Goal: Task Accomplishment & Management: Manage account settings

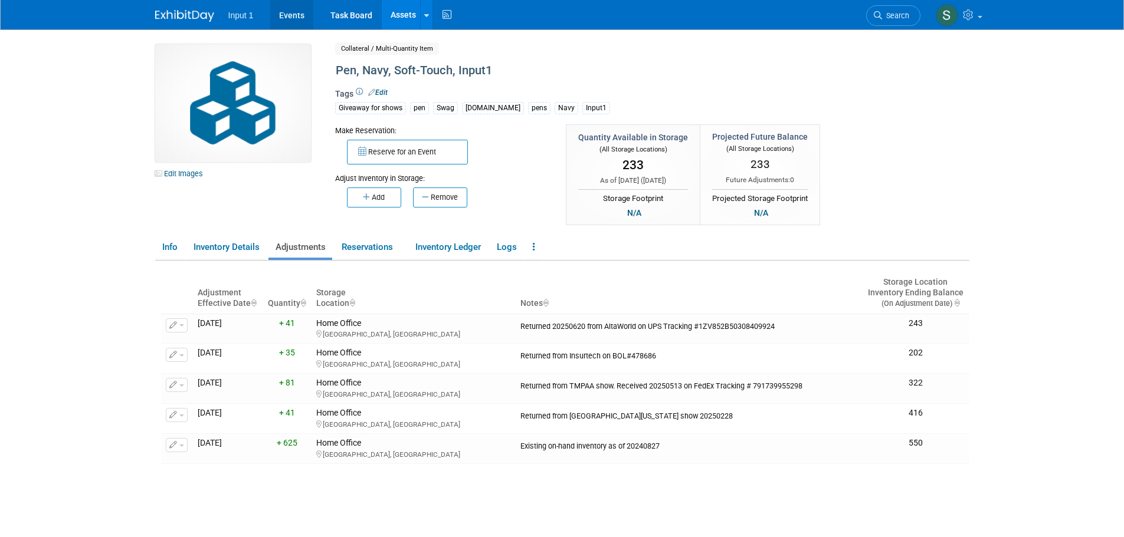
click at [297, 19] on link "Events" at bounding box center [291, 14] width 43 height 29
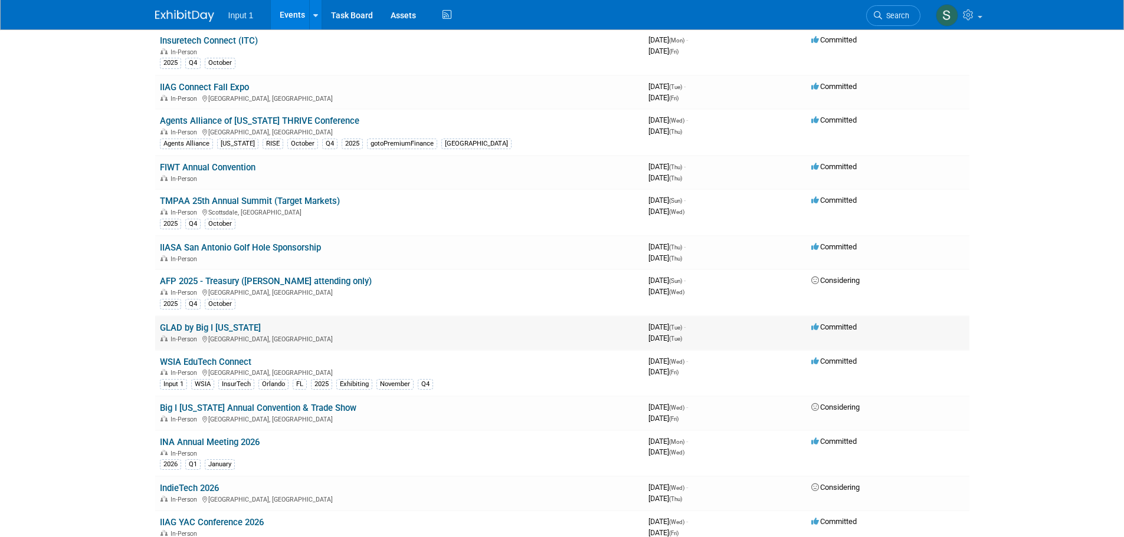
scroll to position [590, 0]
click at [213, 327] on link "GLAD by Big I [US_STATE]" at bounding box center [210, 327] width 101 height 11
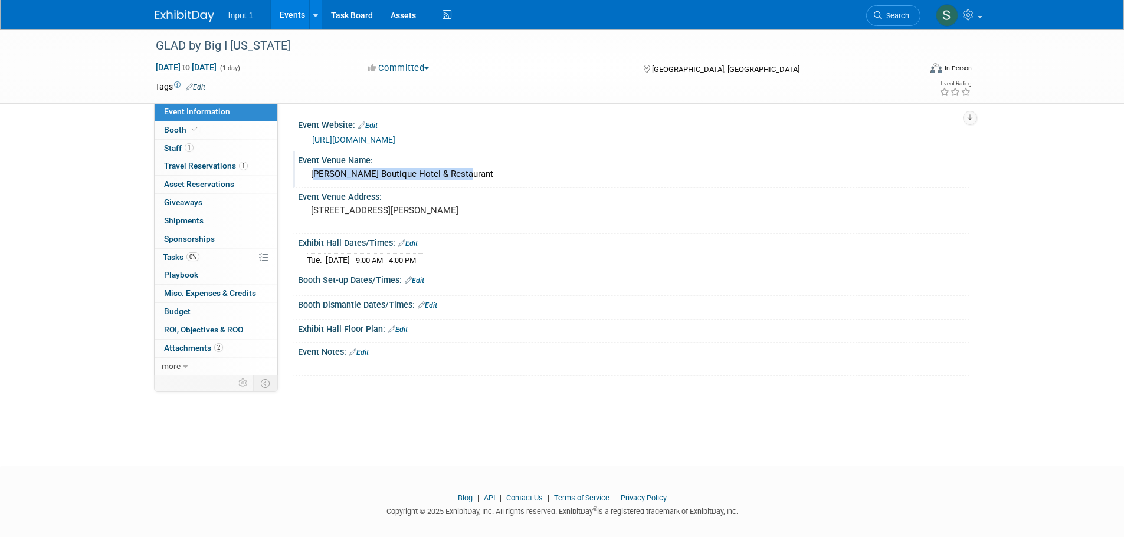
drag, startPoint x: 460, startPoint y: 172, endPoint x: 304, endPoint y: 181, distance: 156.6
click at [304, 181] on div "Weber's Boutique Hotel & Restaurant" at bounding box center [633, 174] width 671 height 19
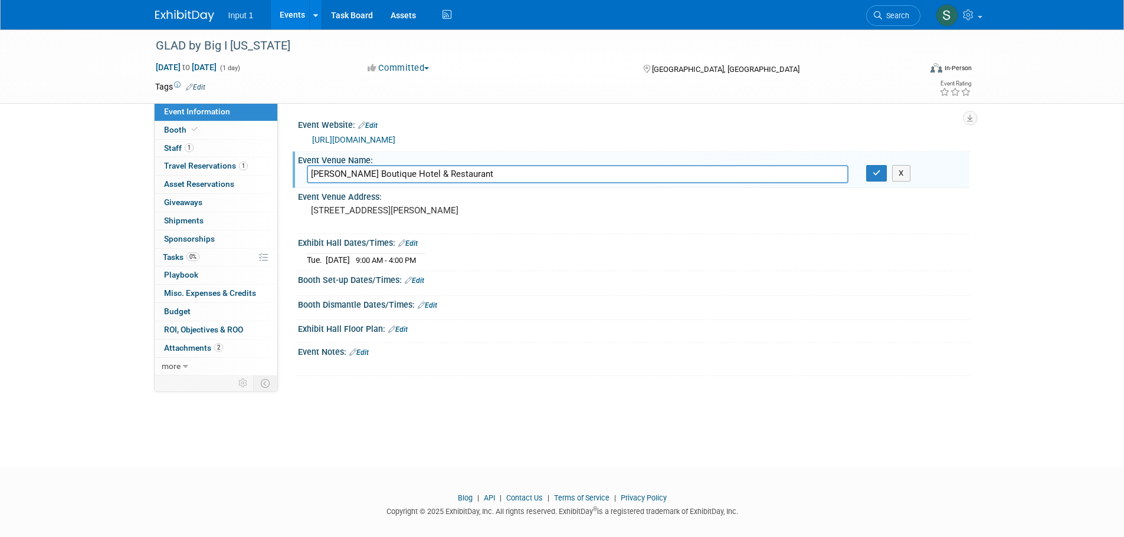
click at [313, 173] on input "Weber's Boutique Hotel & Restaurant" at bounding box center [578, 174] width 542 height 18
click at [401, 15] on link "Assets" at bounding box center [403, 14] width 43 height 29
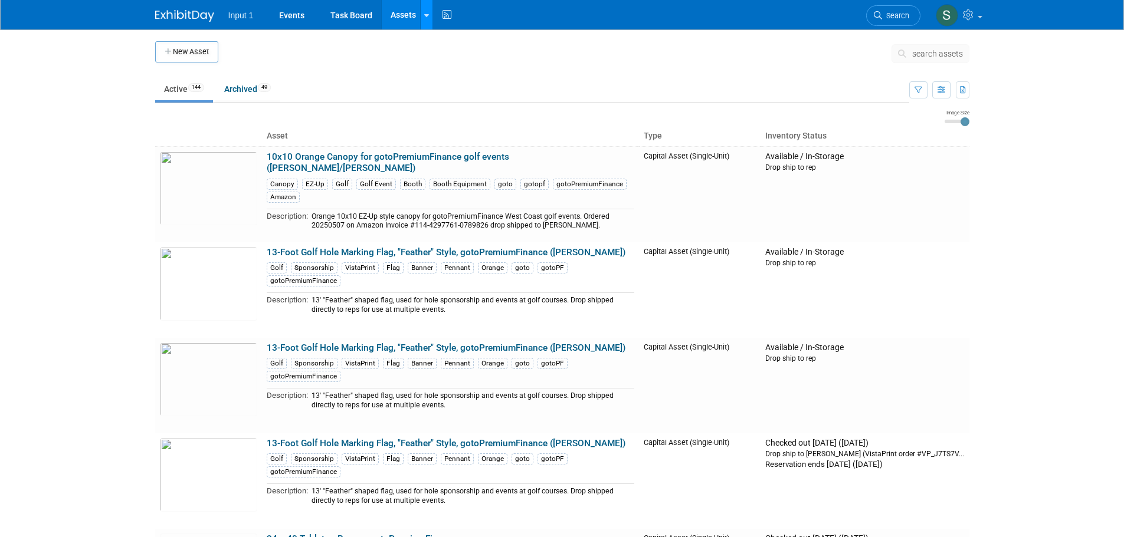
click at [424, 19] on div at bounding box center [426, 15] width 5 height 12
click at [452, 60] on link "Search Assets" at bounding box center [473, 59] width 104 height 17
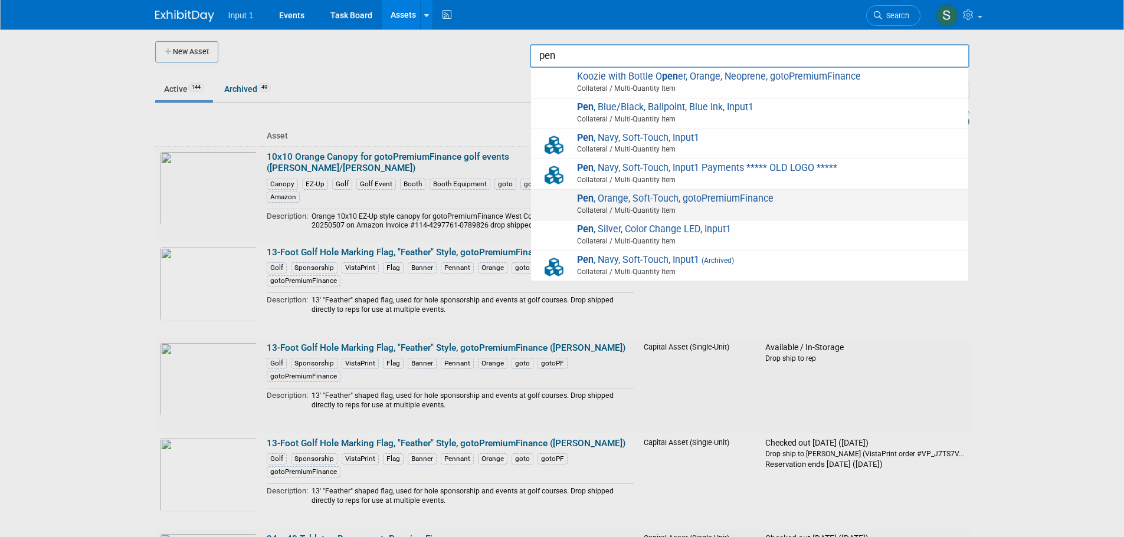
click at [646, 195] on span "Pen , Orange, Soft-Touch, gotoPremiumFinance Collateral / Multi-Quantity Item" at bounding box center [749, 205] width 425 height 24
type input "Pen, Orange, Soft-Touch, gotoPremiumFinance"
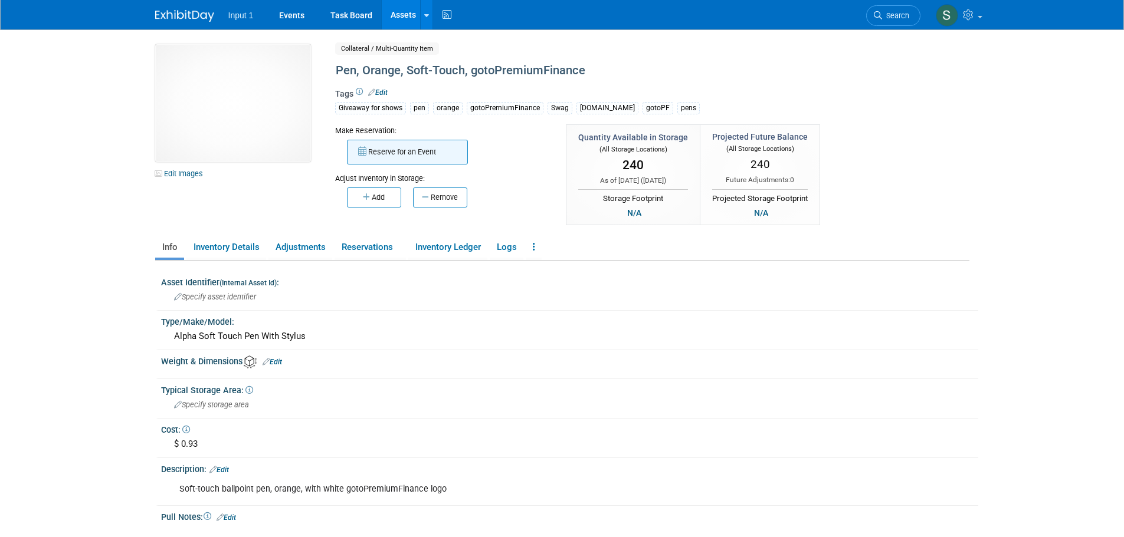
click at [399, 152] on button "Reserve for an Event" at bounding box center [407, 152] width 121 height 25
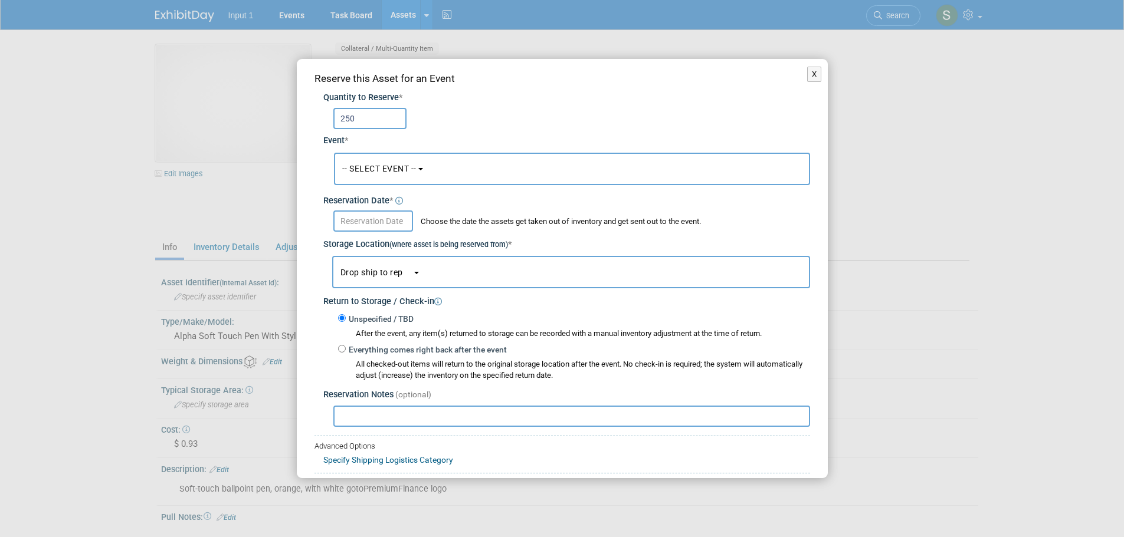
type input "250"
click at [369, 165] on span "-- SELECT EVENT --" at bounding box center [379, 168] width 74 height 9
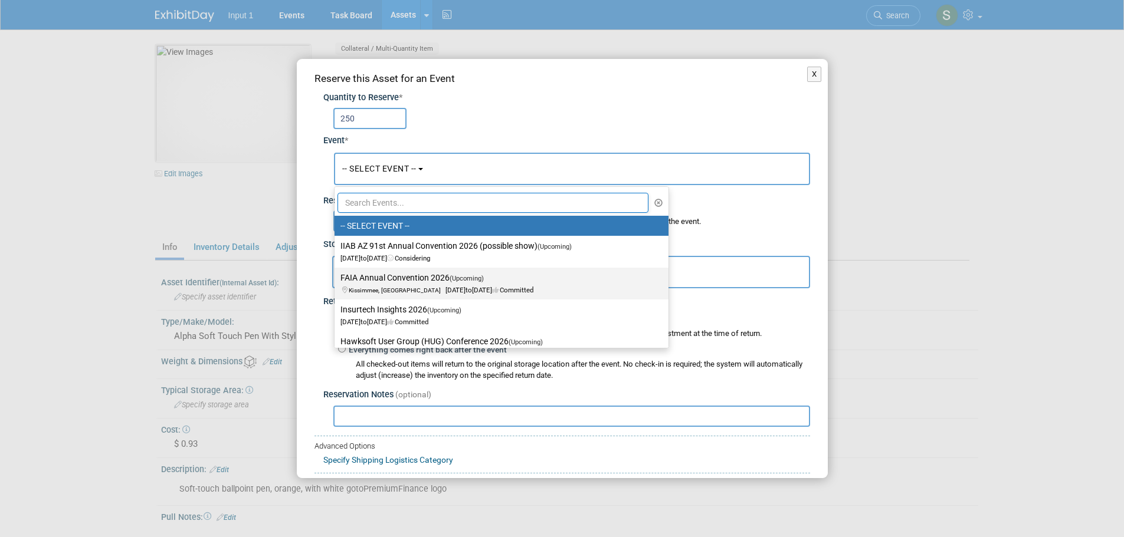
click at [383, 280] on label "FAIA Annual Convention 2026 (Upcoming) Kissimmee, FL Jun 17, 2026 to Jun 19, 20…" at bounding box center [498, 283] width 316 height 27
click at [336, 280] on input "FAIA Annual Convention 2026 (Upcoming) Kissimmee, FL Jun 17, 2026 to Jun 19, 20…" at bounding box center [333, 278] width 8 height 8
select select "11148050"
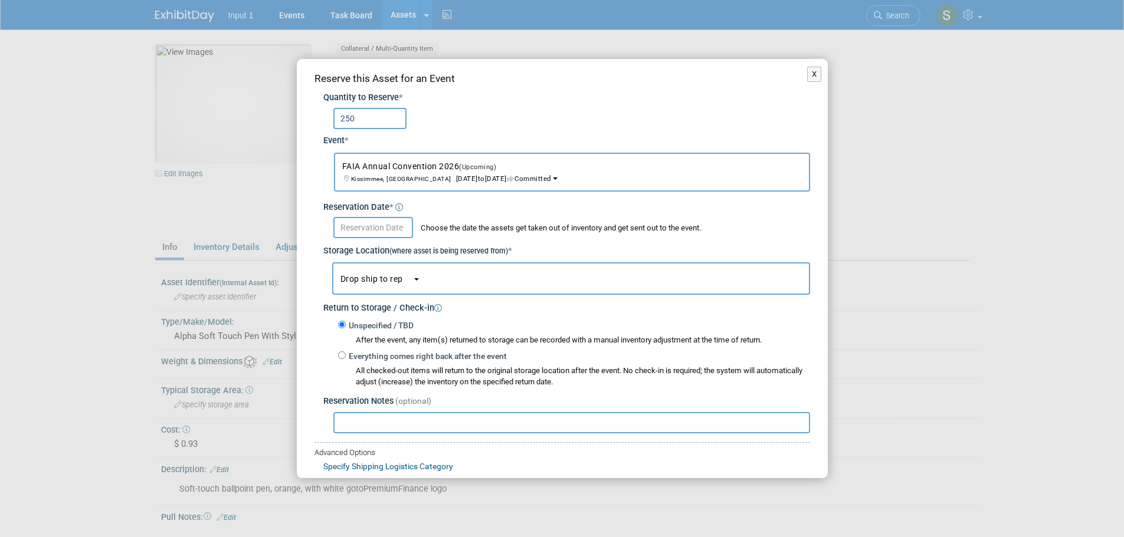
click at [375, 174] on span "Kissimmee, FL Jun 17, 2026 to Jun 19, 2026 Committed" at bounding box center [446, 173] width 209 height 20
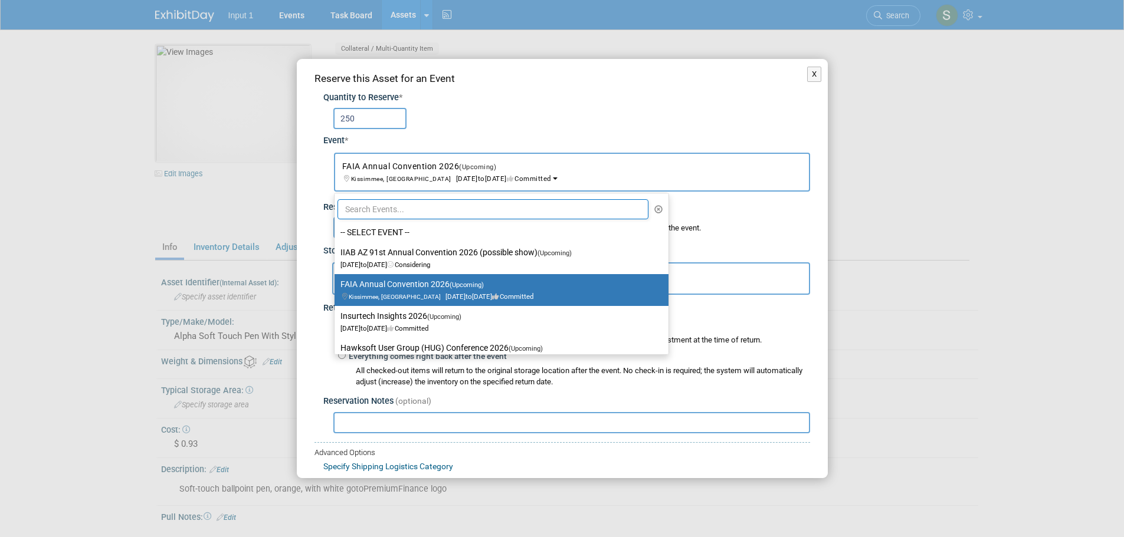
click at [362, 206] on input "text" at bounding box center [492, 209] width 311 height 20
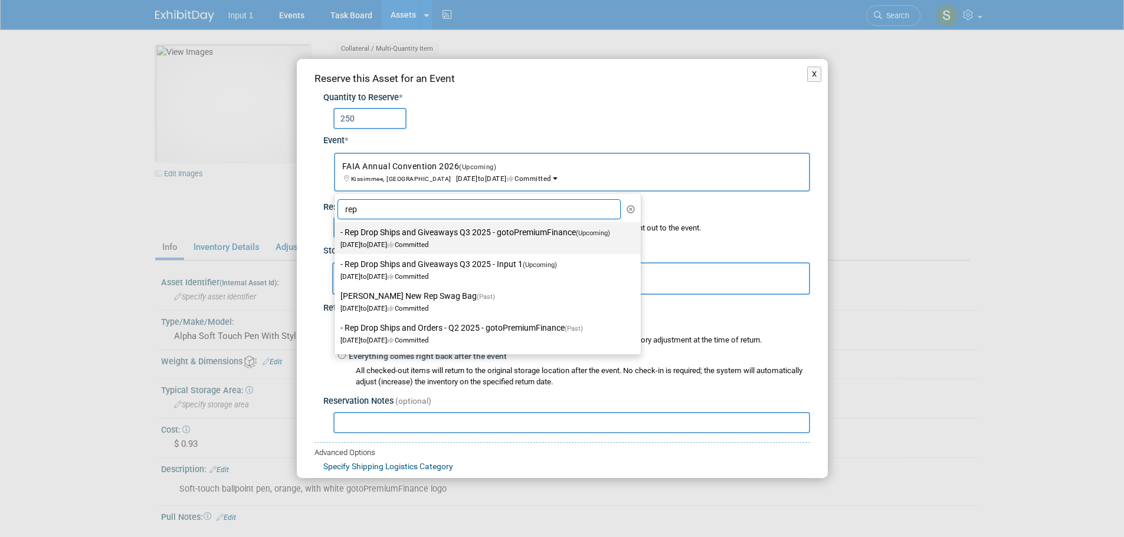
type input "rep"
click at [365, 241] on span "Jul 1, 2025 to Sep 30, 2025 Committed" at bounding box center [478, 239] width 277 height 20
click at [336, 237] on input "- Rep Drop Ships and Giveaways Q3 2025 - gotoPremiumFinance (Upcoming) Jul 1, 2…" at bounding box center [333, 233] width 8 height 8
select select "11146711"
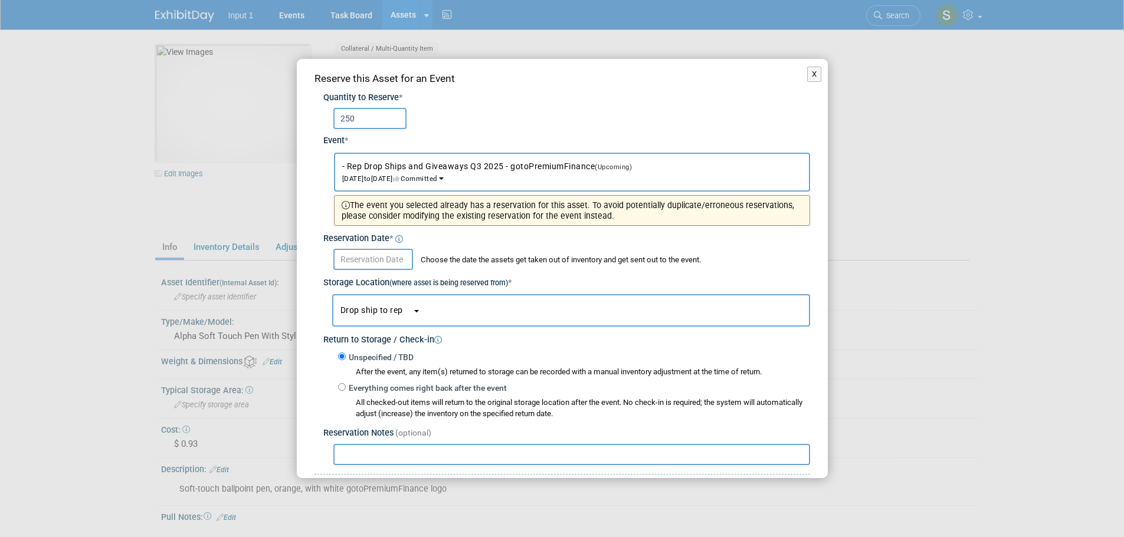
click at [382, 248] on div "Choose the date the assets get taken out of inventory and get sent out to the e…" at bounding box center [566, 257] width 487 height 25
click at [382, 258] on input "text" at bounding box center [373, 259] width 80 height 21
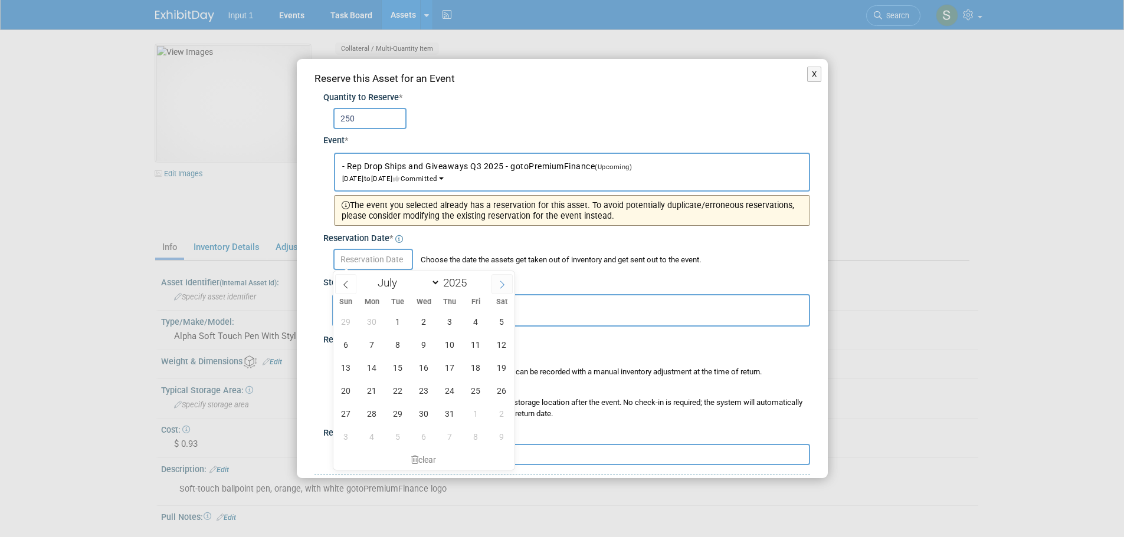
click at [510, 286] on span at bounding box center [501, 284] width 21 height 20
select select "7"
click at [474, 389] on span "22" at bounding box center [475, 390] width 23 height 23
type input "[DATE]"
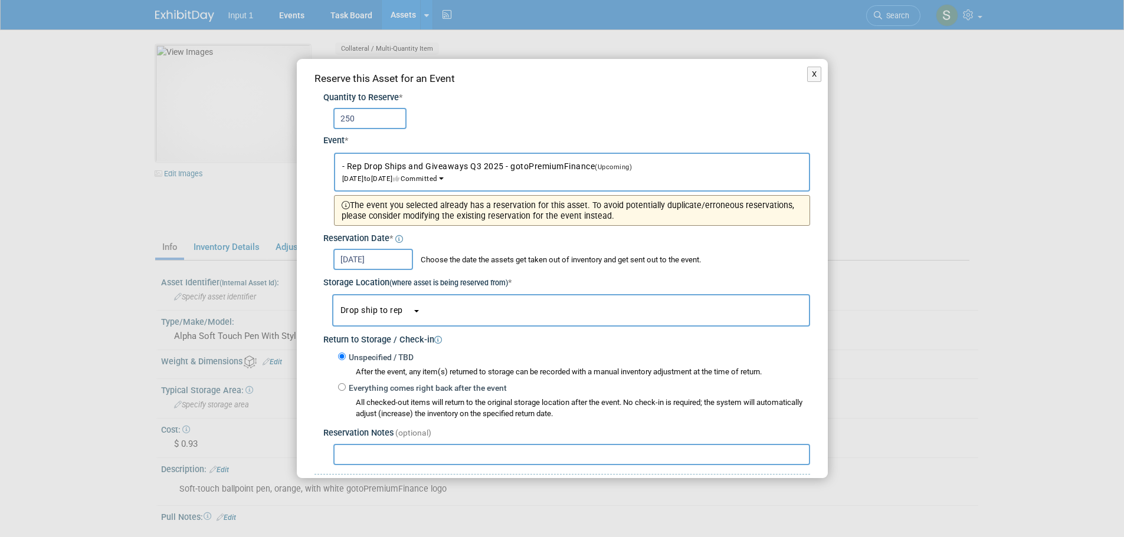
click at [390, 314] on span "Drop ship to rep" at bounding box center [376, 310] width 72 height 9
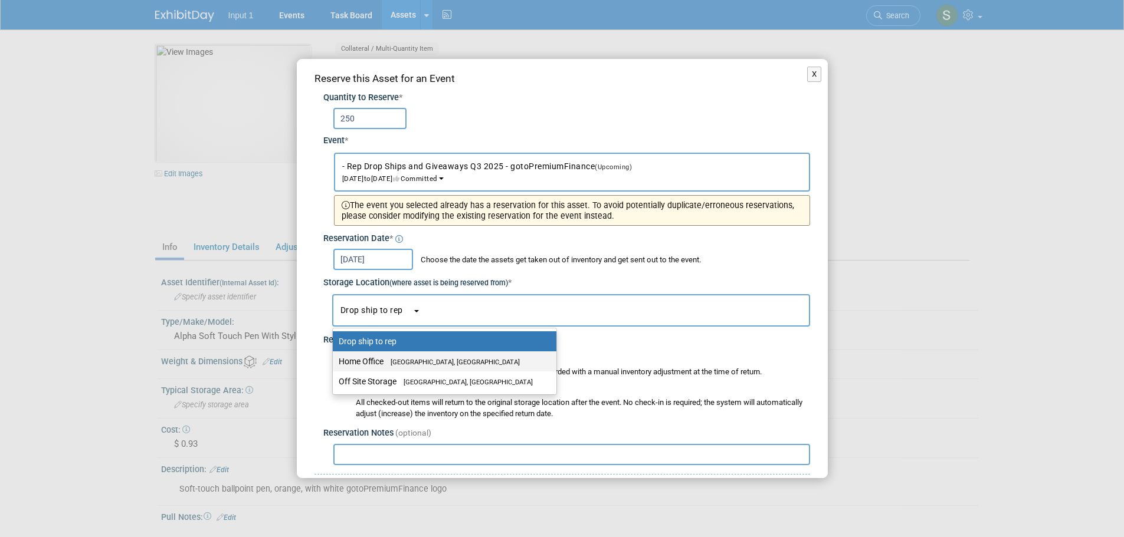
click at [389, 359] on span "Westlake Village, CA" at bounding box center [451, 363] width 136 height 8
click at [334, 358] on input "Home Office Westlake Village, CA" at bounding box center [331, 362] width 8 height 8
select select "11223761"
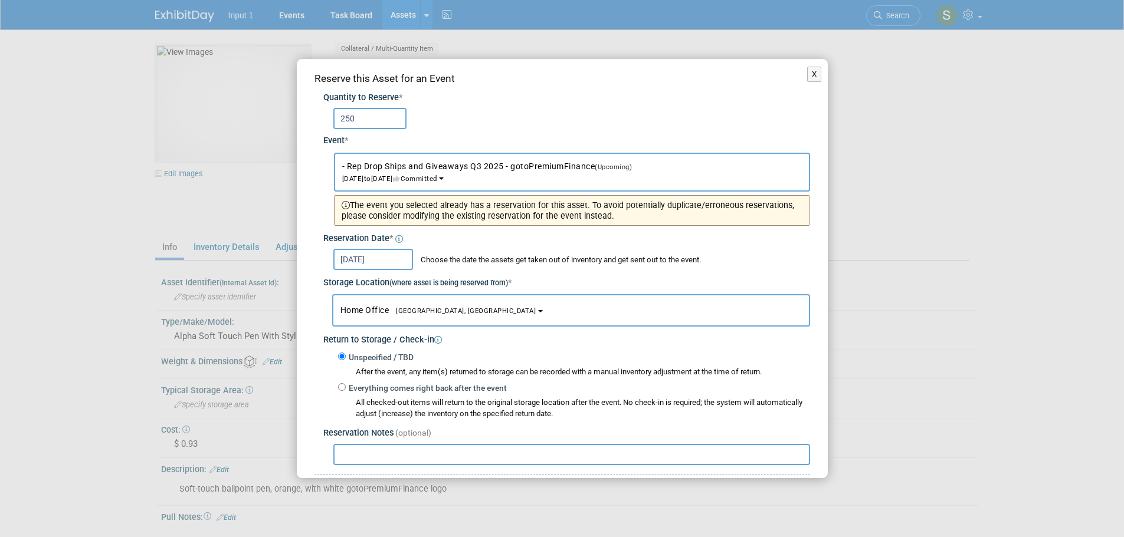
click at [351, 456] on input "text" at bounding box center [571, 454] width 477 height 21
click at [404, 453] on input "Shipped to Craig for his Jotform Order #27," at bounding box center [571, 454] width 477 height 21
click at [401, 453] on input "Shipped to Craig for his Jotform Order #27," at bounding box center [571, 454] width 477 height 21
click at [570, 452] on input "Shipped to Craig 20250822 for his Jotform Order #27," at bounding box center [571, 454] width 477 height 21
paste input "1ZV852B50323351083"
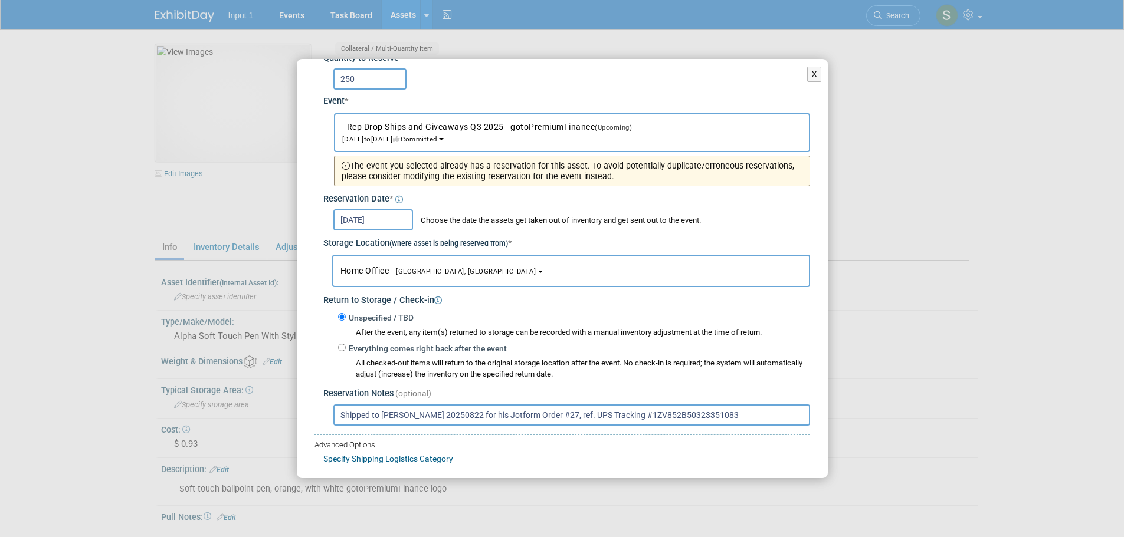
scroll to position [102, 0]
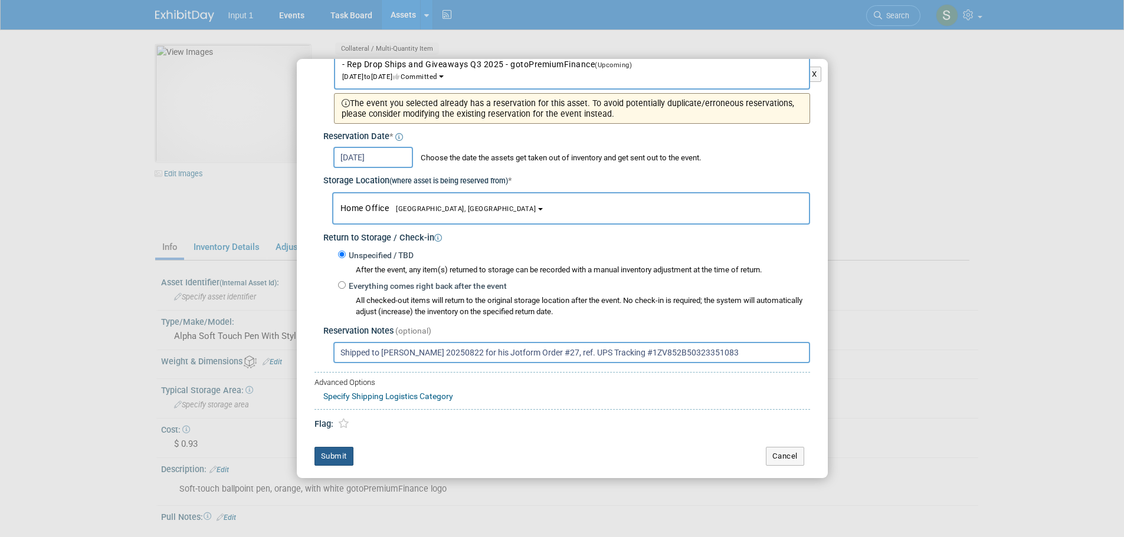
type input "Shipped to [PERSON_NAME] 20250822 for his Jotform Order #27, ref. UPS Tracking …"
click at [333, 454] on button "Submit" at bounding box center [333, 456] width 39 height 19
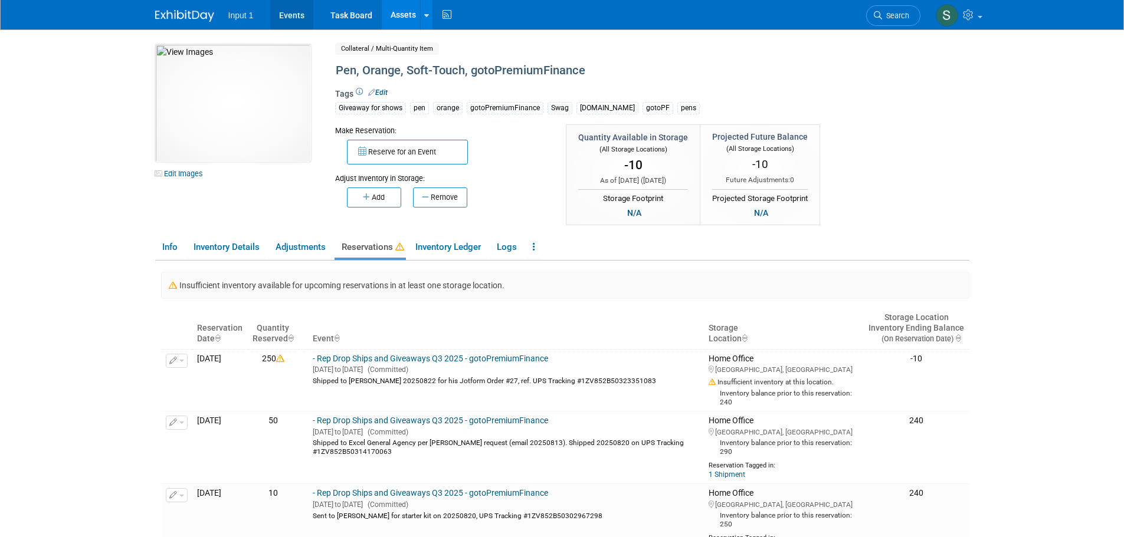
click at [294, 15] on link "Events" at bounding box center [291, 14] width 43 height 29
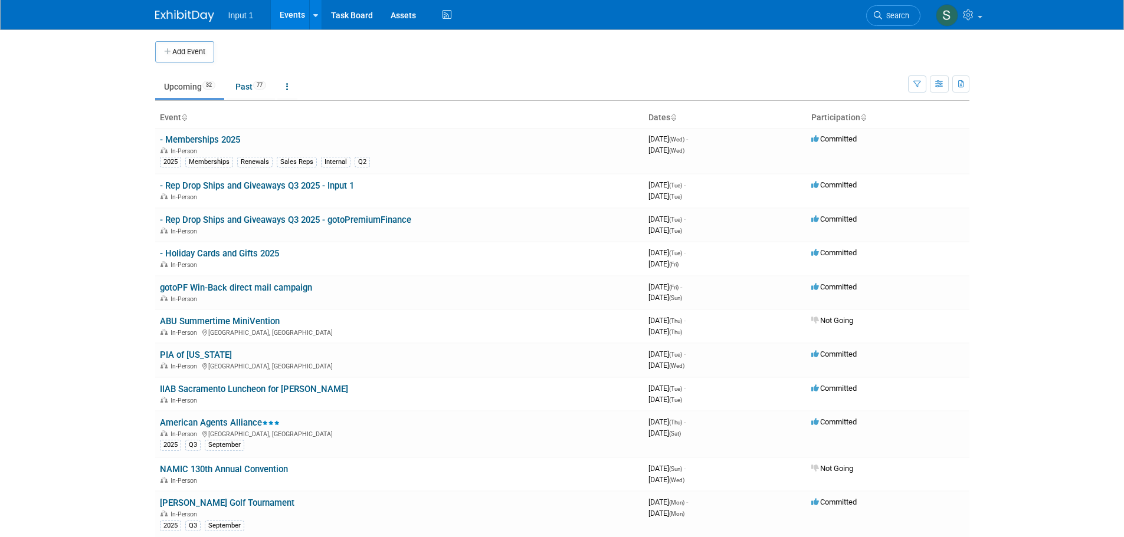
click at [258, 217] on link "- Rep Drop Ships and Giveaways Q3 2025 - gotoPremiumFinance" at bounding box center [285, 220] width 251 height 11
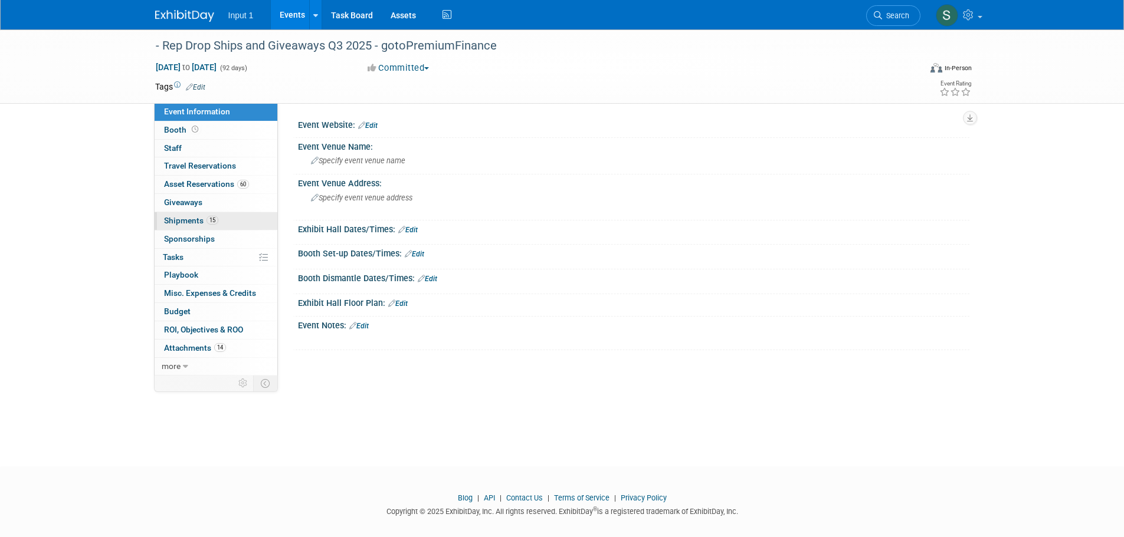
click at [193, 228] on link "15 Shipments 15" at bounding box center [216, 221] width 123 height 18
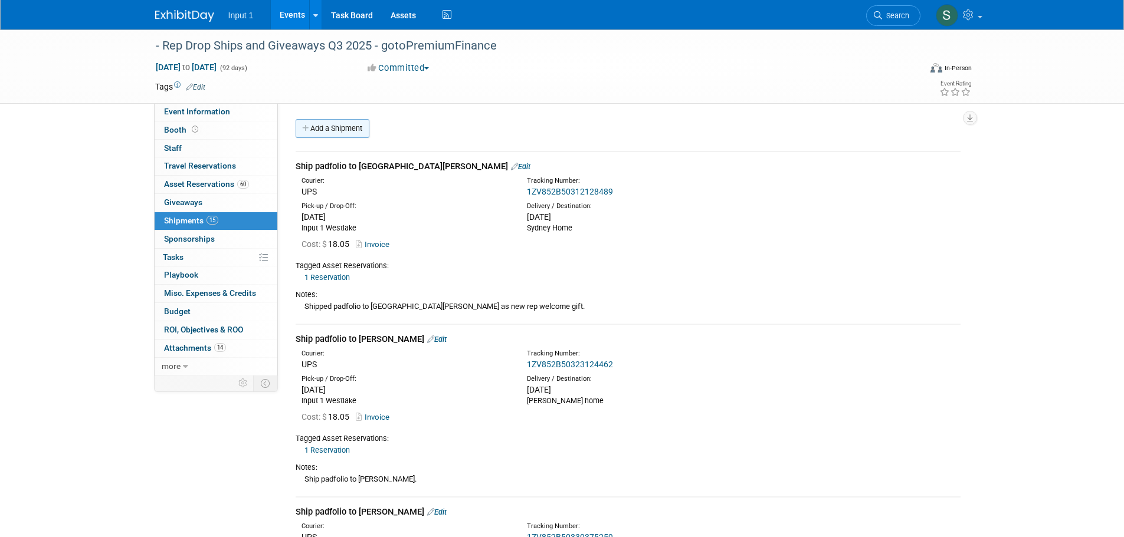
click at [329, 132] on link "Add a Shipment" at bounding box center [333, 128] width 74 height 19
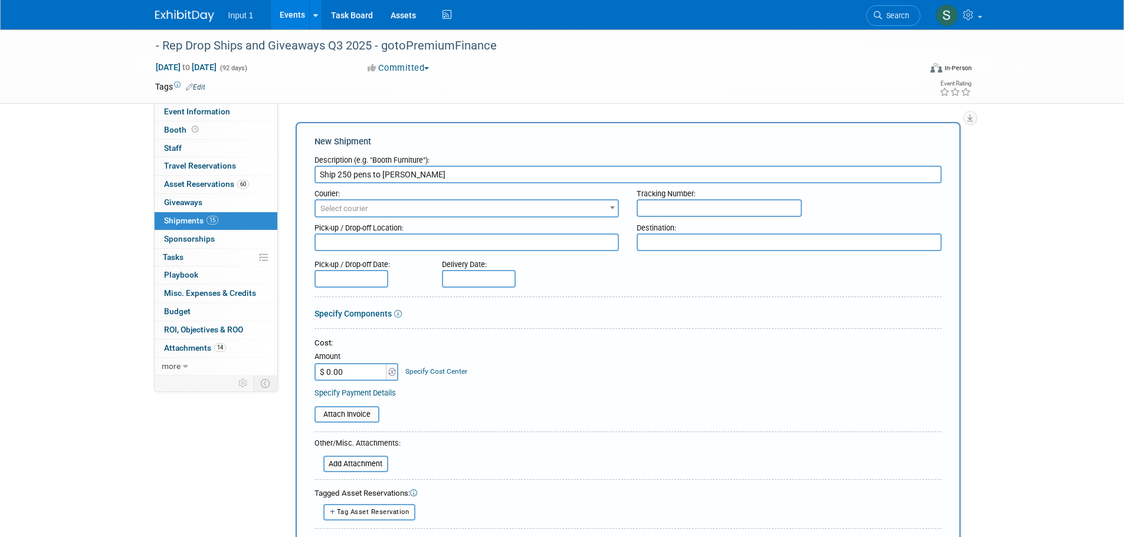
type input "Ship 250 pens to [PERSON_NAME]"
click at [501, 211] on span "Select courier" at bounding box center [467, 209] width 303 height 17
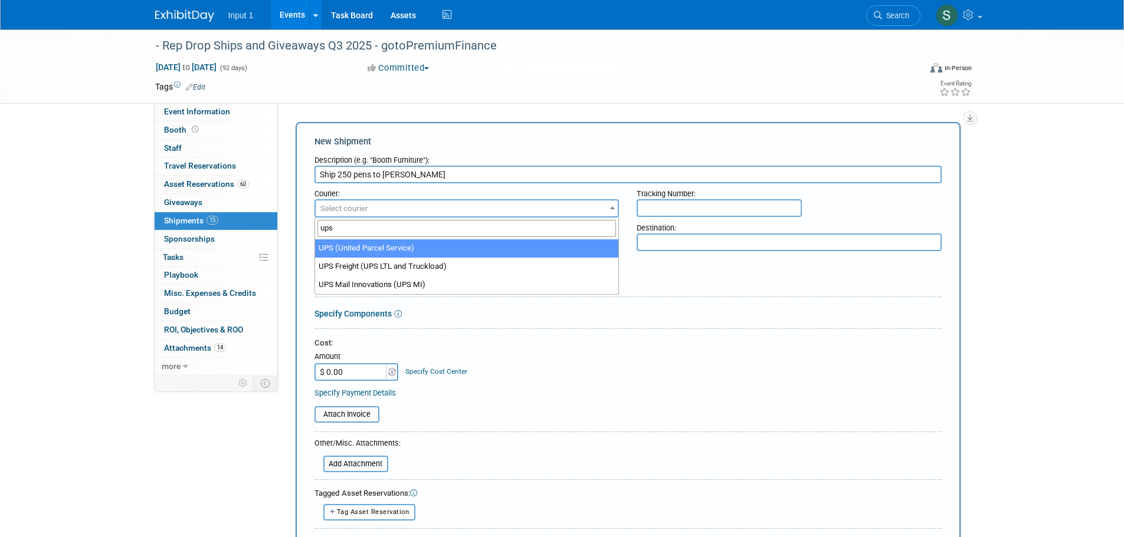
type input "ups"
drag, startPoint x: 431, startPoint y: 253, endPoint x: 667, endPoint y: 221, distance: 238.1
select select "508"
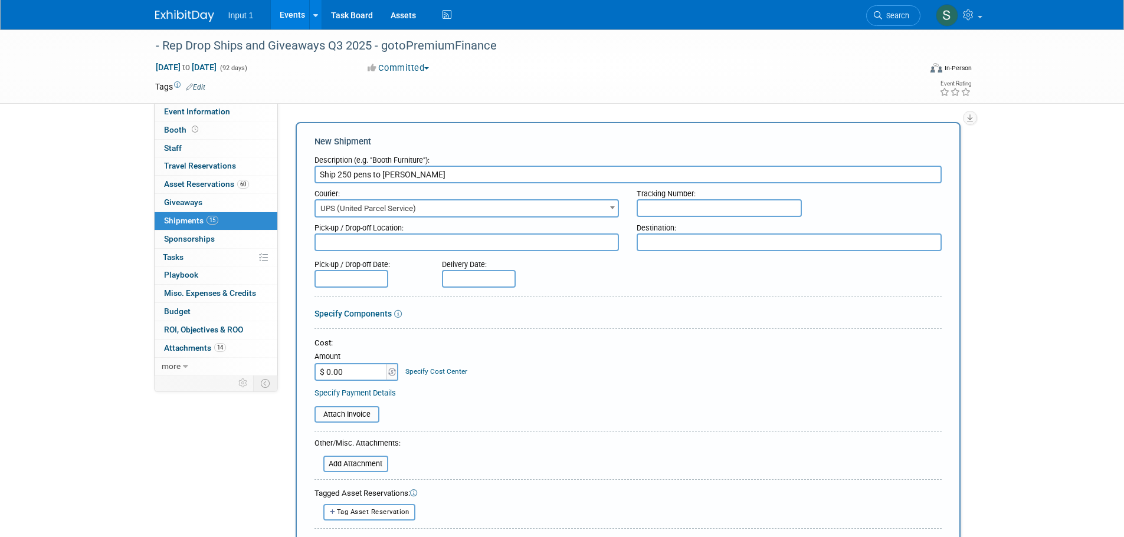
click at [690, 206] on input "text" at bounding box center [719, 208] width 165 height 18
paste input "1ZV852B50323351083"
type input "1ZV852B50323351083"
click at [367, 241] on textarea at bounding box center [466, 243] width 305 height 18
type textarea "Input 1 Westlake"
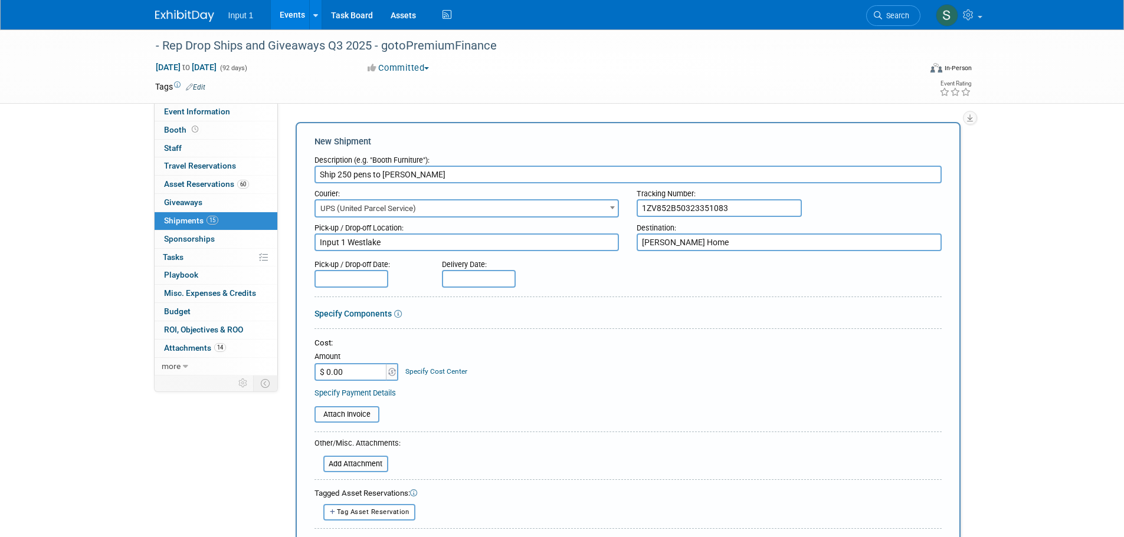
type textarea "[PERSON_NAME] Home"
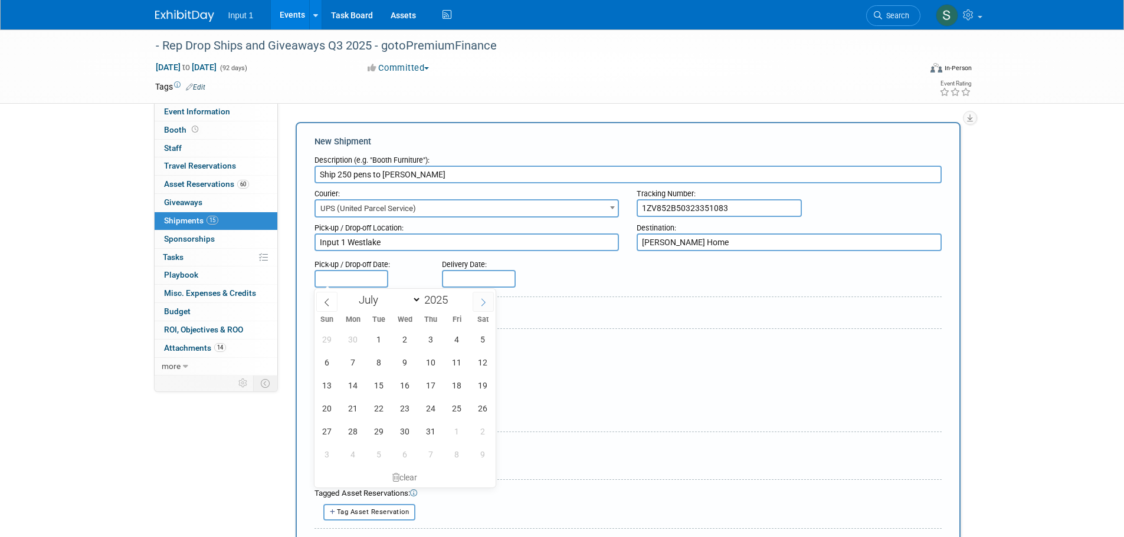
click at [485, 301] on icon at bounding box center [483, 302] width 8 height 8
select select "7"
click at [455, 406] on span "22" at bounding box center [456, 408] width 23 height 23
type input "[DATE]"
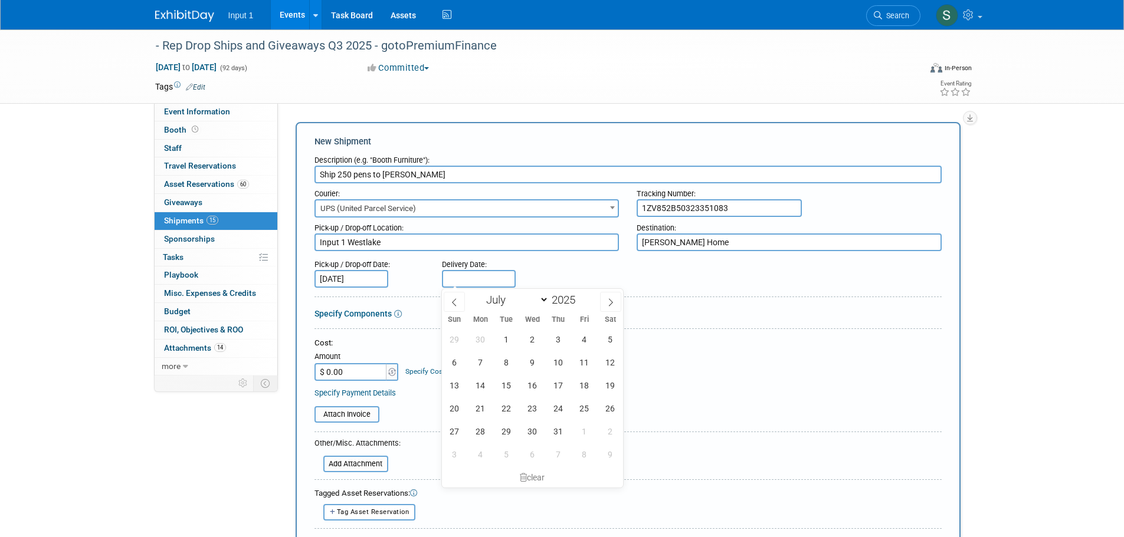
click at [468, 281] on input "text" at bounding box center [479, 279] width 74 height 18
click at [611, 303] on icon at bounding box center [610, 302] width 8 height 8
select select "7"
click at [553, 428] on span "28" at bounding box center [558, 431] width 23 height 23
type input "[DATE]"
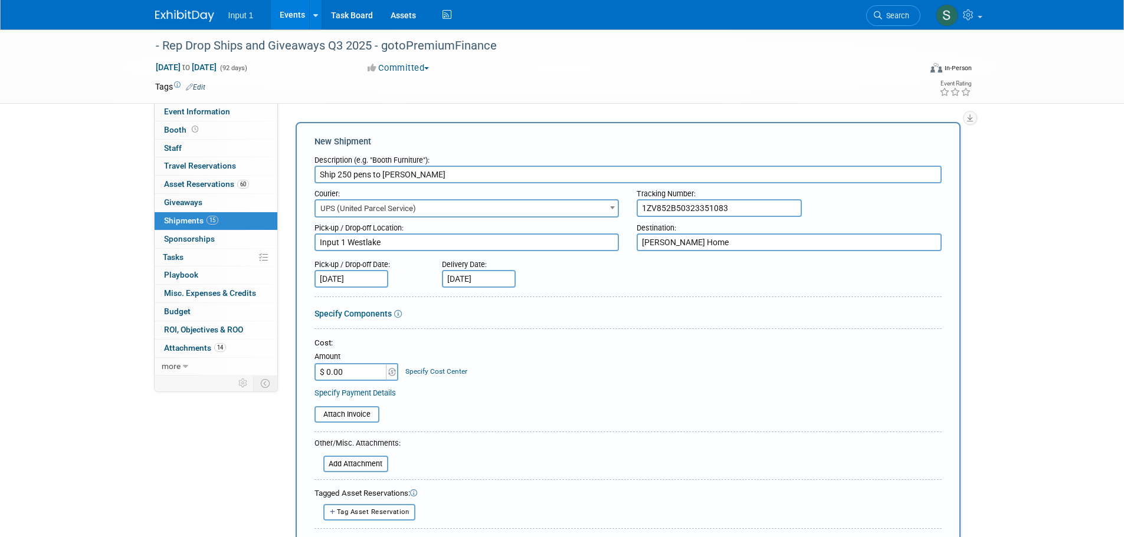
click at [599, 370] on div "Cost: Amount $ 0.00 Specify Cost Center Cost Center -- Not Specified --" at bounding box center [627, 359] width 627 height 43
click at [354, 370] on input "$ 0.00" at bounding box center [351, 372] width 74 height 18
type input "$ 26.27"
click at [337, 412] on input "file" at bounding box center [308, 415] width 140 height 14
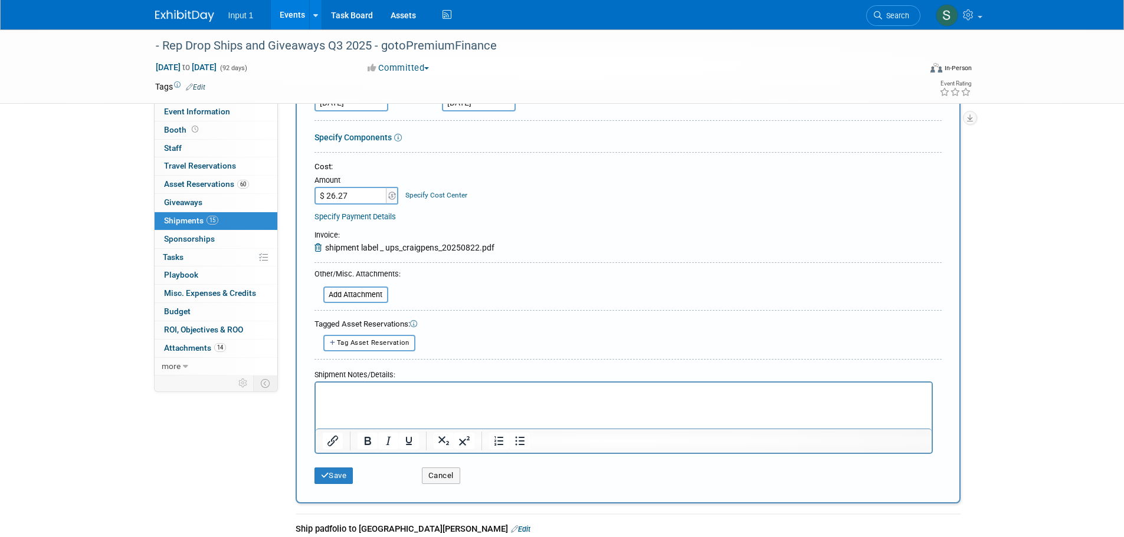
scroll to position [177, 0]
click at [360, 342] on span "Tag Asset Reservation" at bounding box center [373, 343] width 73 height 8
select select
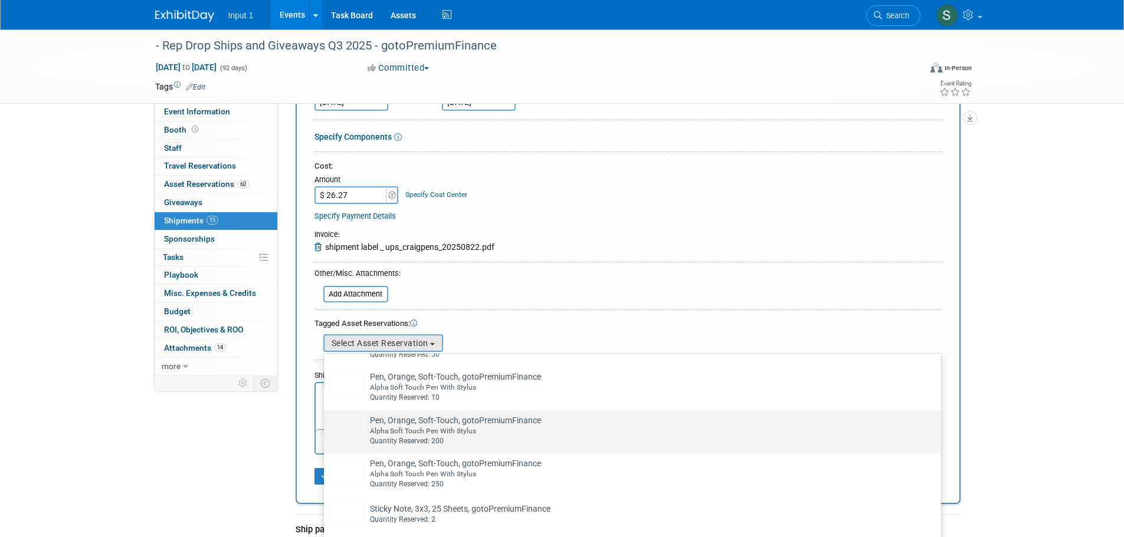
scroll to position [2196, 0]
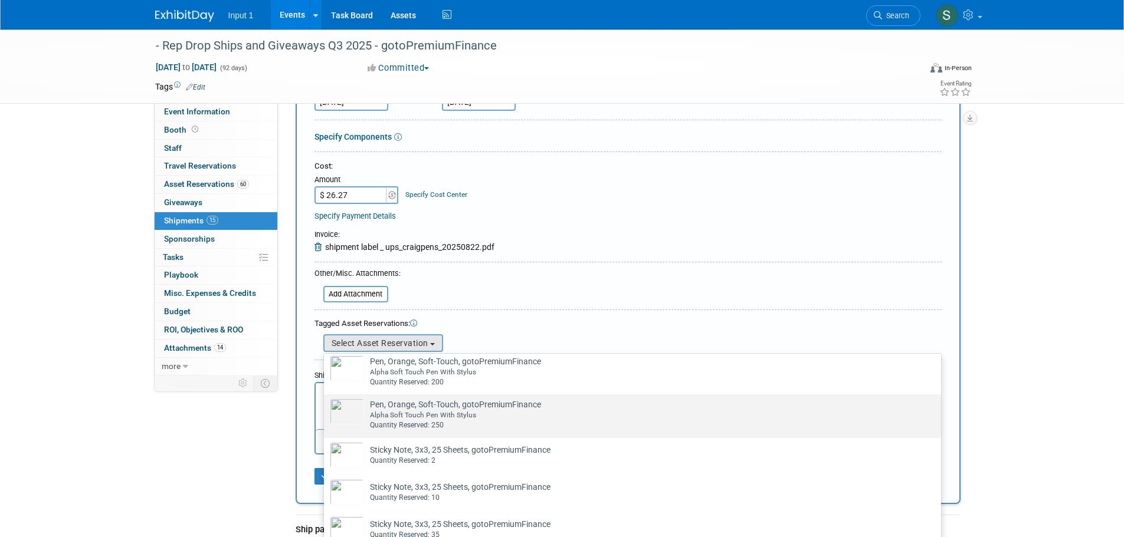
click at [398, 421] on div "Alpha Soft Touch Pen With Stylus" at bounding box center [643, 416] width 547 height 10
click at [326, 409] on input "Pen, Orange, Soft-Touch, gotoPremiumFinance Already tagged in this shipment Alp…" at bounding box center [322, 405] width 8 height 8
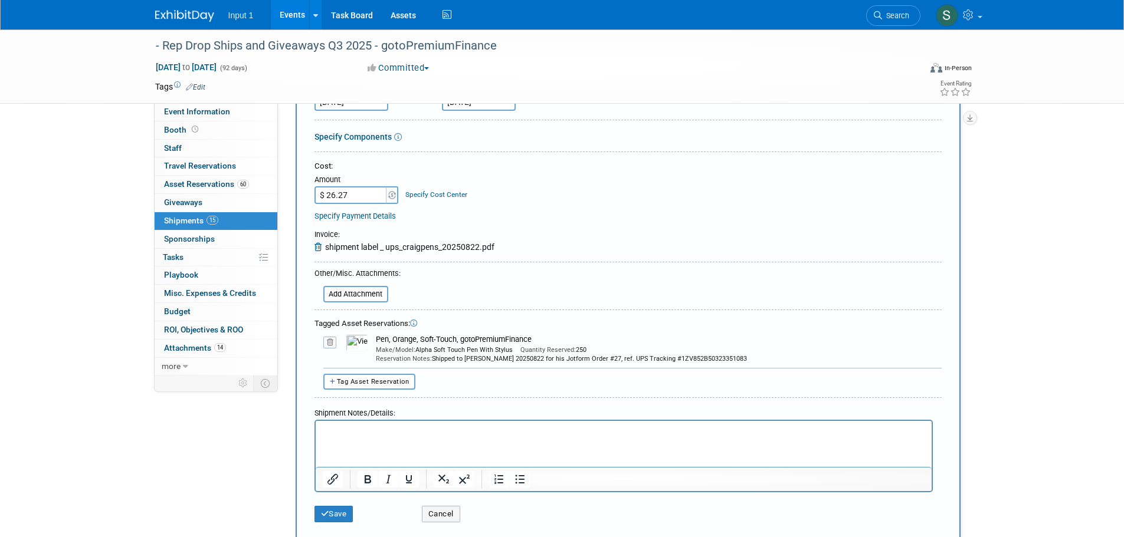
click at [365, 438] on html at bounding box center [623, 429] width 616 height 17
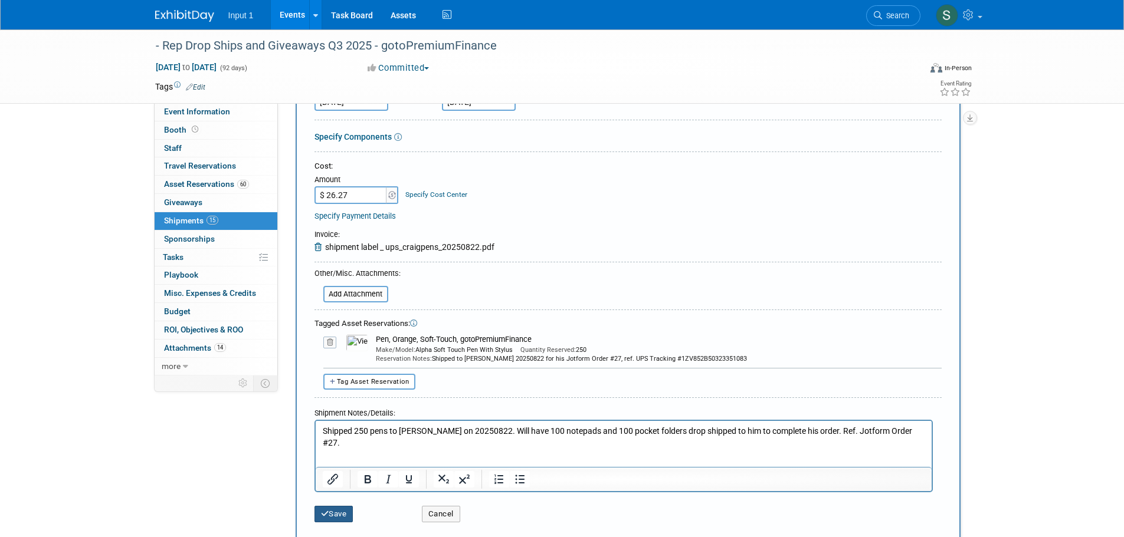
click at [316, 509] on button "Save" at bounding box center [333, 514] width 39 height 17
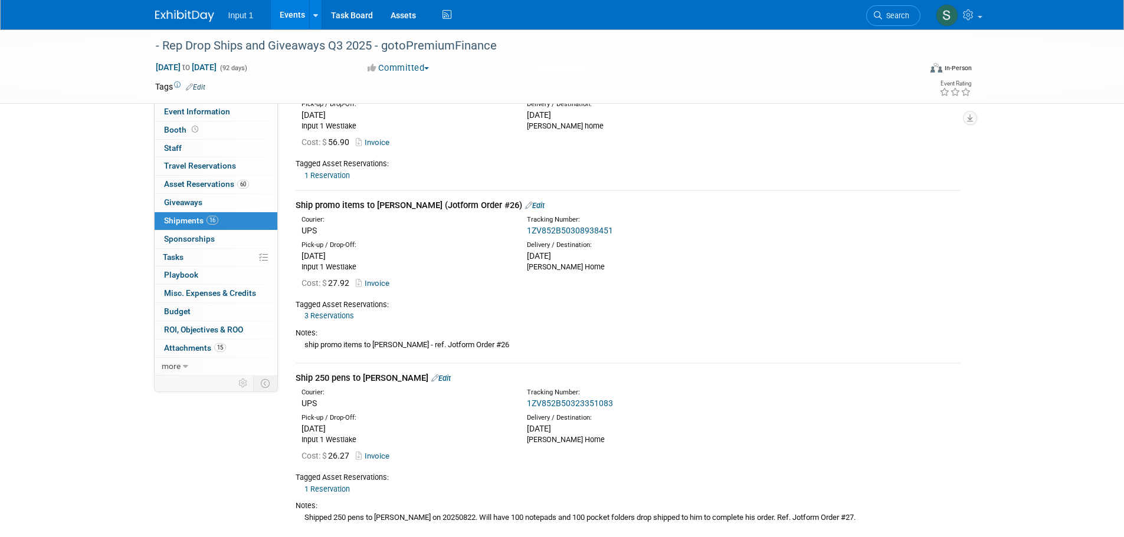
scroll to position [1931, 0]
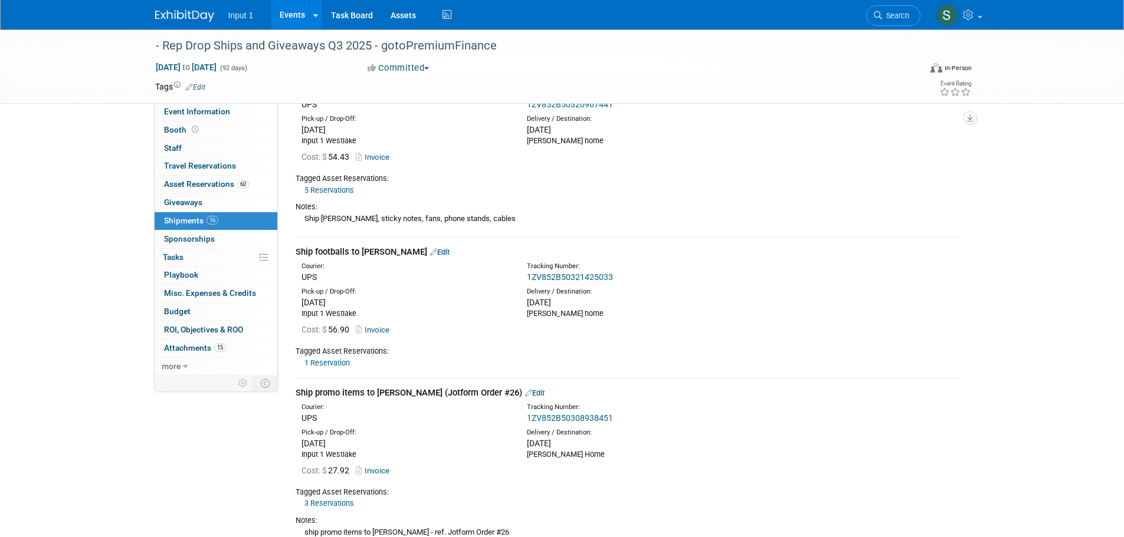
click at [290, 14] on link "Events" at bounding box center [292, 14] width 43 height 29
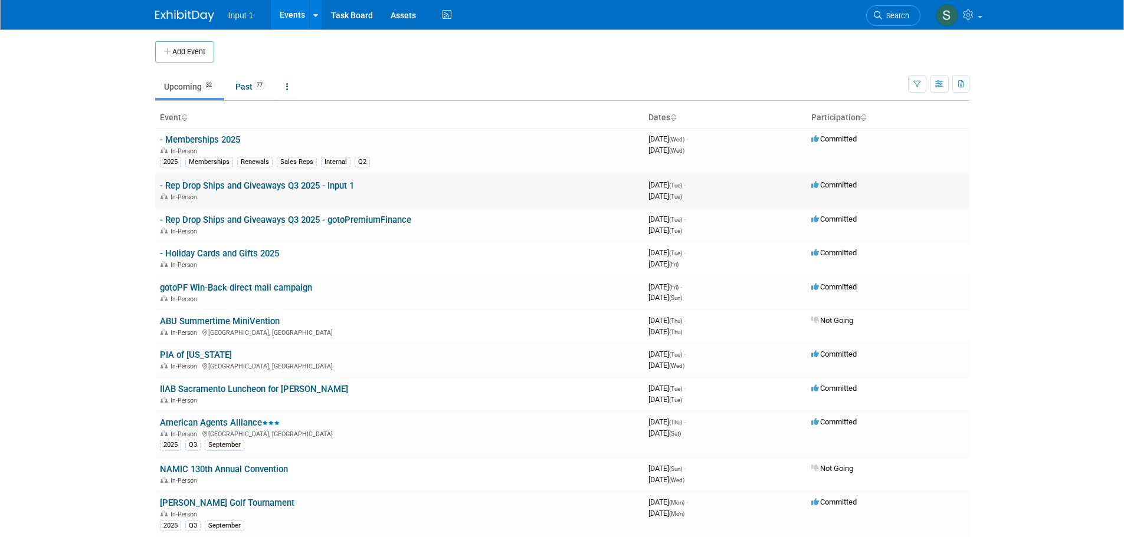
click at [254, 187] on link "- Rep Drop Ships and Giveaways Q3 2025 - Input 1" at bounding box center [257, 186] width 194 height 11
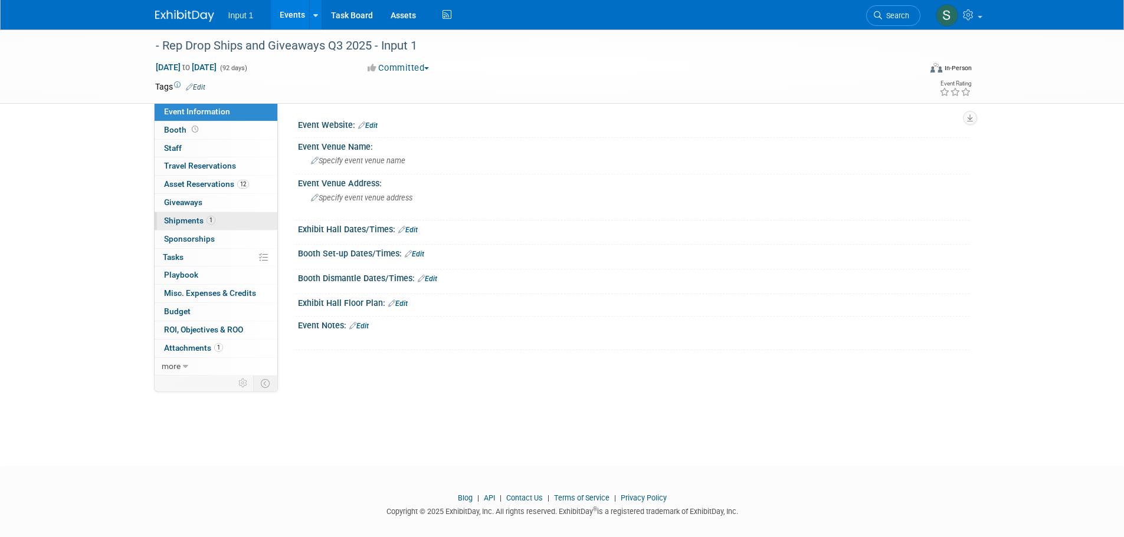
click at [179, 219] on span "Shipments 1" at bounding box center [189, 220] width 51 height 9
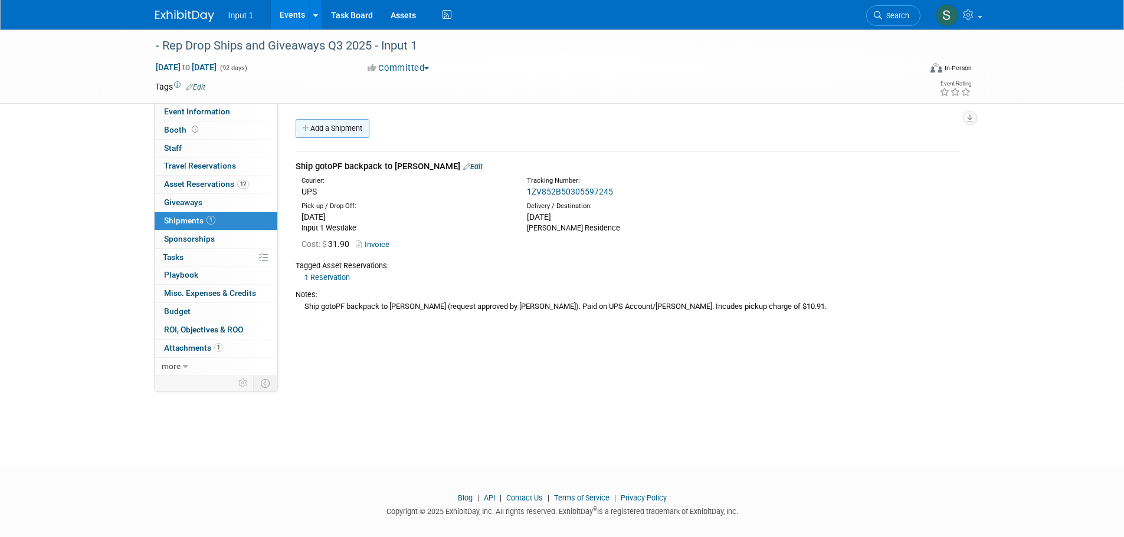
click at [350, 132] on link "Add a Shipment" at bounding box center [333, 128] width 74 height 19
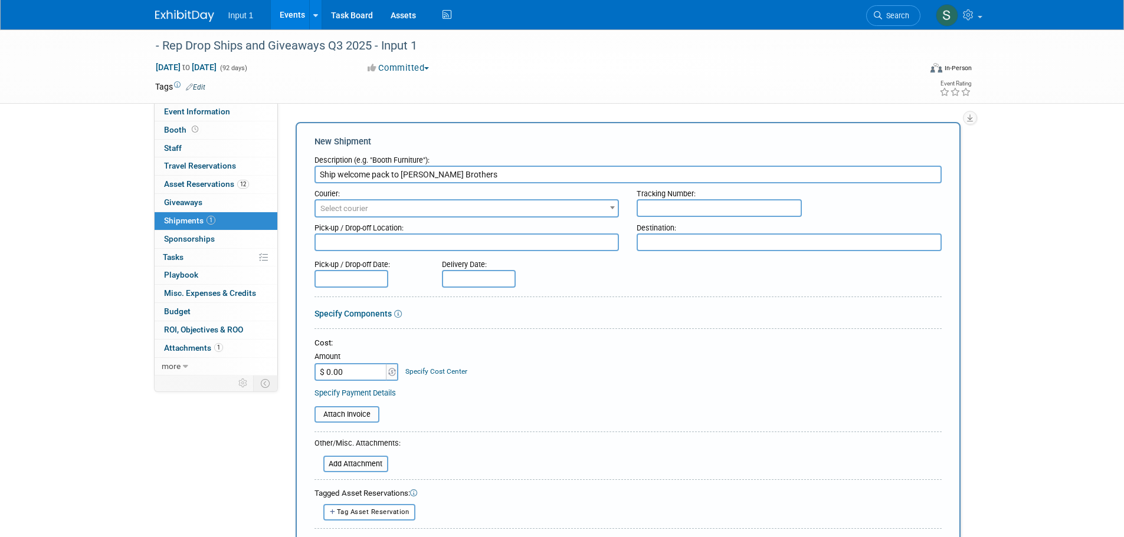
type input "Ship welcome pack to Barrett Brothers"
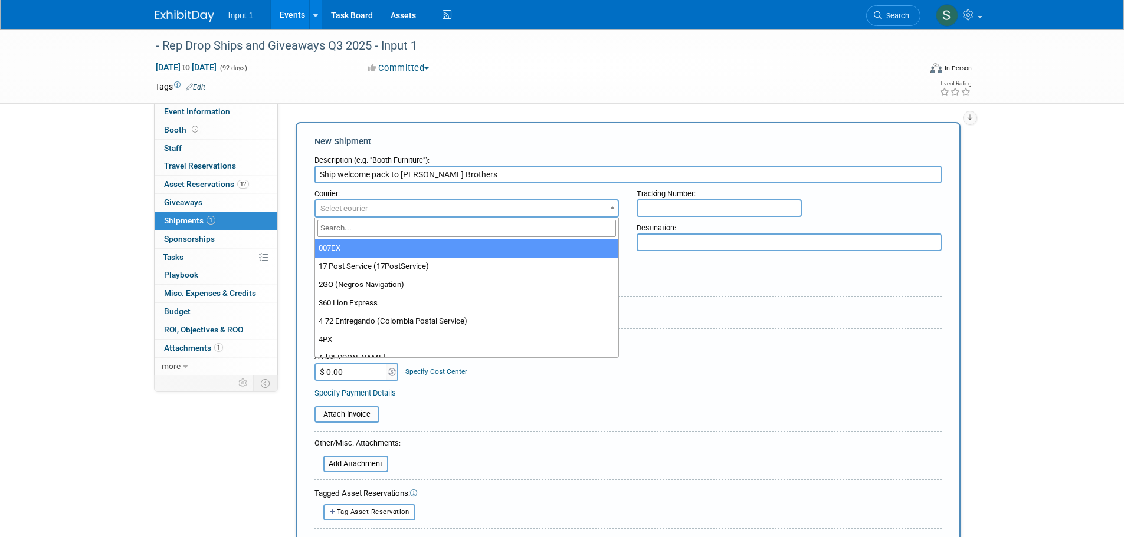
click at [349, 213] on span "Select courier" at bounding box center [344, 208] width 48 height 9
click at [343, 222] on input "search" at bounding box center [466, 228] width 299 height 17
type input "ups"
drag, startPoint x: 362, startPoint y: 252, endPoint x: 381, endPoint y: 245, distance: 20.2
select select "508"
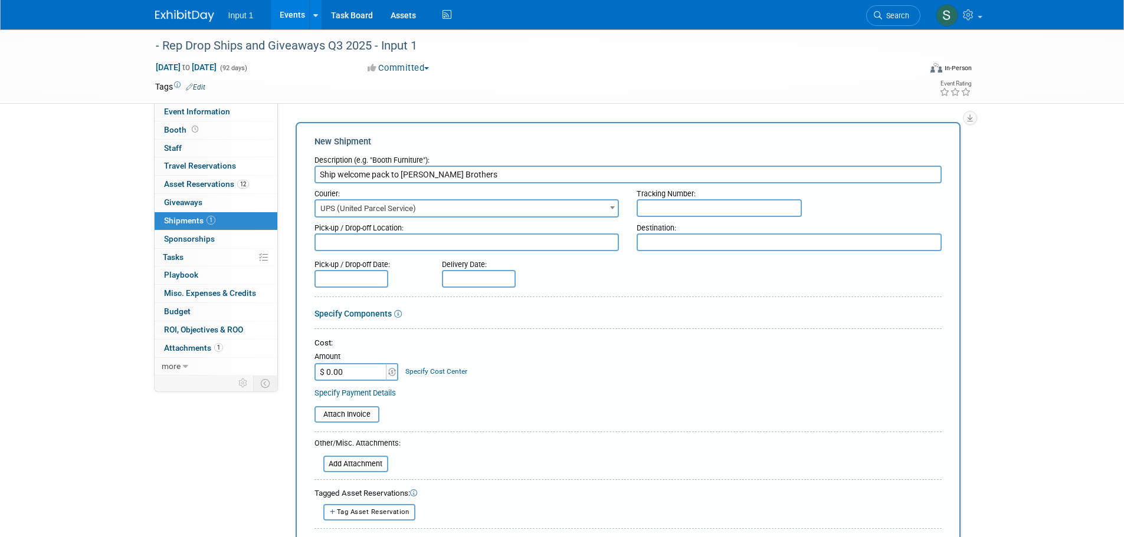
click at [665, 206] on input "text" at bounding box center [719, 208] width 165 height 18
paste input "1ZV852B50320131076"
type input "1ZV852B50320131076"
click at [419, 235] on textarea at bounding box center [466, 243] width 305 height 18
type textarea "Input 1 Westlake"
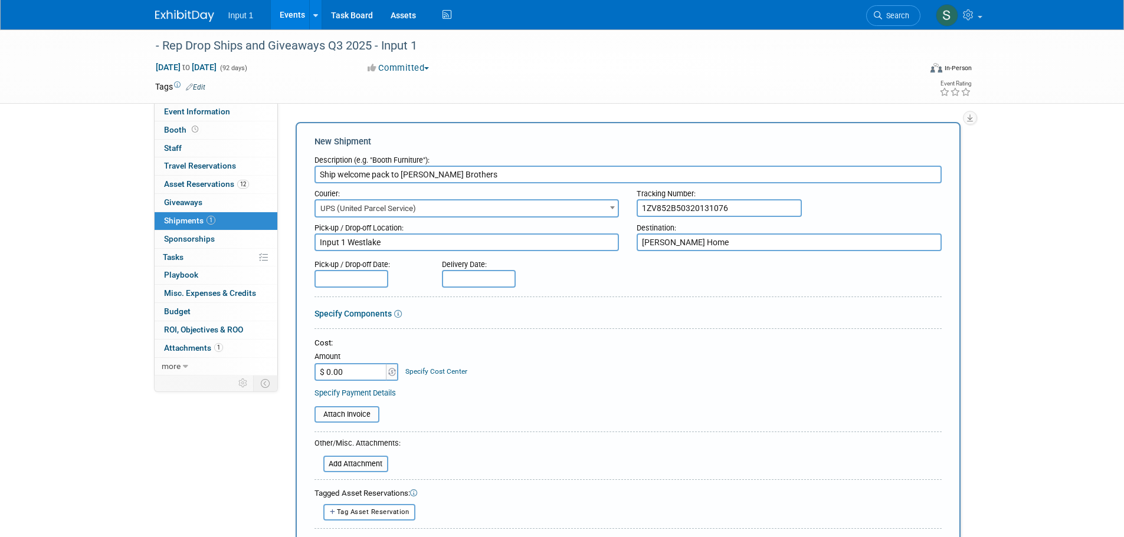
type textarea "Barrett Home"
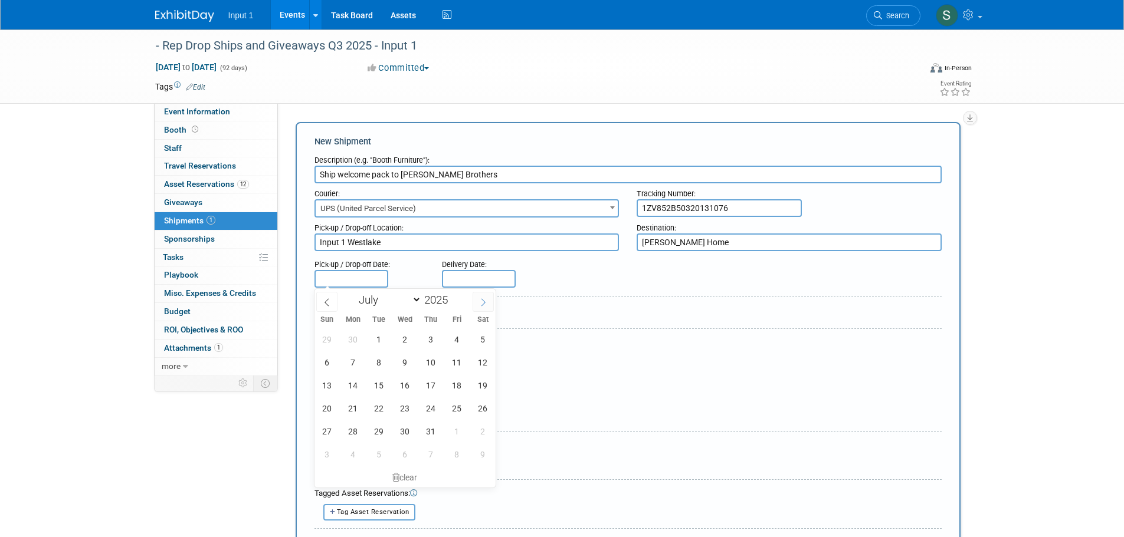
click at [484, 303] on icon at bounding box center [483, 302] width 8 height 8
select select "7"
click at [451, 414] on span "22" at bounding box center [456, 408] width 23 height 23
type input "[DATE]"
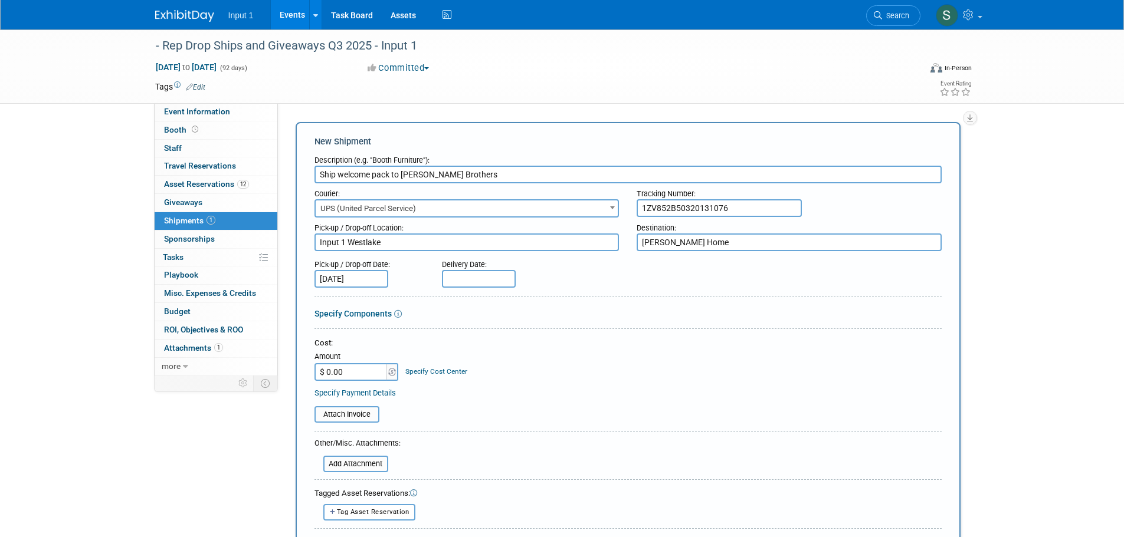
click at [462, 275] on input "text" at bounding box center [479, 279] width 74 height 18
click at [606, 303] on icon at bounding box center [610, 302] width 8 height 8
select select "7"
click at [501, 430] on span "26" at bounding box center [506, 431] width 23 height 23
type input "Aug 26, 2025"
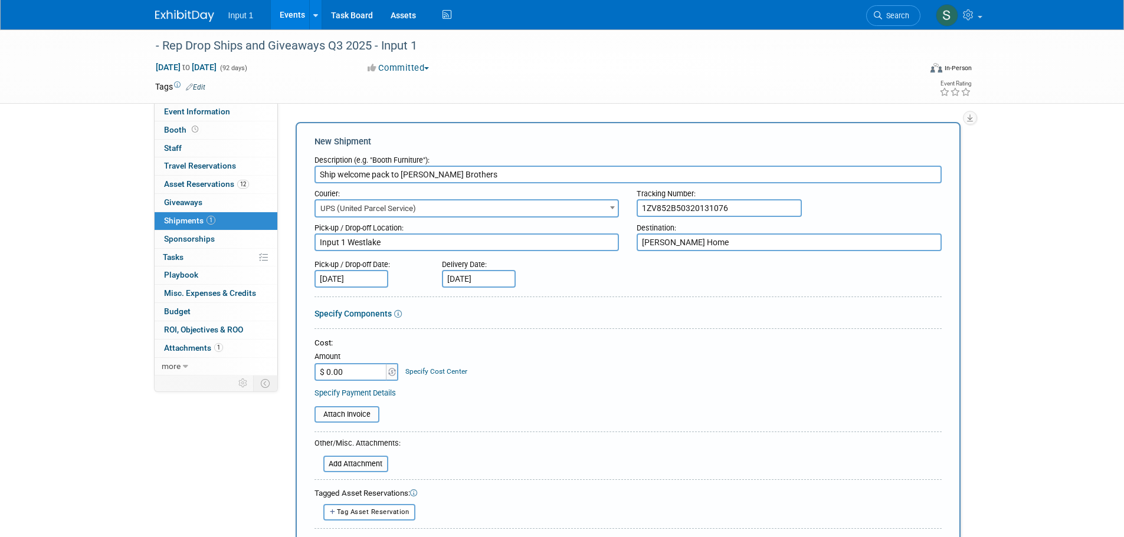
click at [340, 372] on input "$ 0.00" at bounding box center [351, 372] width 74 height 18
type input "$ 22.50"
click at [332, 421] on input "file" at bounding box center [308, 415] width 140 height 14
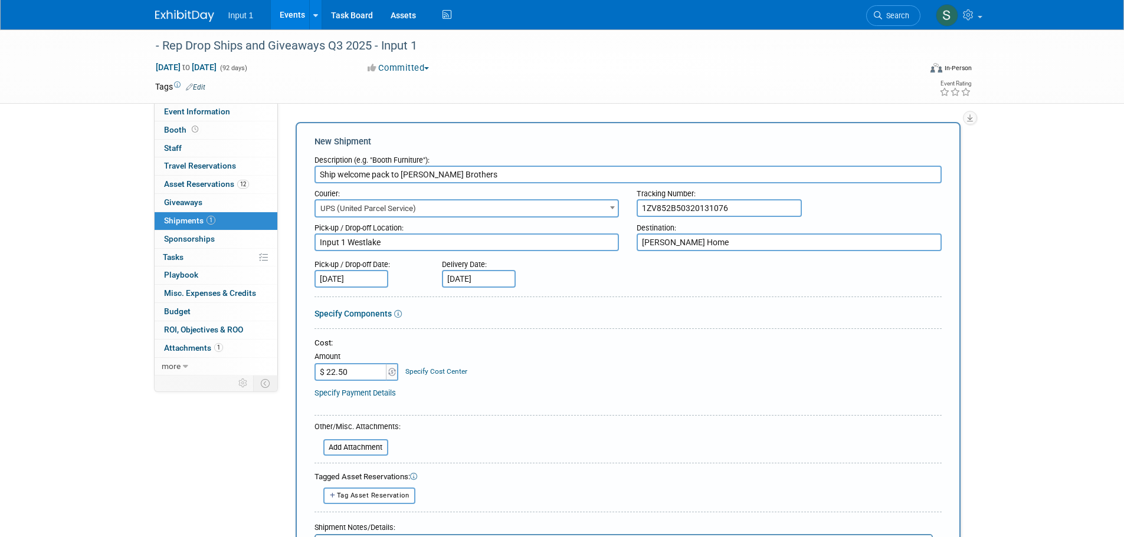
click at [212, 44] on div "- Rep Drop Ships and Giveaways Q3 2025 - Input 1" at bounding box center [527, 45] width 751 height 21
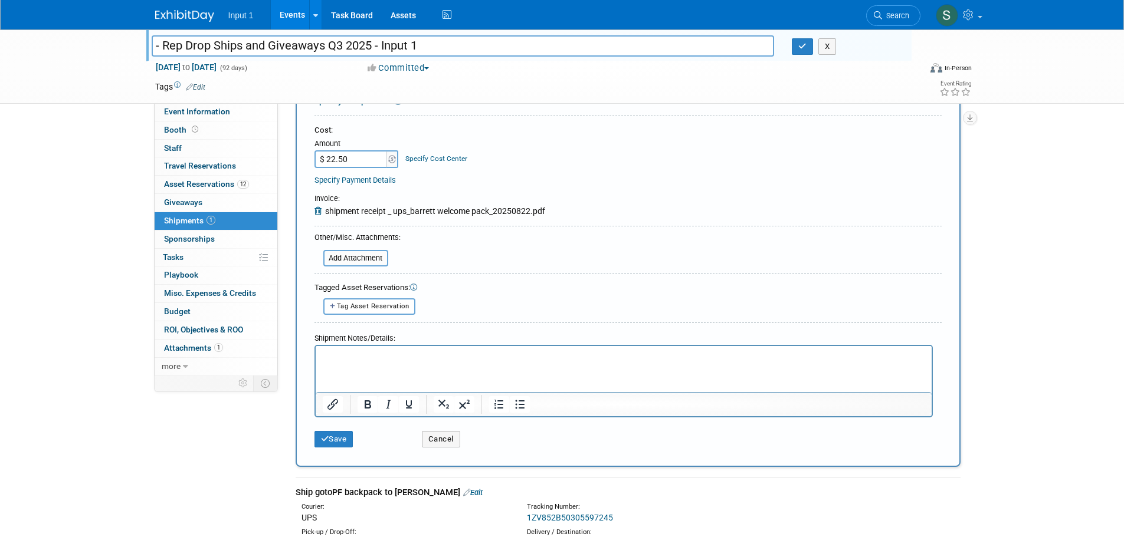
scroll to position [236, 0]
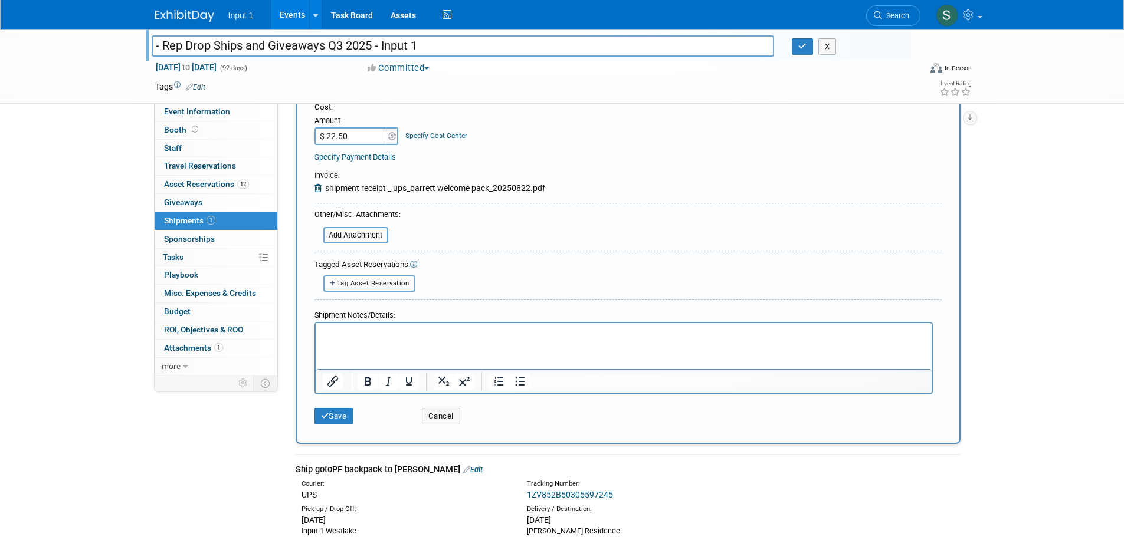
click at [360, 280] on span "Tag Asset Reservation" at bounding box center [373, 284] width 73 height 8
select select
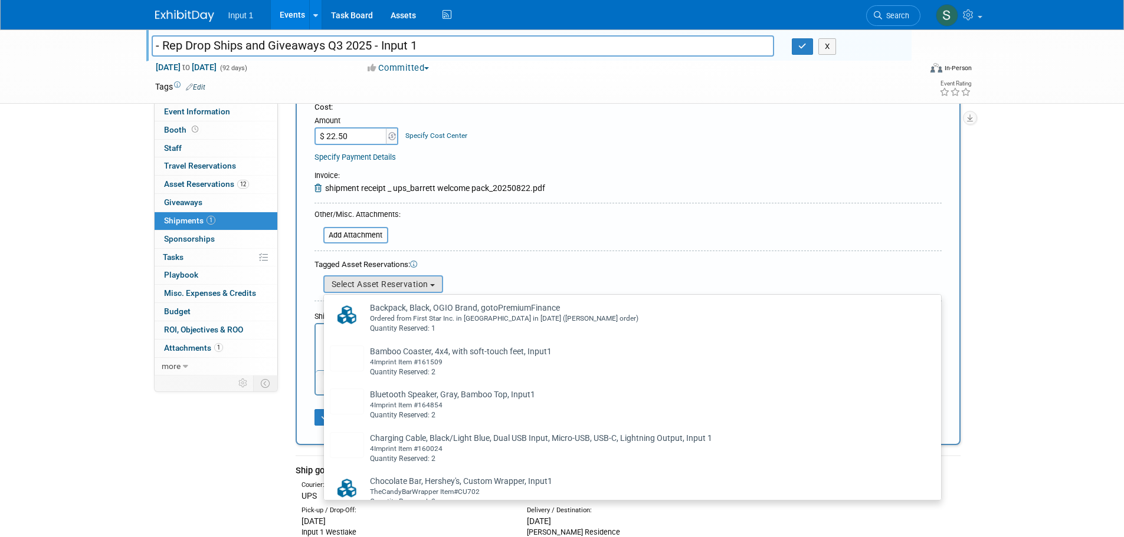
click at [635, 219] on form "Description (e.g. "Booth Furniture"): Ship welcome pack to Barrett Brothers Cou…" at bounding box center [627, 173] width 627 height 518
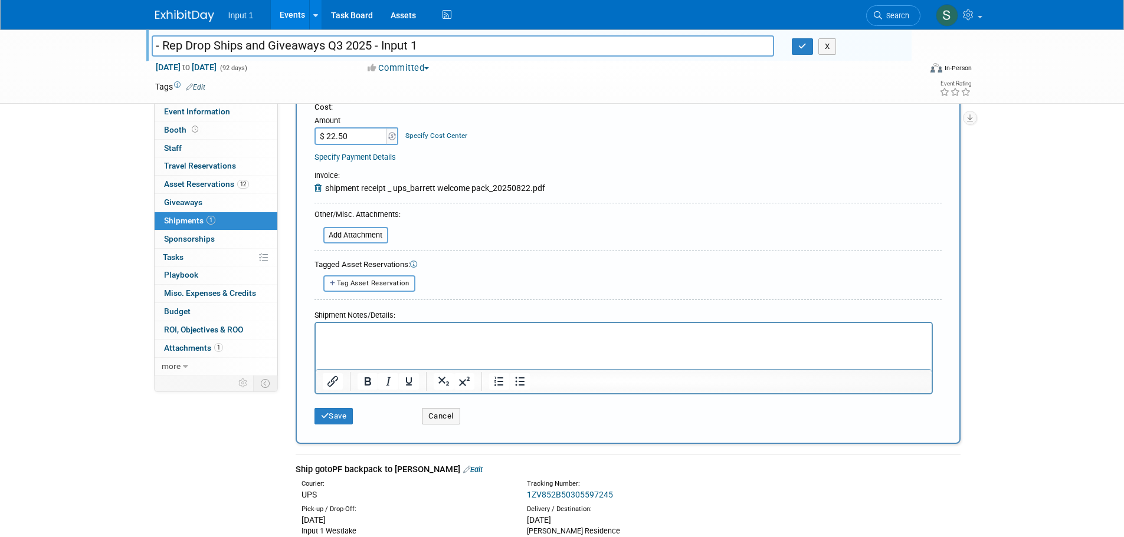
click at [375, 284] on span "Tag Asset Reservation" at bounding box center [373, 284] width 73 height 8
select select
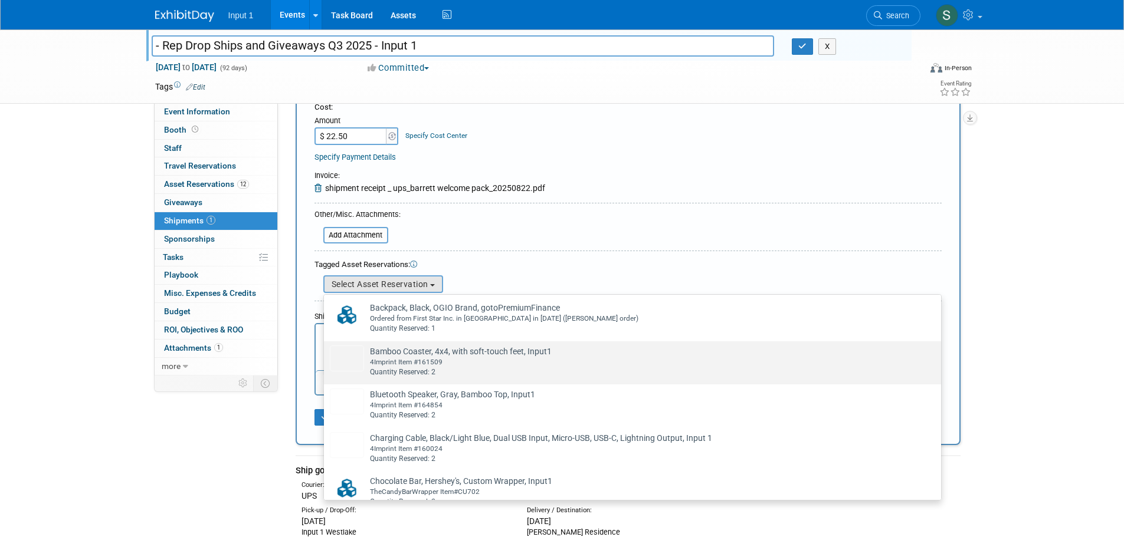
click at [424, 365] on div "4Imprint Item #161509" at bounding box center [643, 362] width 547 height 10
click at [326, 356] on input "Bamboo Coaster, 4x4, with soft-touch feet, Input1 Already tagged in this shipme…" at bounding box center [322, 352] width 8 height 8
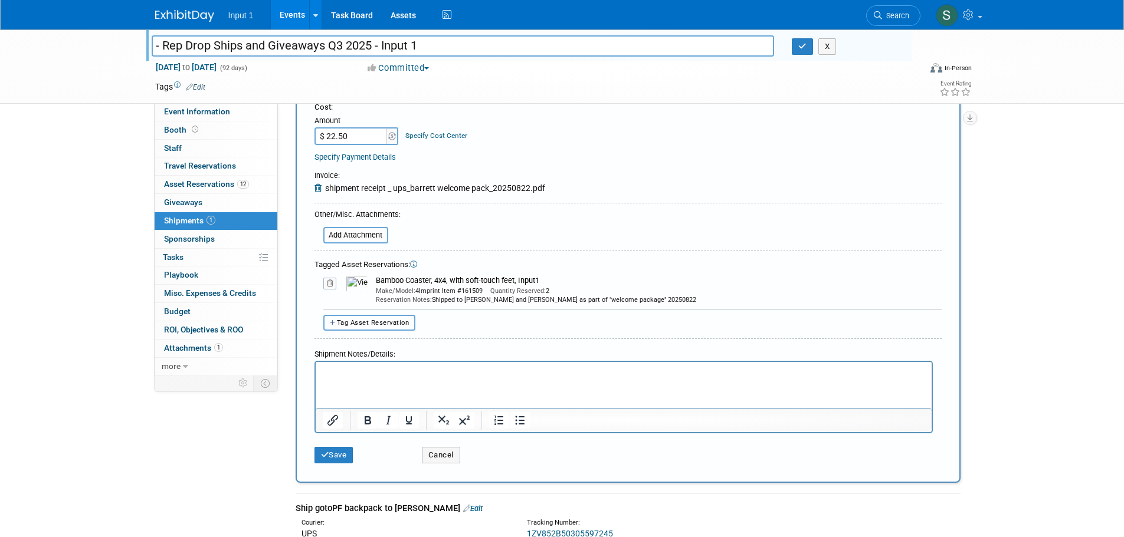
click at [391, 325] on span "Tag Asset Reservation" at bounding box center [373, 323] width 73 height 8
select select
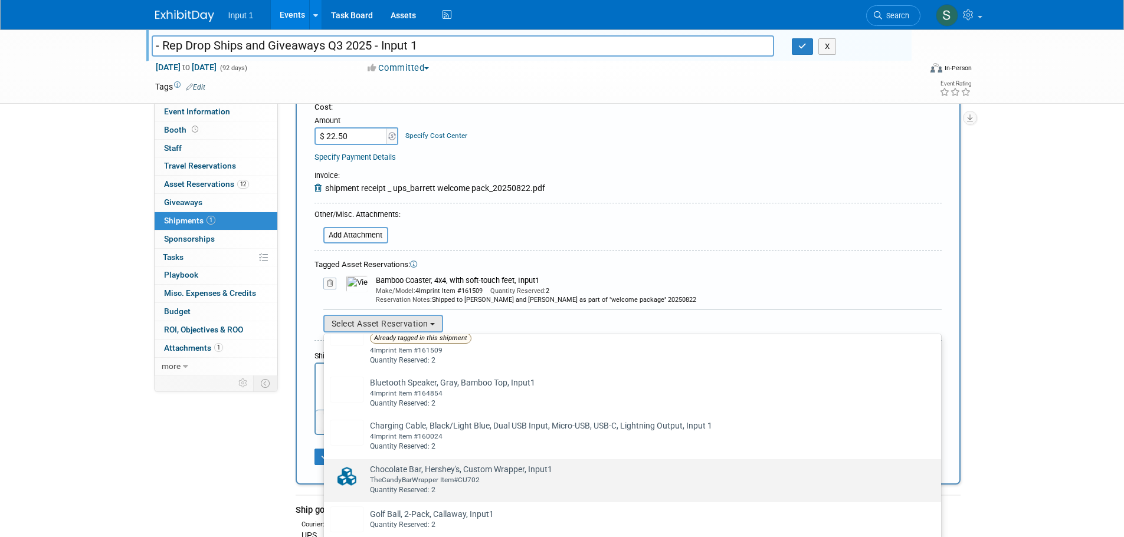
scroll to position [59, 0]
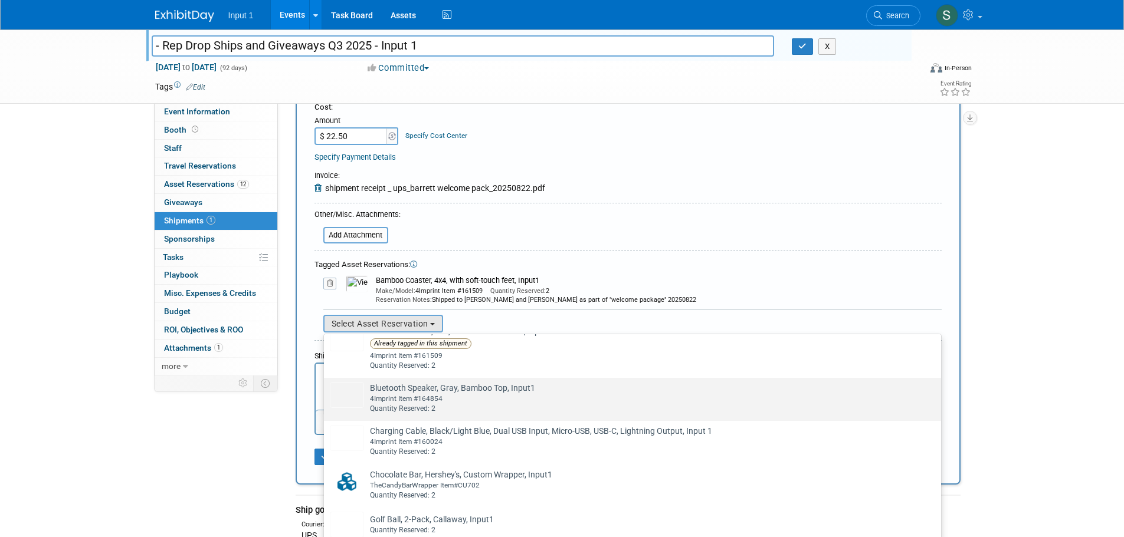
click at [405, 402] on div "4Imprint Item #164854" at bounding box center [643, 399] width 547 height 10
click at [326, 392] on input "Bluetooth Speaker, Gray, Bamboo Top, Input1 Already tagged in this shipment 4Im…" at bounding box center [322, 389] width 8 height 8
select select "2_11583572"
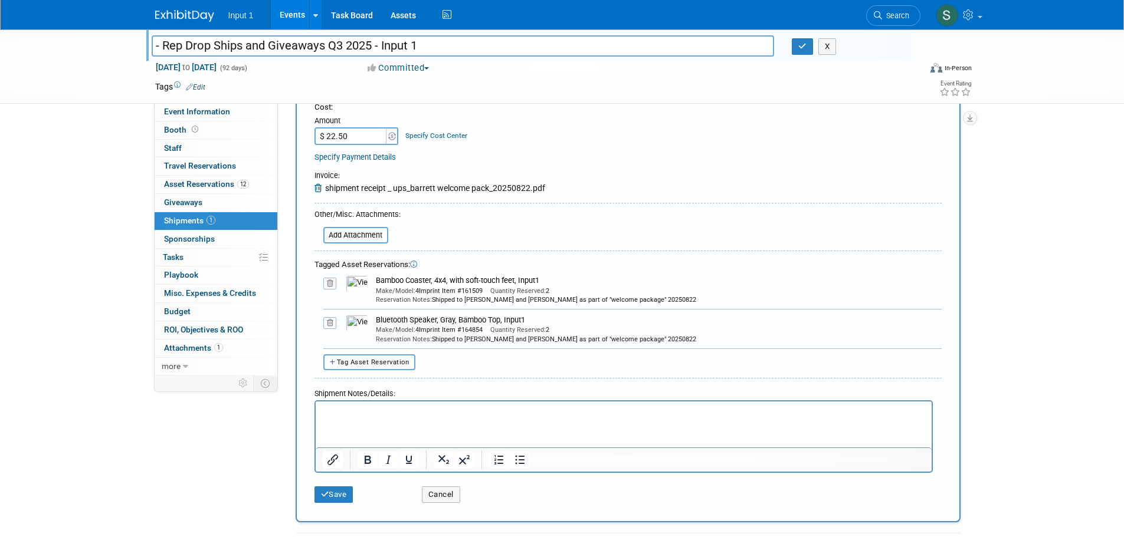
click at [366, 365] on span "Tag Asset Reservation" at bounding box center [373, 363] width 73 height 8
select select
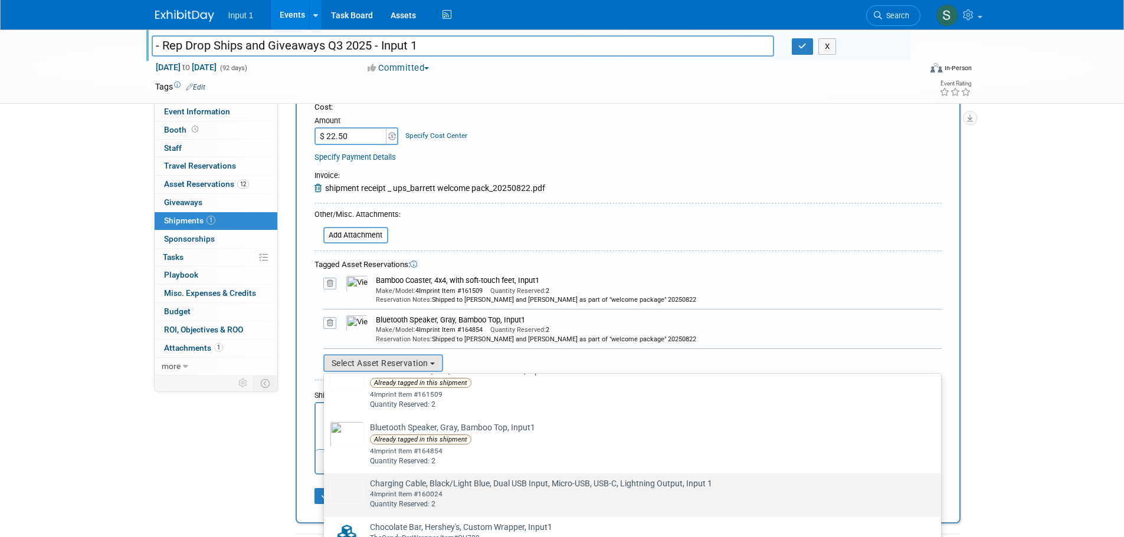
click at [391, 490] on td "Charging Cable, Black/Light Blue, Dual USB Input, Micro-USB, USB-C, Lightning O…" at bounding box center [640, 494] width 553 height 32
click at [326, 488] on input "Charging Cable, Black/Light Blue, Dual USB Input, Micro-USB, USB-C, Lightning O…" at bounding box center [322, 484] width 8 height 8
select select "2_11583581"
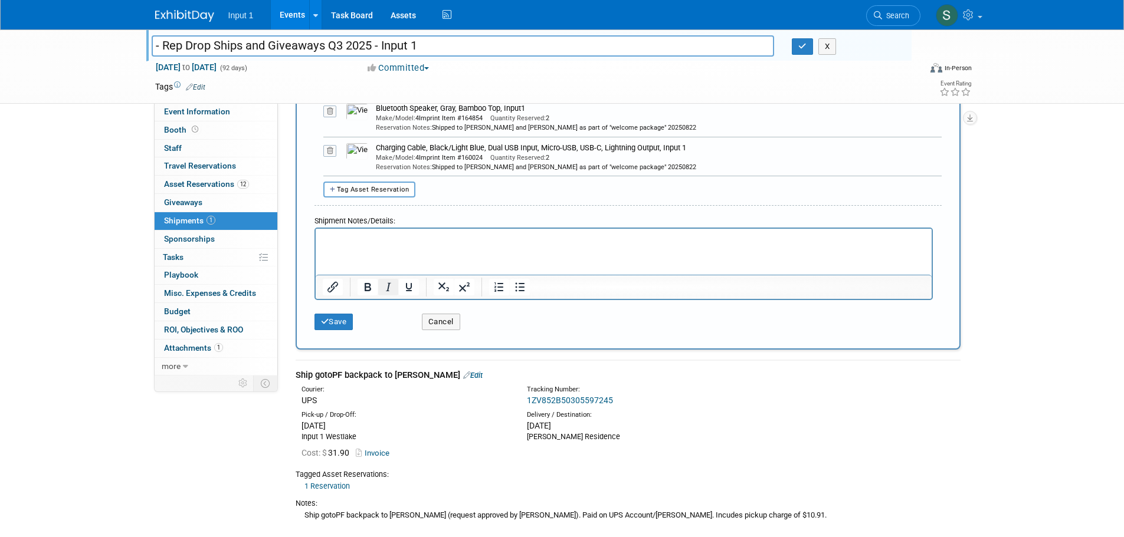
scroll to position [472, 0]
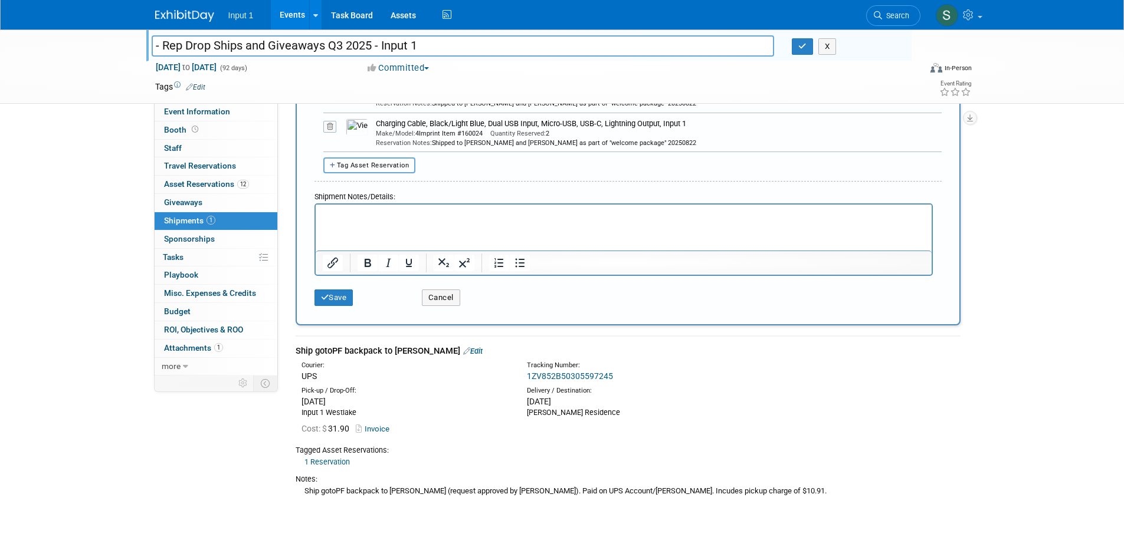
click at [364, 170] on button "Tag Asset Reservation" at bounding box center [369, 166] width 93 height 16
select select
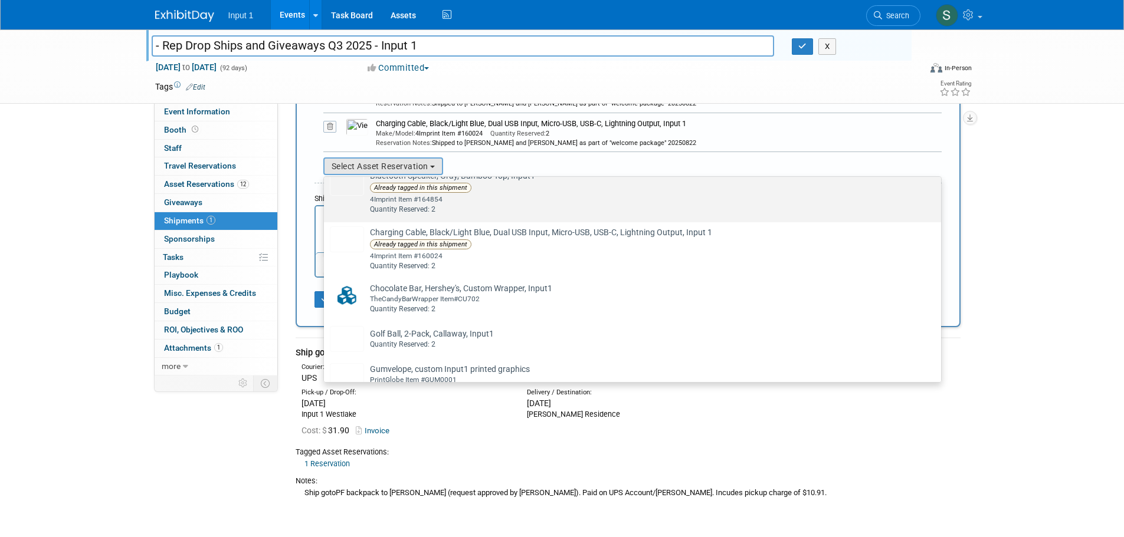
scroll to position [177, 0]
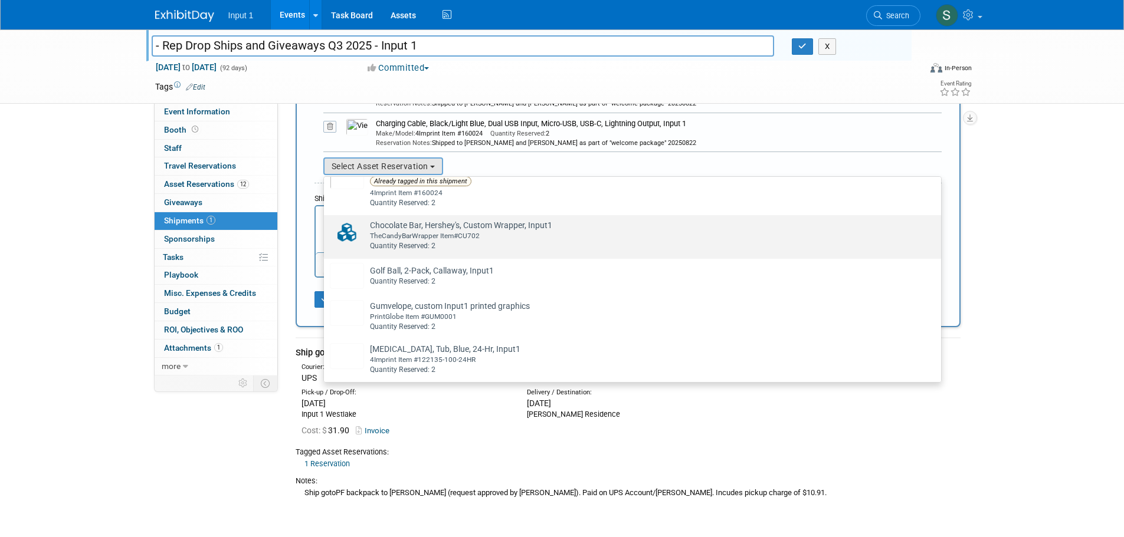
click at [397, 239] on div "TheCandyBarWrapper Item#CU702" at bounding box center [643, 236] width 547 height 10
click at [326, 229] on input "Chocolate Bar, Hershey's, Custom Wrapper, Input1 Already tagged in this shipmen…" at bounding box center [322, 226] width 8 height 8
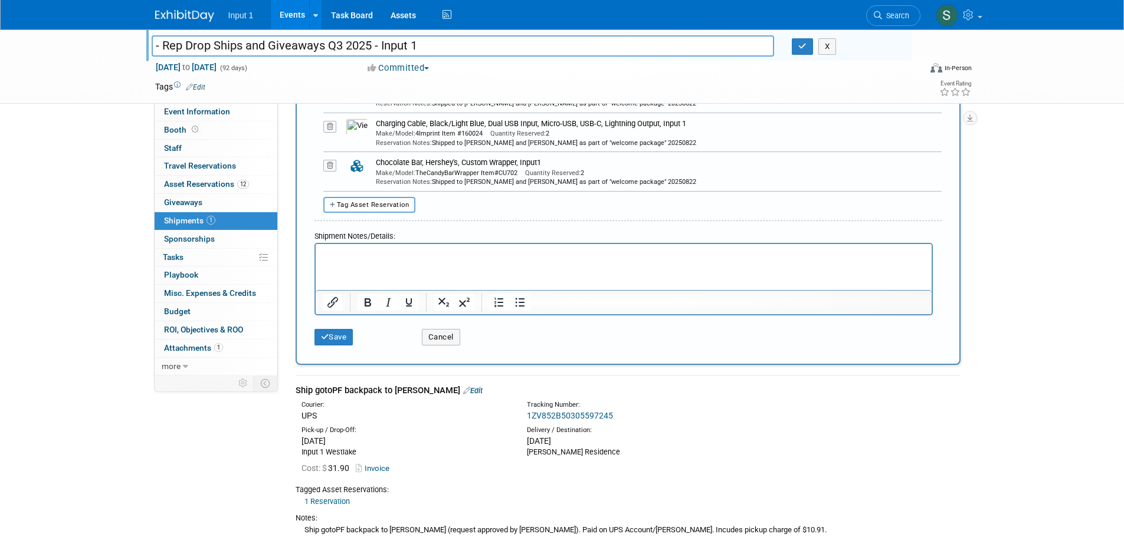
click at [373, 206] on span "Tag Asset Reservation" at bounding box center [373, 205] width 73 height 8
select select
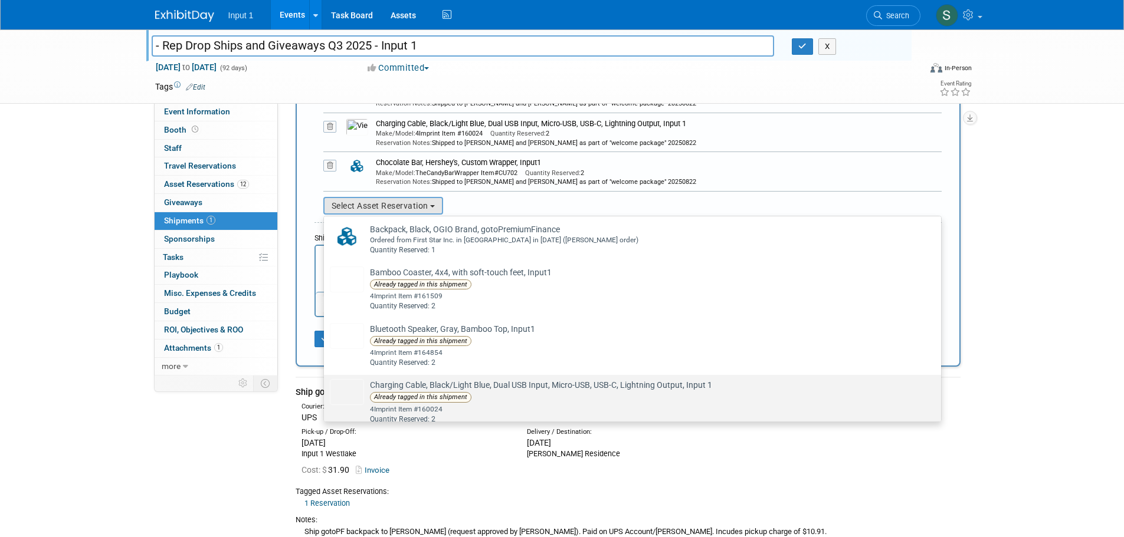
click at [410, 392] on td "Charging Cable, Black/Light Blue, Dual USB Input, Micro-USB, USB-C, Lightning O…" at bounding box center [640, 401] width 553 height 45
click at [326, 389] on input "Charging Cable, Black/Light Blue, Dual USB Input, Micro-USB, USB-C, Lightning O…" at bounding box center [322, 386] width 8 height 8
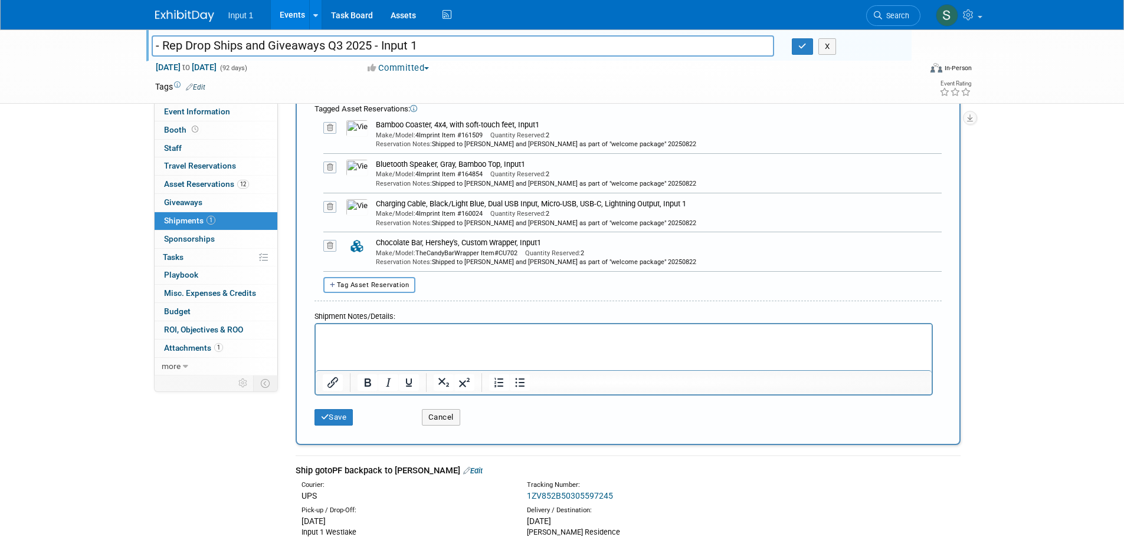
scroll to position [413, 0]
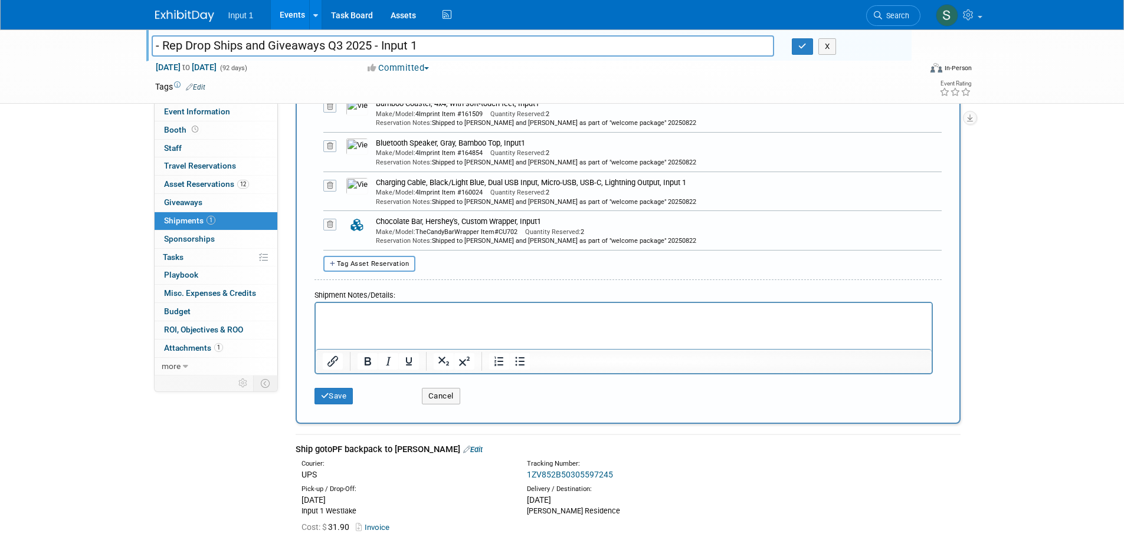
click at [393, 268] on button "Tag Asset Reservation" at bounding box center [369, 264] width 93 height 16
select select
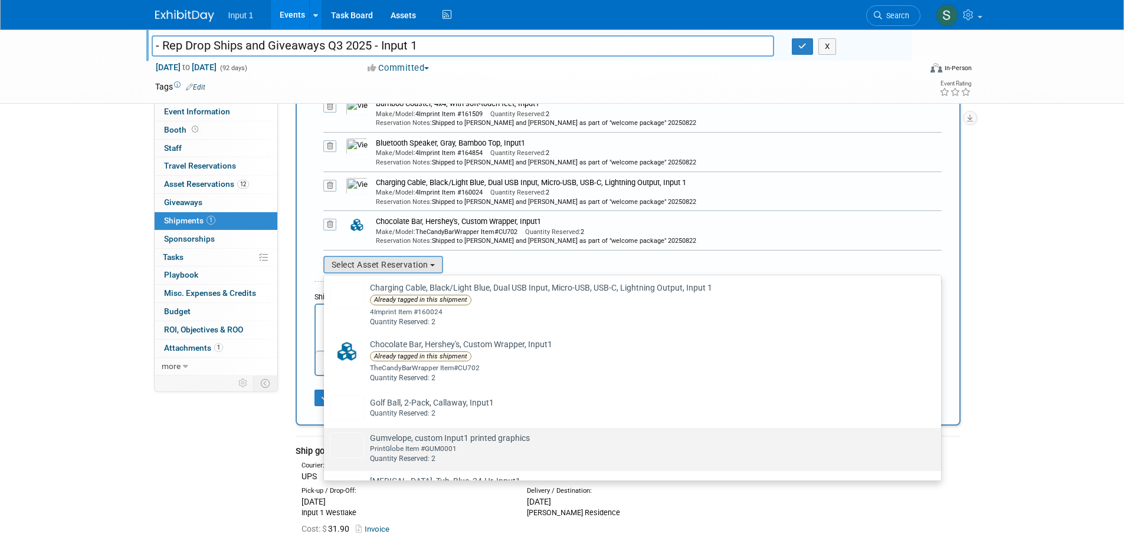
scroll to position [177, 0]
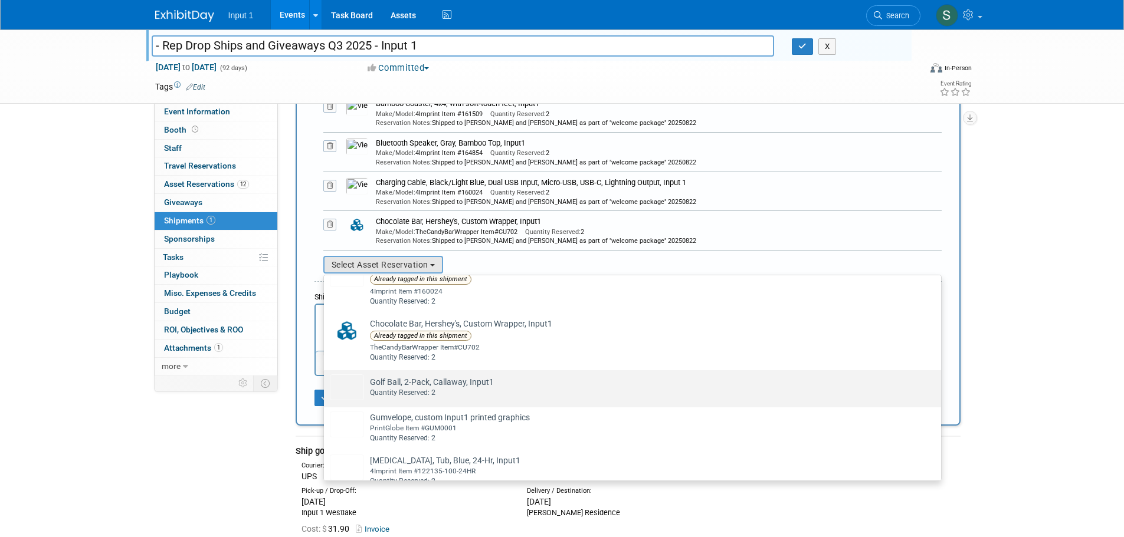
click at [394, 401] on td "Golf Ball, 2-Pack, Callaway, Input1 Already tagged in this shipment Quantity Re…" at bounding box center [640, 388] width 553 height 26
click at [326, 385] on input "Golf Ball, 2-Pack, Callaway, Input1 Already tagged in this shipment Quantity Re…" at bounding box center [322, 381] width 8 height 8
select select "2_11583574"
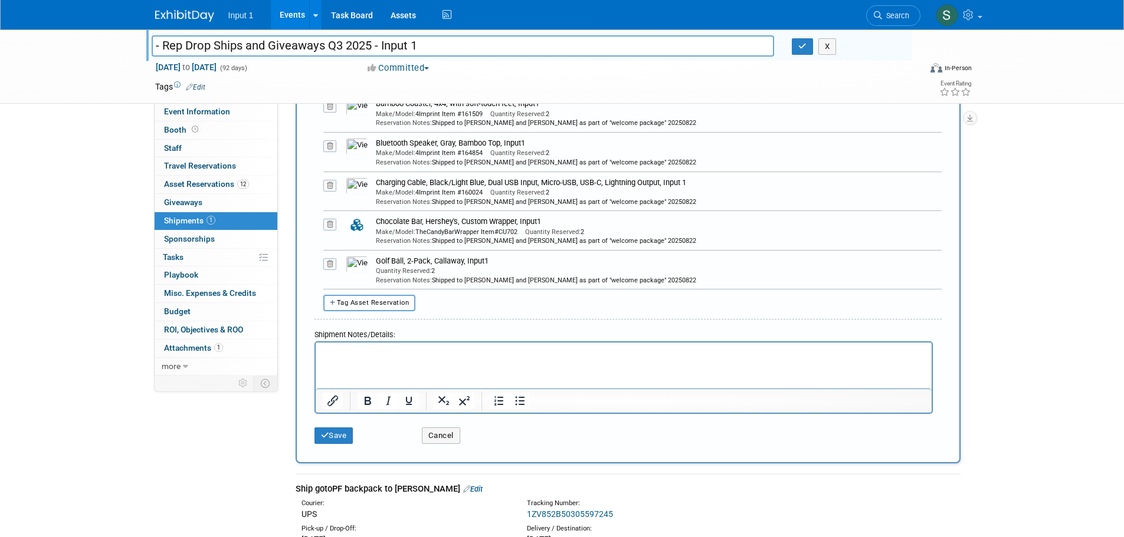
click at [371, 302] on span "Tag Asset Reservation" at bounding box center [373, 303] width 73 height 8
select select
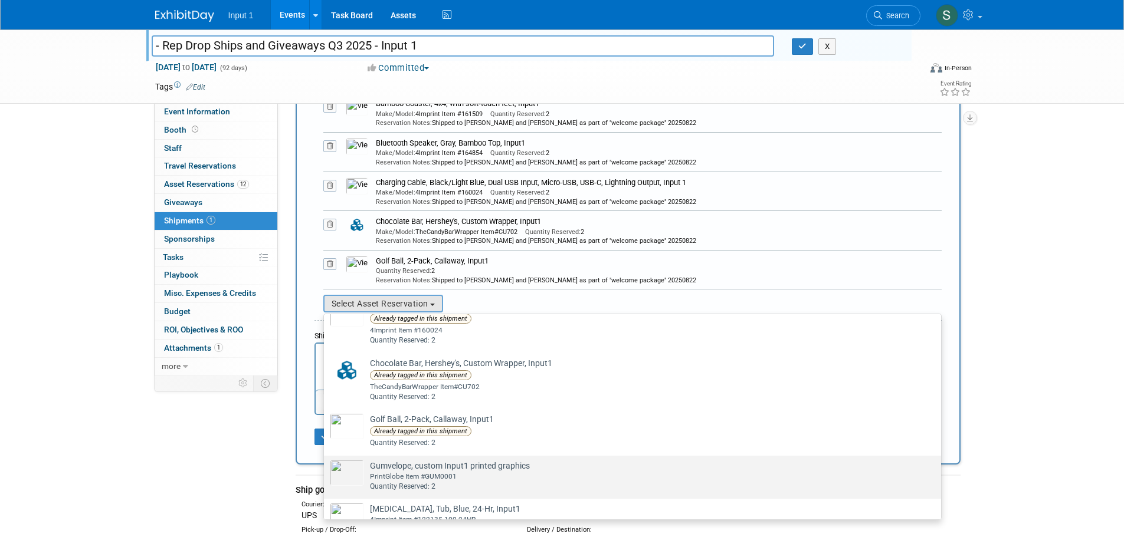
click at [406, 480] on div "PrintGlobe Item #GUM0001" at bounding box center [643, 477] width 547 height 10
click at [326, 470] on input "Gumvelope, custom Input1 printed graphics Already tagged in this shipment Print…" at bounding box center [322, 466] width 8 height 8
select select "2_11583579"
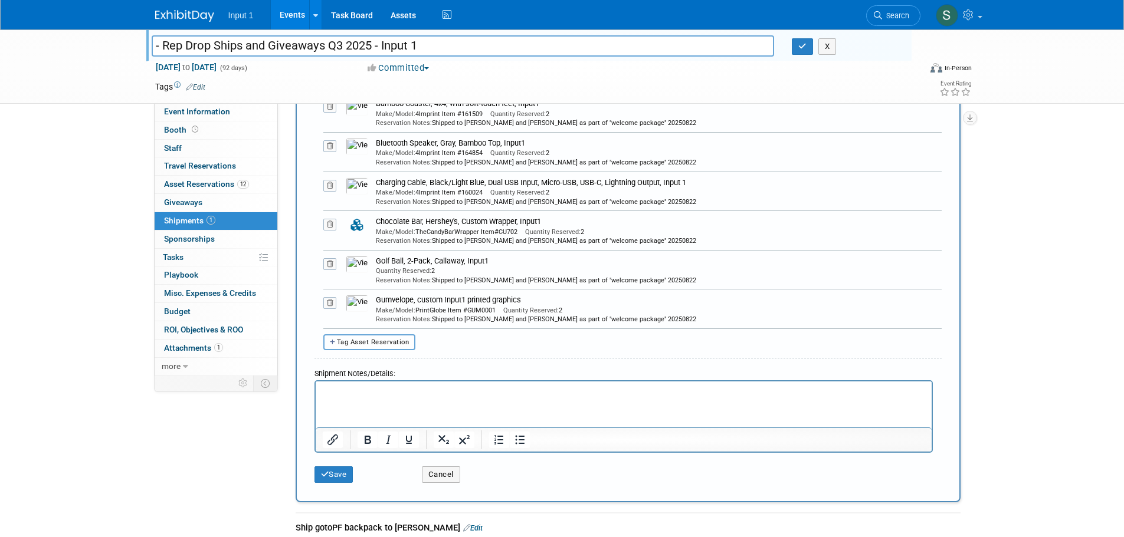
click at [390, 342] on span "Tag Asset Reservation" at bounding box center [373, 343] width 73 height 8
select select
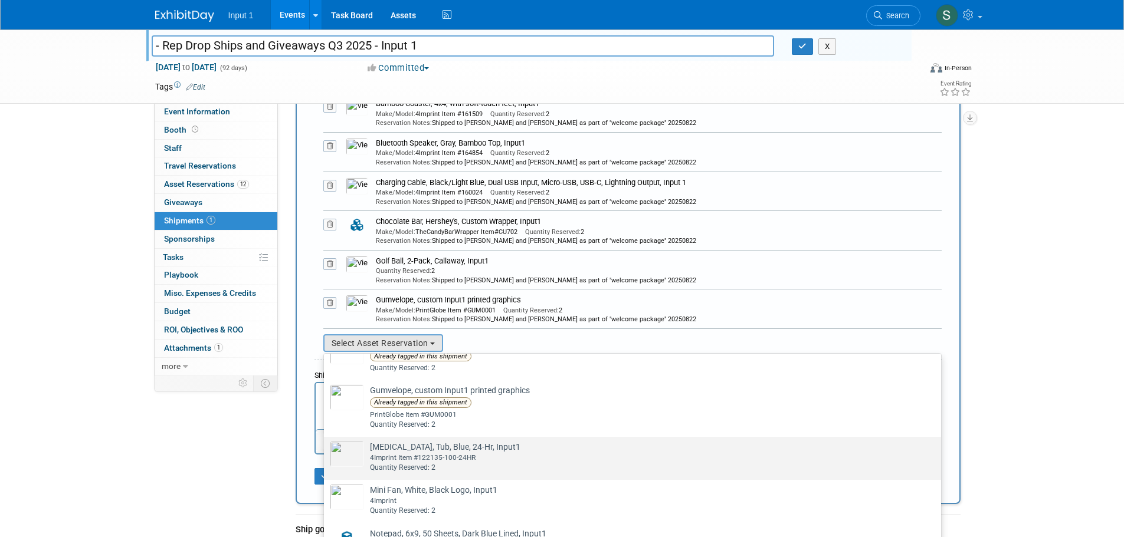
scroll to position [295, 0]
click at [397, 460] on div "4Imprint Item #122135-100-24HR" at bounding box center [643, 455] width 547 height 10
click at [326, 448] on input "Lip Balm, Tub, Blue, 24-Hr, Input1 Already tagged in this shipment 4Imprint Ite…" at bounding box center [322, 444] width 8 height 8
select select "2_11583575"
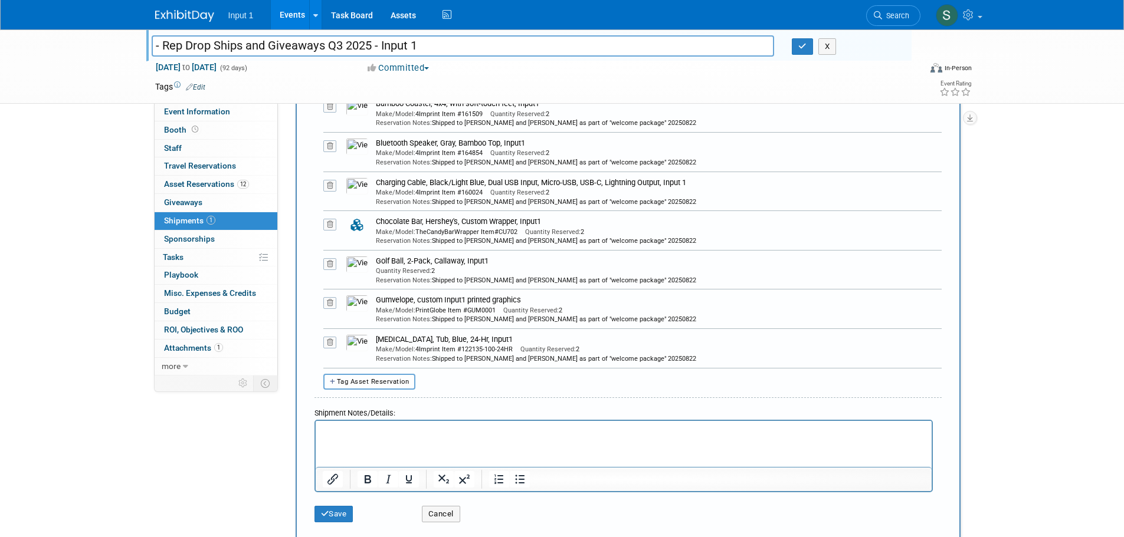
click at [385, 378] on span "Tag Asset Reservation" at bounding box center [373, 382] width 73 height 8
select select
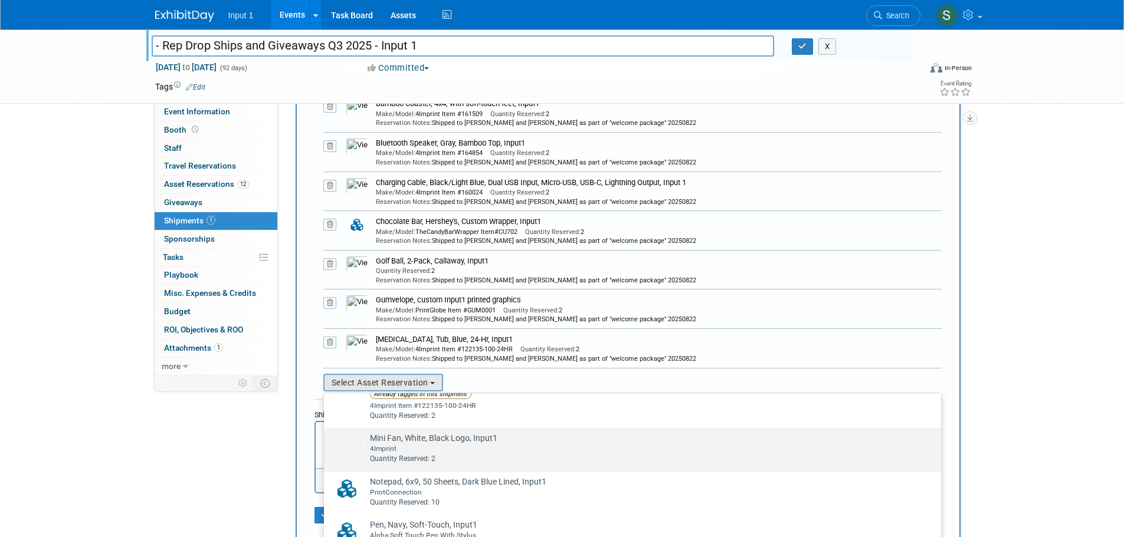
scroll to position [403, 0]
click at [429, 445] on div "4Imprint" at bounding box center [643, 449] width 547 height 10
click at [326, 442] on input "Mini Fan, White, Black Logo, Input1 Already tagged in this shipment 4Imprint Qu…" at bounding box center [322, 439] width 8 height 8
select select "2_11583576"
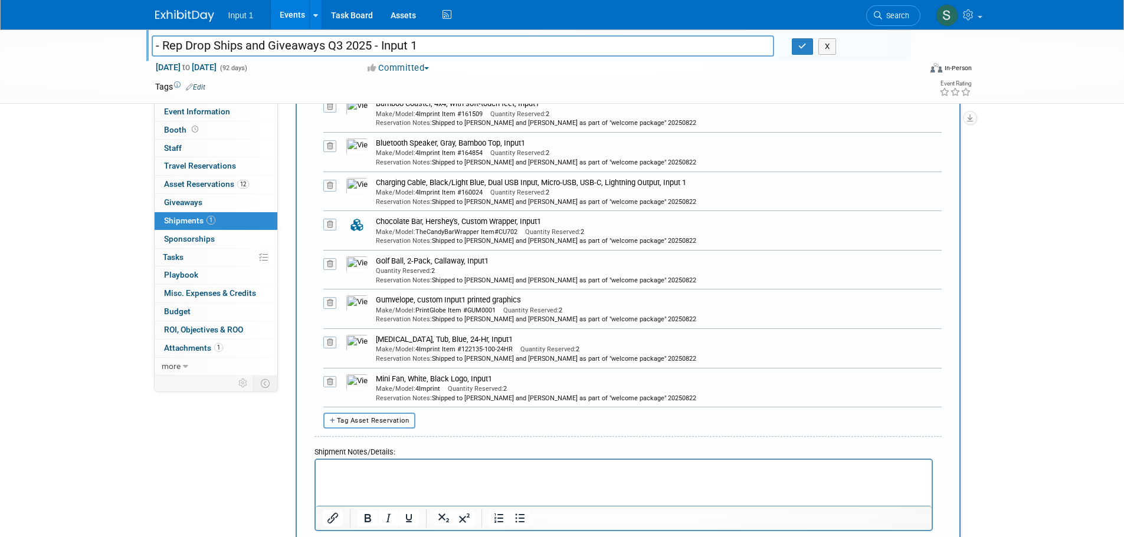
click at [367, 419] on span "Tag Asset Reservation" at bounding box center [373, 421] width 73 height 8
select select
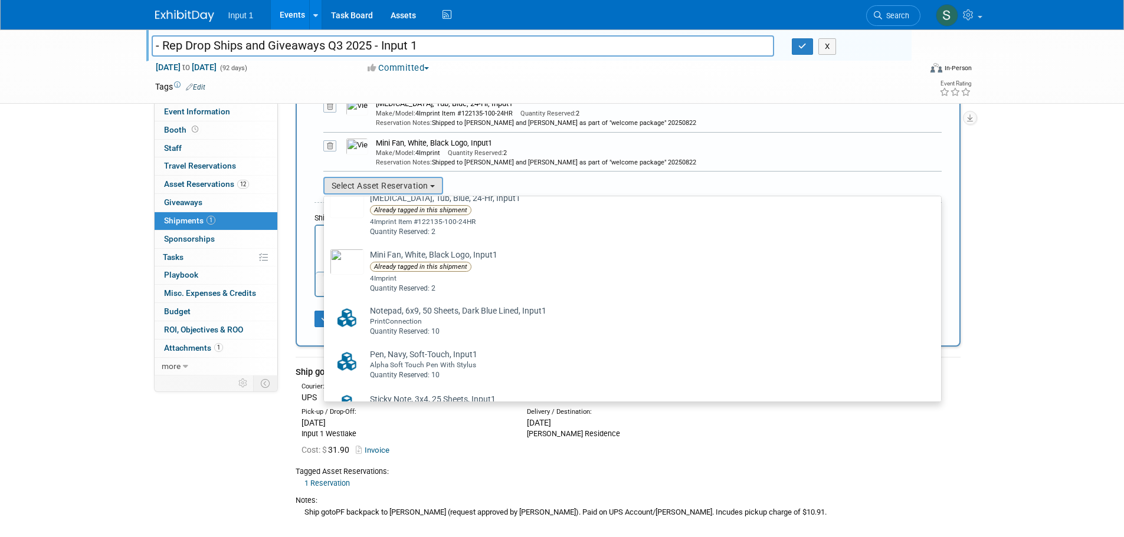
scroll to position [413, 0]
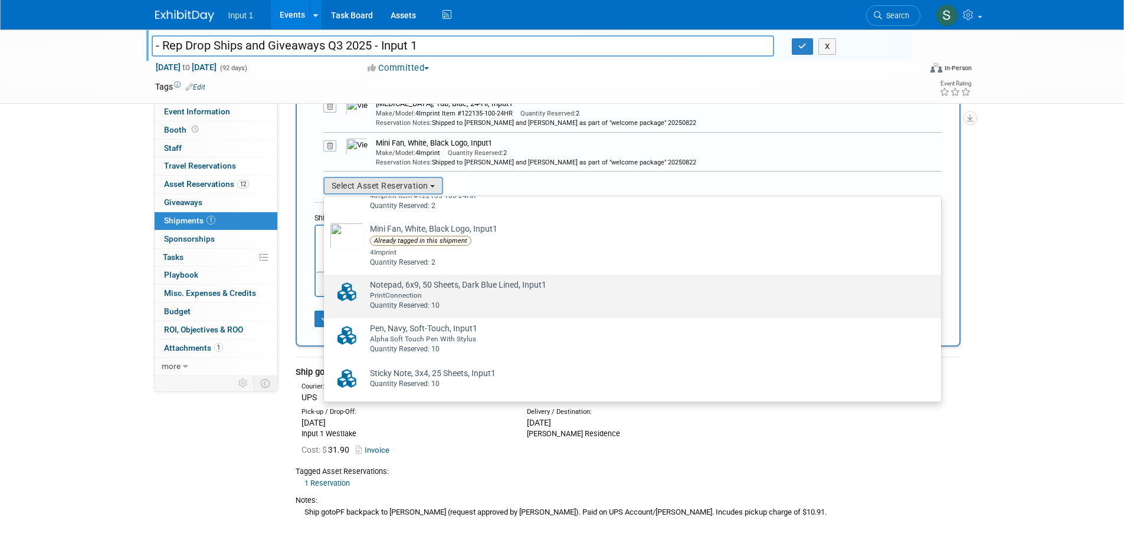
click at [392, 291] on td "Notepad, 6x9, 50 Sheets, Dark Blue Lined, Input1 Already tagged in this shipmen…" at bounding box center [640, 295] width 553 height 32
click at [326, 289] on input "Notepad, 6x9, 50 Sheets, Dark Blue Lined, Input1 Already tagged in this shipmen…" at bounding box center [322, 285] width 8 height 8
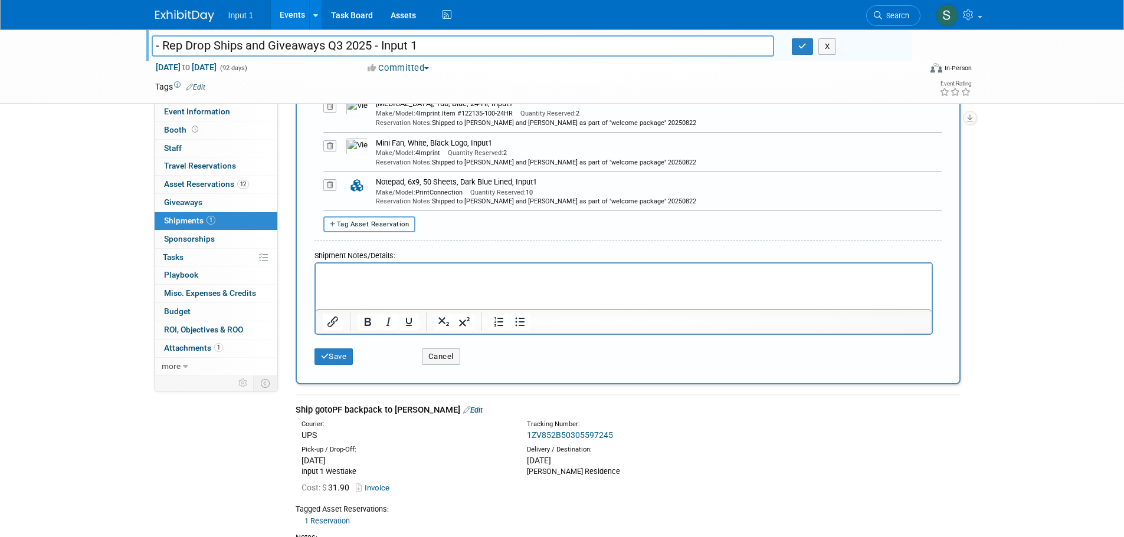
click at [366, 224] on span "Tag Asset Reservation" at bounding box center [373, 225] width 73 height 8
select select
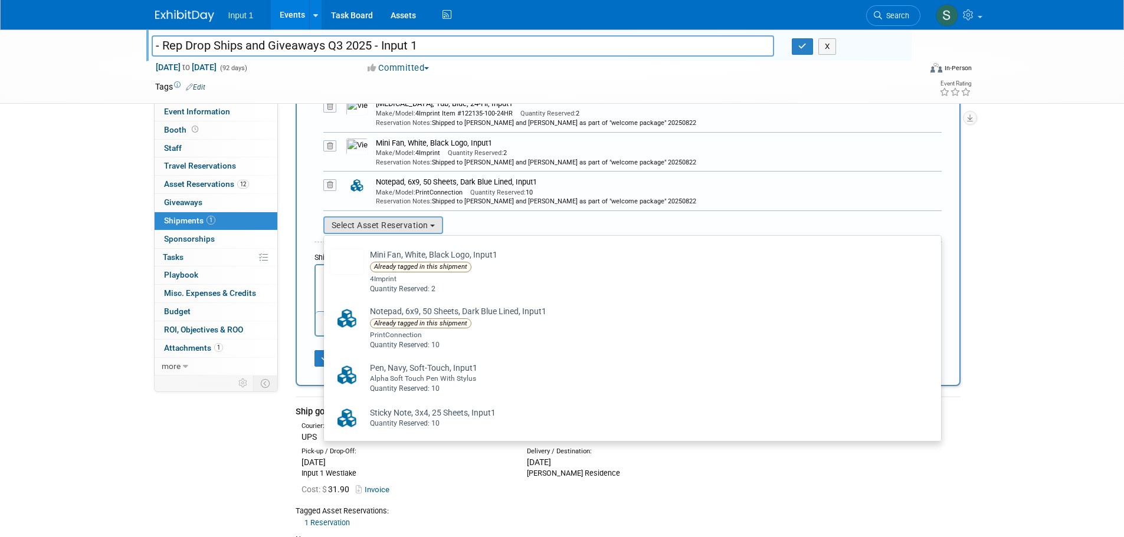
scroll to position [429, 0]
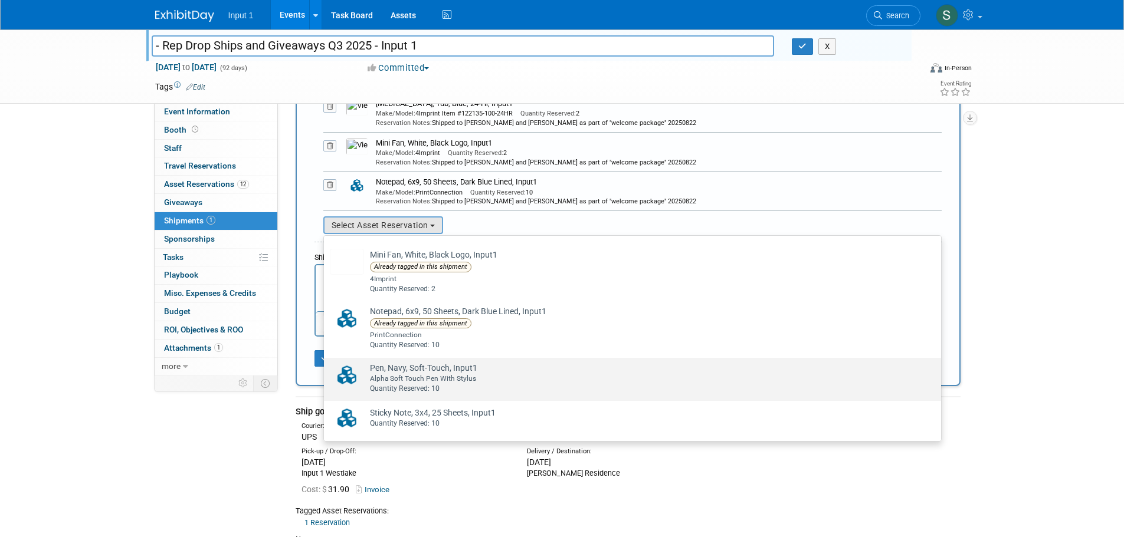
click at [408, 379] on div "Alpha Soft Touch Pen With Stylus" at bounding box center [643, 379] width 547 height 10
click at [326, 372] on input "Pen, Navy, Soft-Touch, Input1 Already tagged in this shipment Alpha Soft Touch …" at bounding box center [322, 369] width 8 height 8
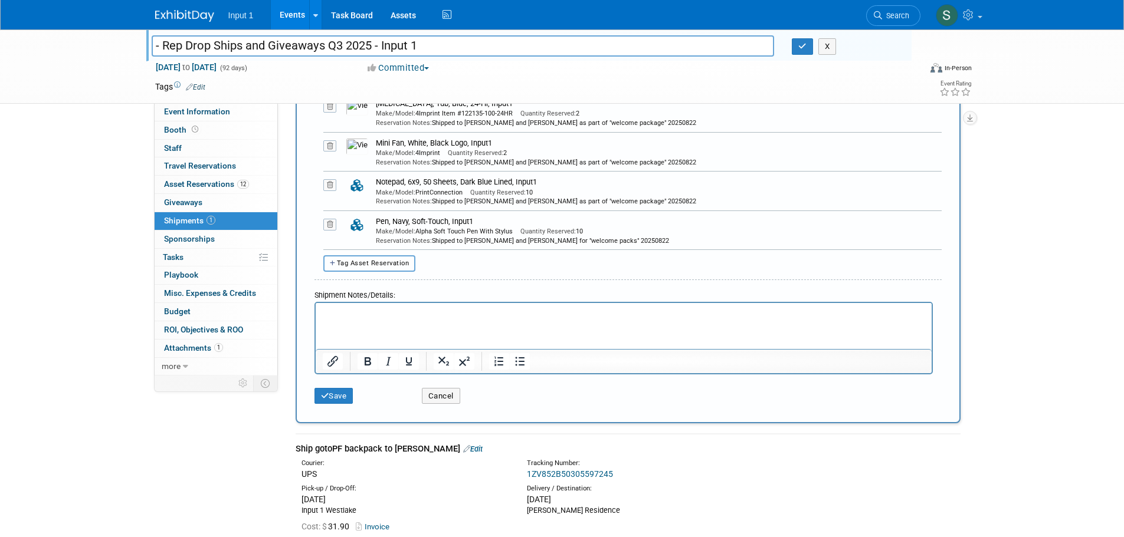
click at [391, 268] on button "Tag Asset Reservation" at bounding box center [369, 263] width 93 height 16
select select
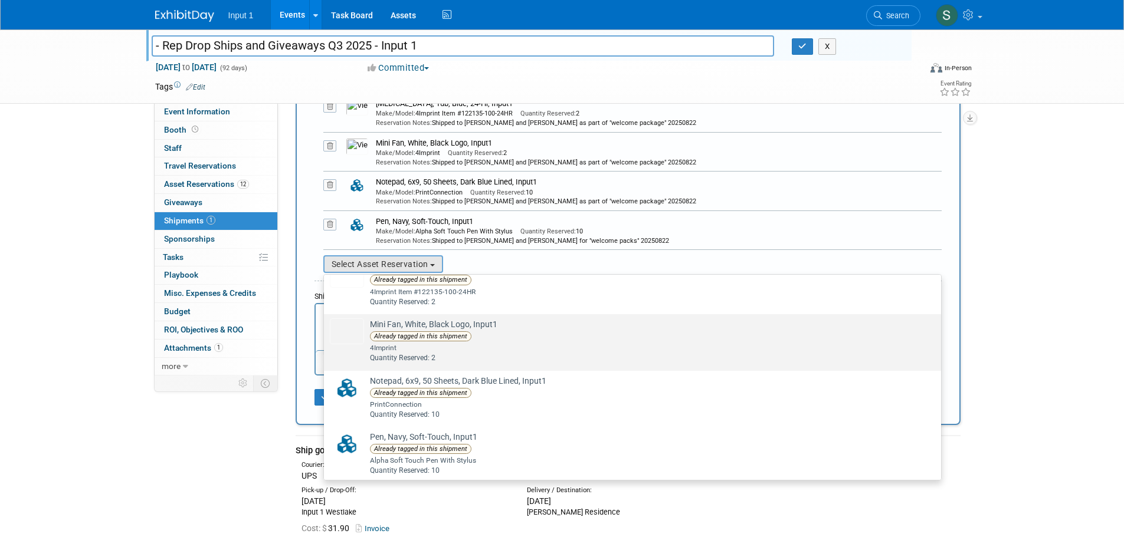
scroll to position [442, 0]
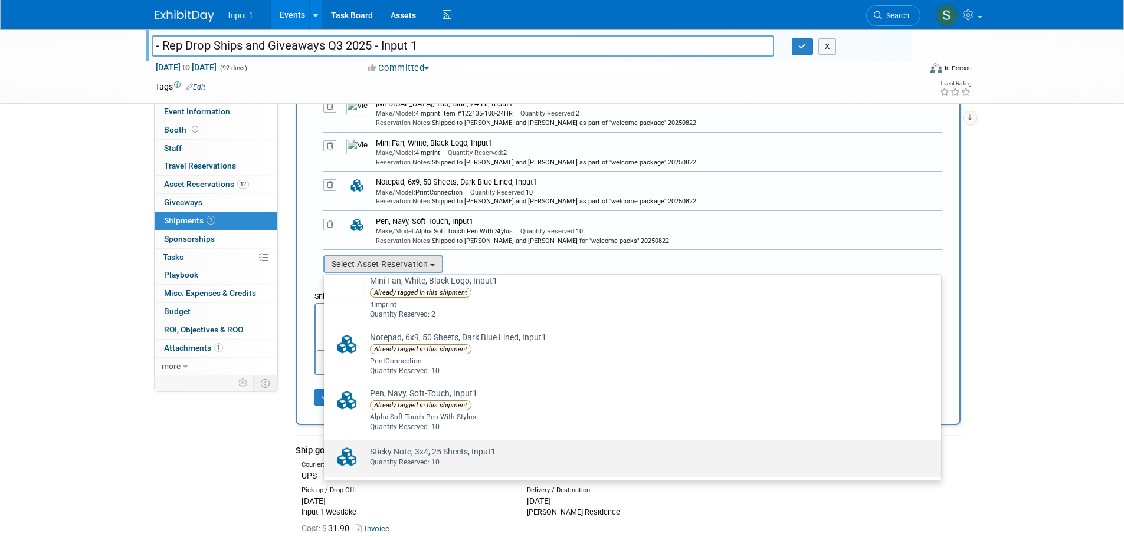
click at [403, 458] on div "Quantity Reserved: 10" at bounding box center [643, 463] width 547 height 10
click at [326, 454] on input "Sticky Note, 3x4, 25 Sheets, Input1 Already tagged in this shipment Quantity Re…" at bounding box center [322, 451] width 8 height 8
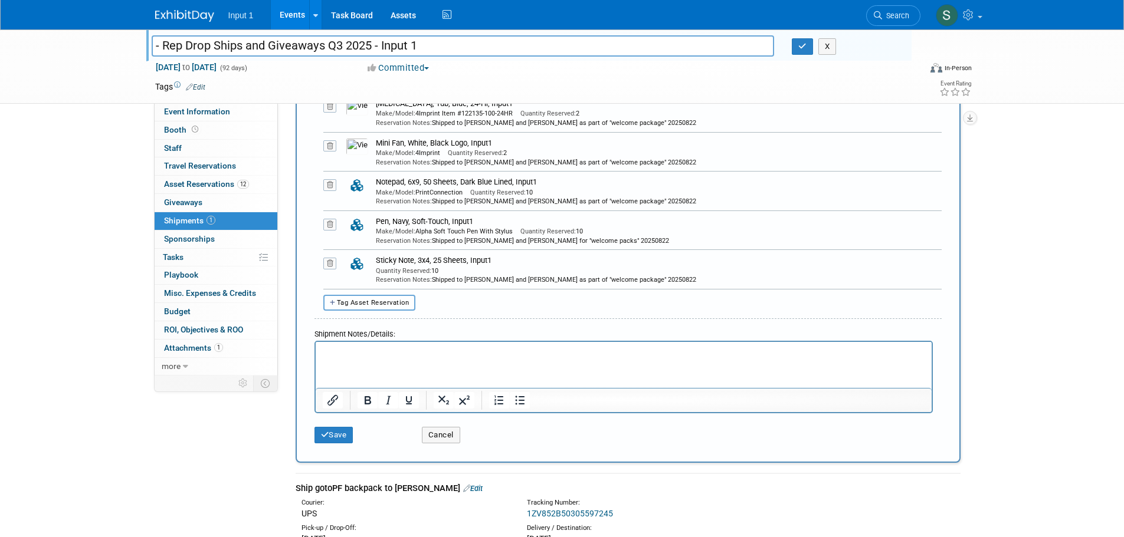
click at [376, 304] on span "Tag Asset Reservation" at bounding box center [373, 303] width 73 height 8
select select
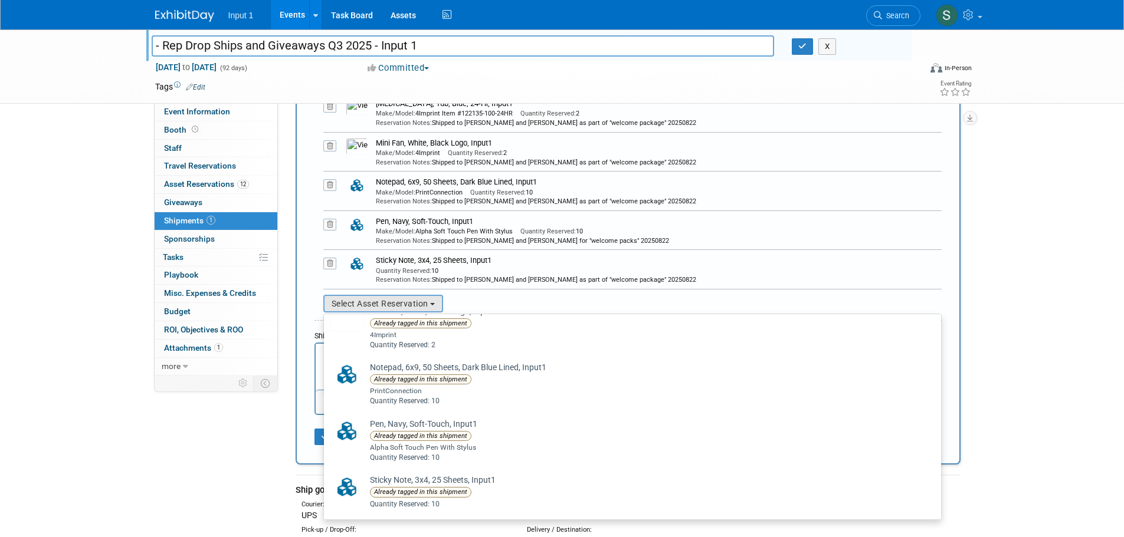
scroll to position [451, 0]
click at [1041, 245] on div "- Rep Drop Ships and Giveaways Q3 2025 - Input 1 - Rep Drop Ships and Giveaways…" at bounding box center [562, 27] width 1124 height 1292
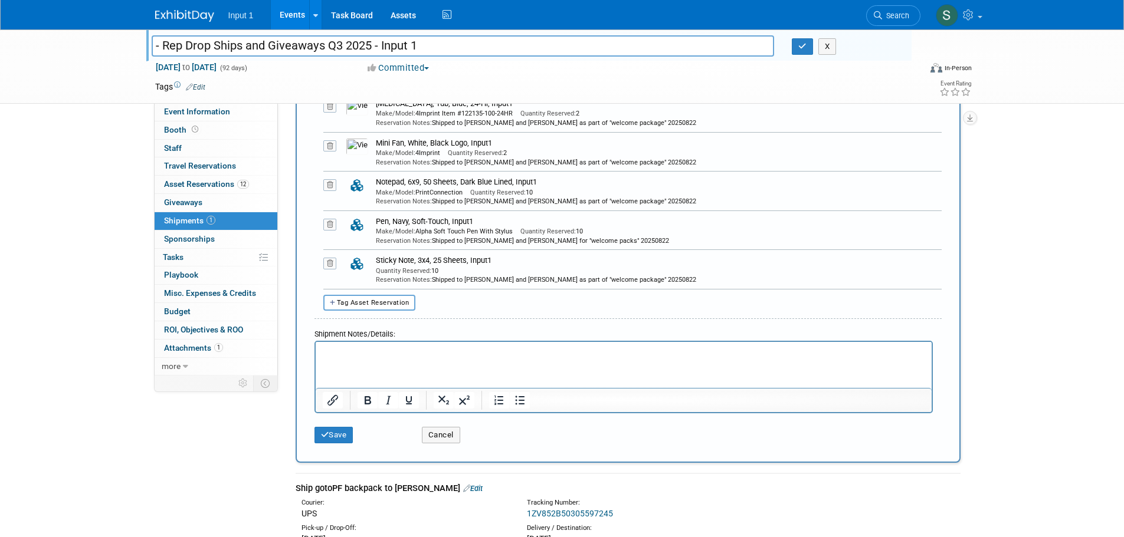
click at [430, 359] on html at bounding box center [623, 350] width 616 height 17
click at [529, 359] on html "Welcome pack of Input 1 swag sent to" at bounding box center [623, 350] width 616 height 17
click at [347, 439] on button "Save" at bounding box center [333, 435] width 39 height 17
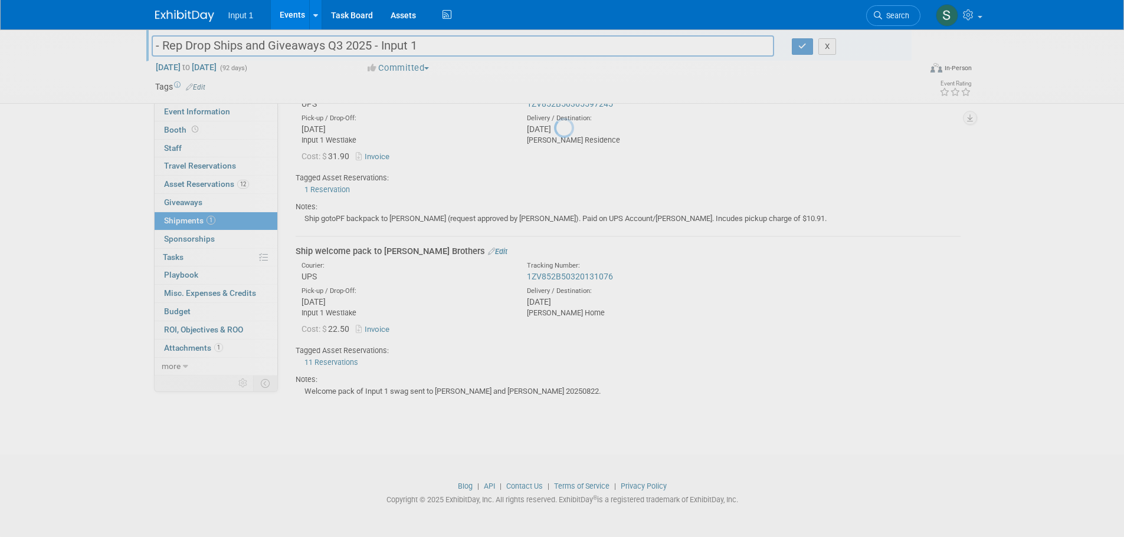
scroll to position [87, 0]
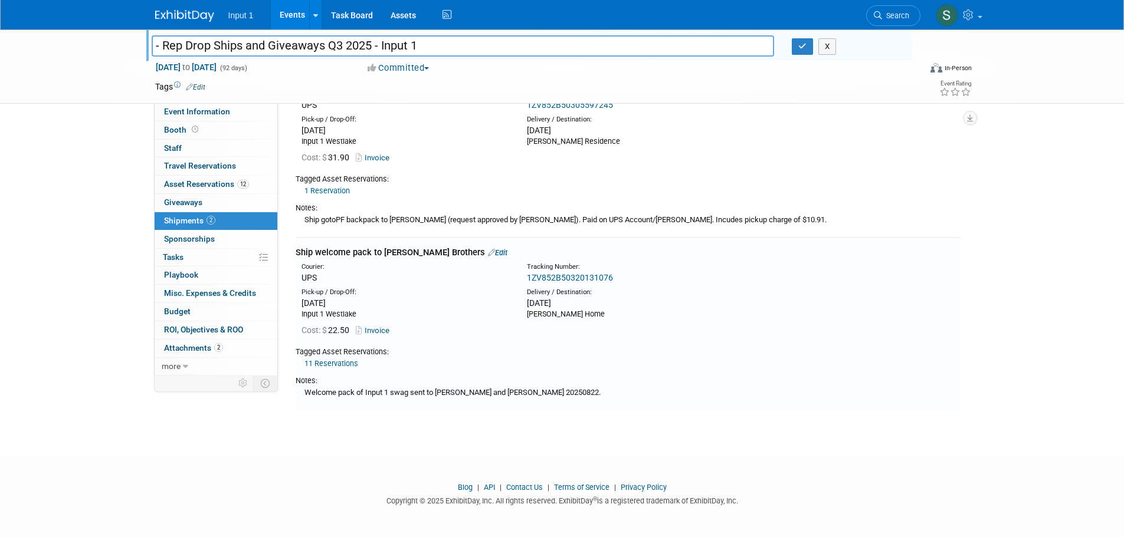
click at [488, 255] on link "Edit" at bounding box center [497, 252] width 19 height 9
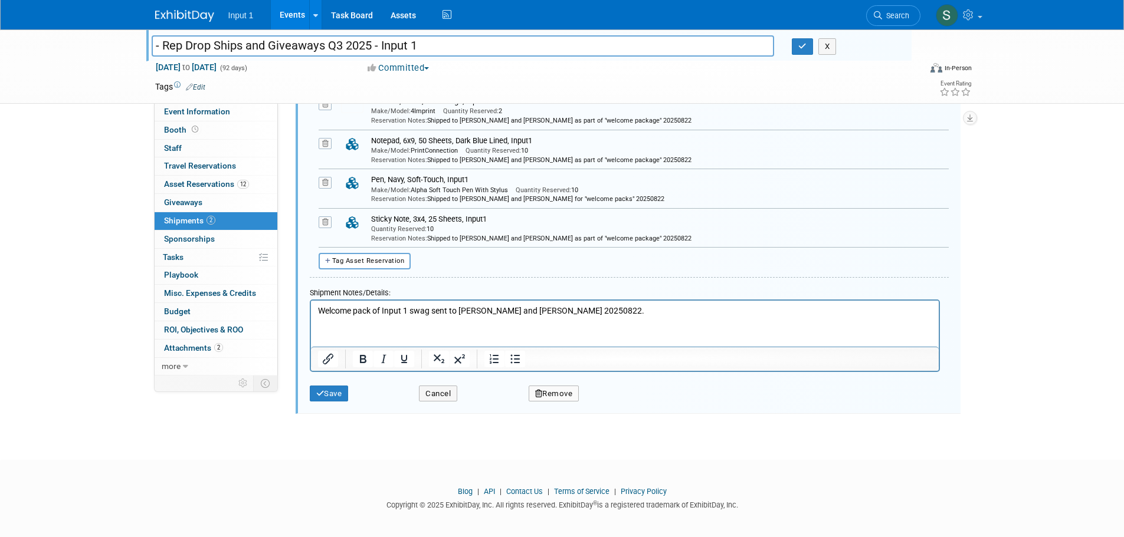
scroll to position [871, 0]
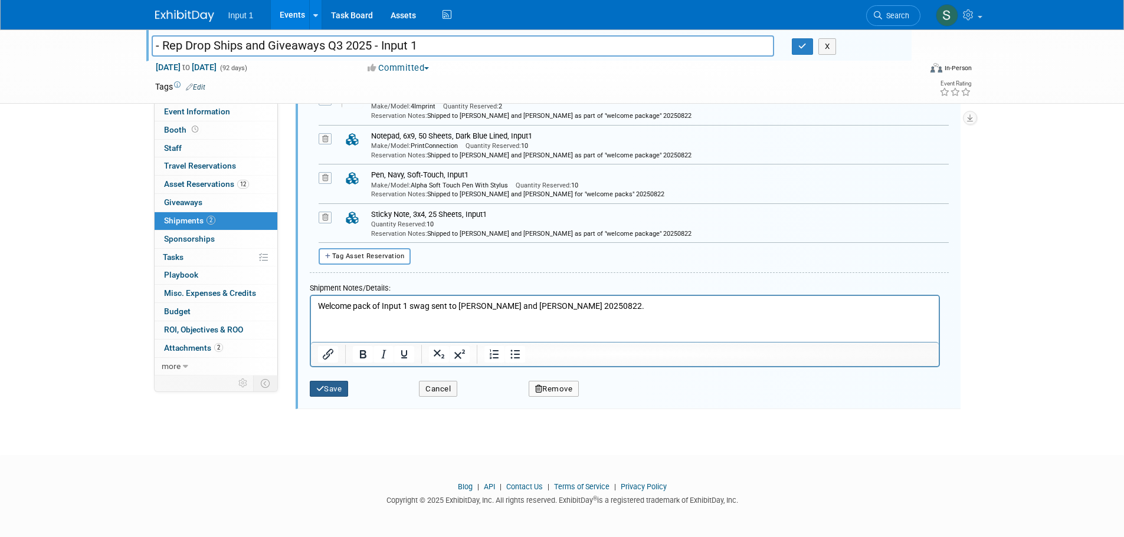
click at [339, 386] on button "Save" at bounding box center [329, 389] width 39 height 17
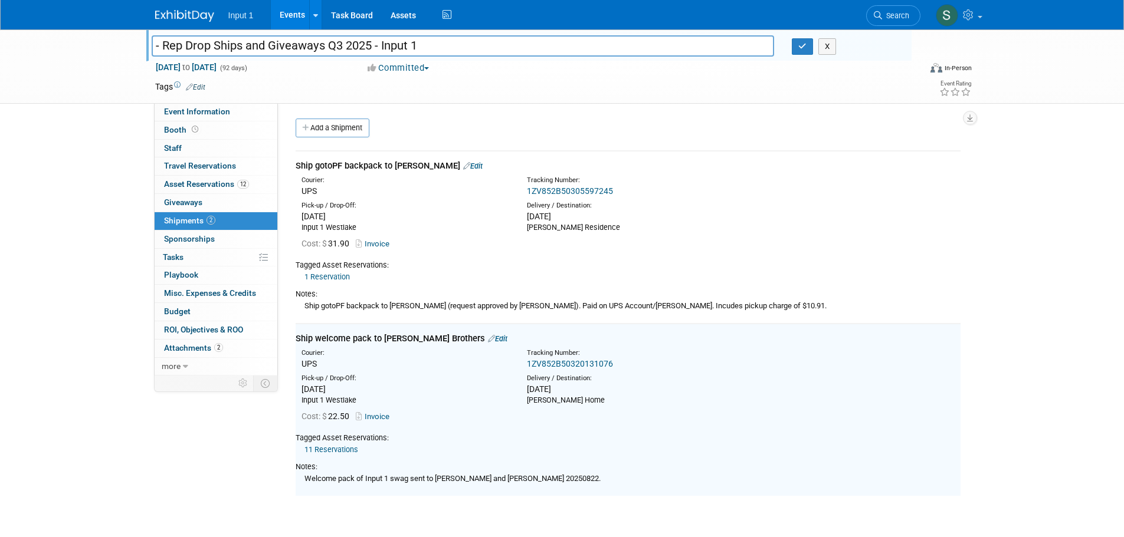
scroll to position [0, 0]
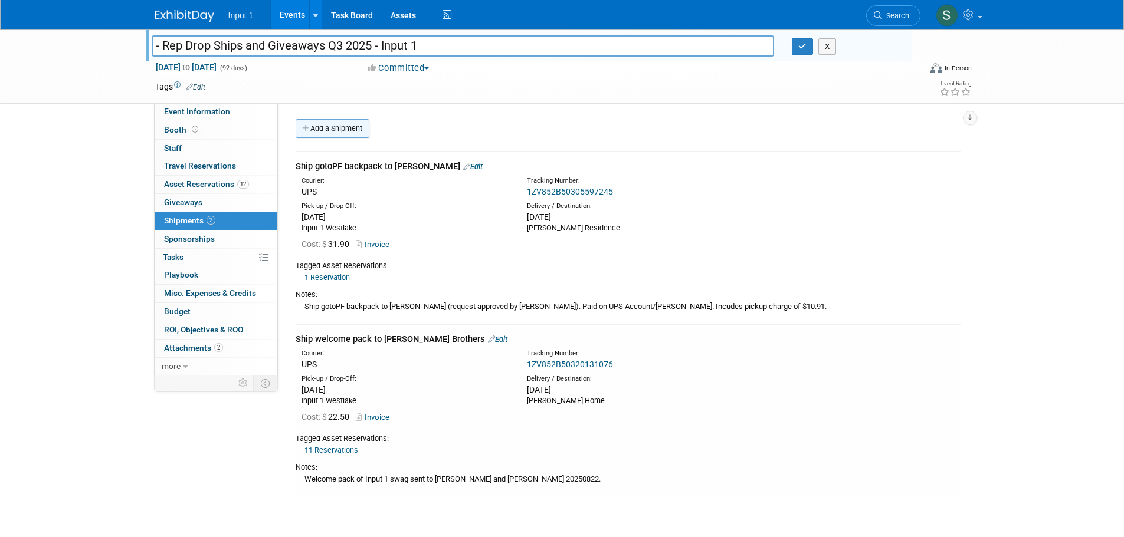
click at [349, 129] on link "Add a Shipment" at bounding box center [333, 128] width 74 height 19
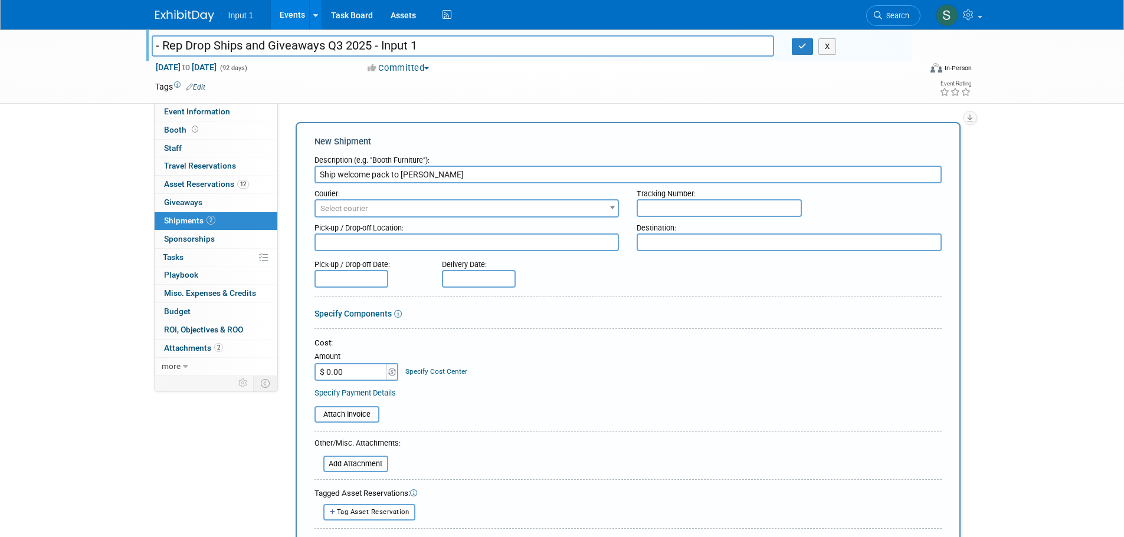
type input "Ship welcome pack to Jairo Chamorro"
click at [356, 218] on div "Pick-up / Drop-off Location:" at bounding box center [466, 226] width 305 height 16
click at [356, 208] on span "Select courier" at bounding box center [344, 208] width 48 height 9
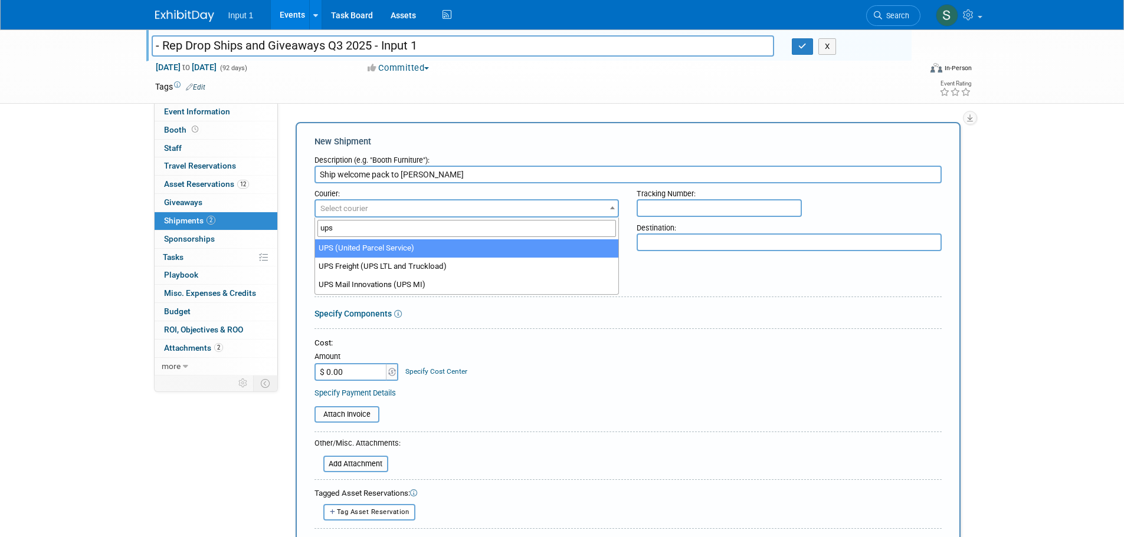
type input "ups"
select select "508"
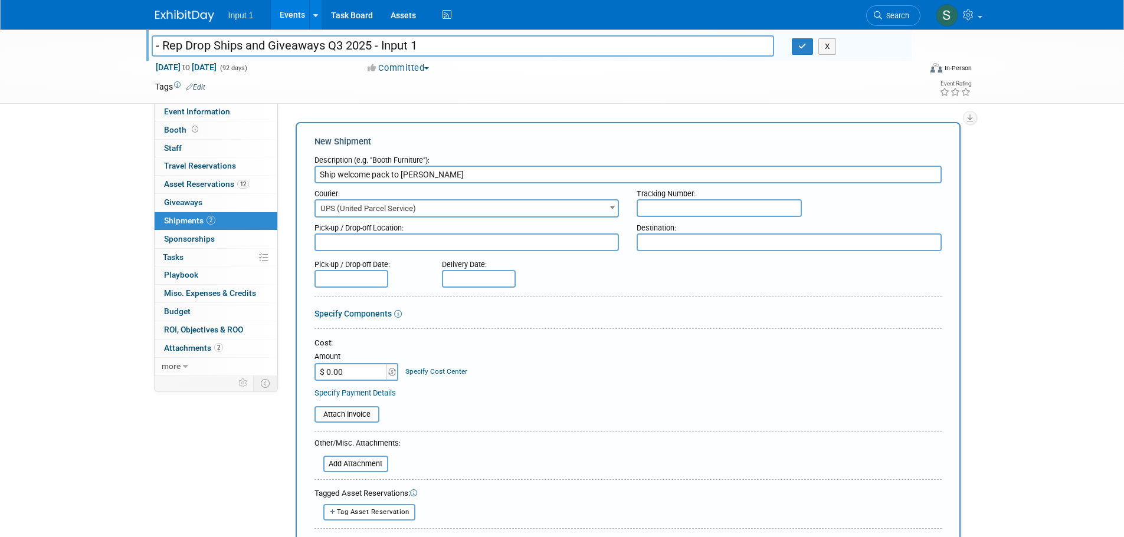
click at [690, 246] on textarea at bounding box center [789, 243] width 305 height 18
type textarea "Jairo home"
click at [674, 202] on input "text" at bounding box center [719, 208] width 165 height 18
paste input "1ZV852B50315120507"
type input "1ZV852B50315120507"
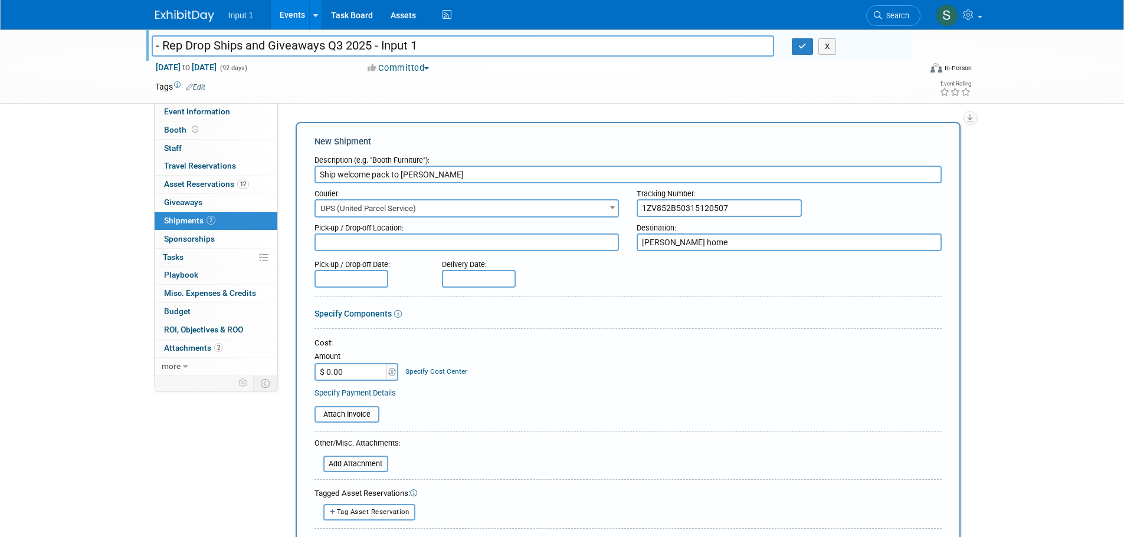
click at [347, 242] on textarea at bounding box center [466, 243] width 305 height 18
type textarea "Input 1 Westlake"
click at [363, 284] on input "text" at bounding box center [351, 279] width 74 height 18
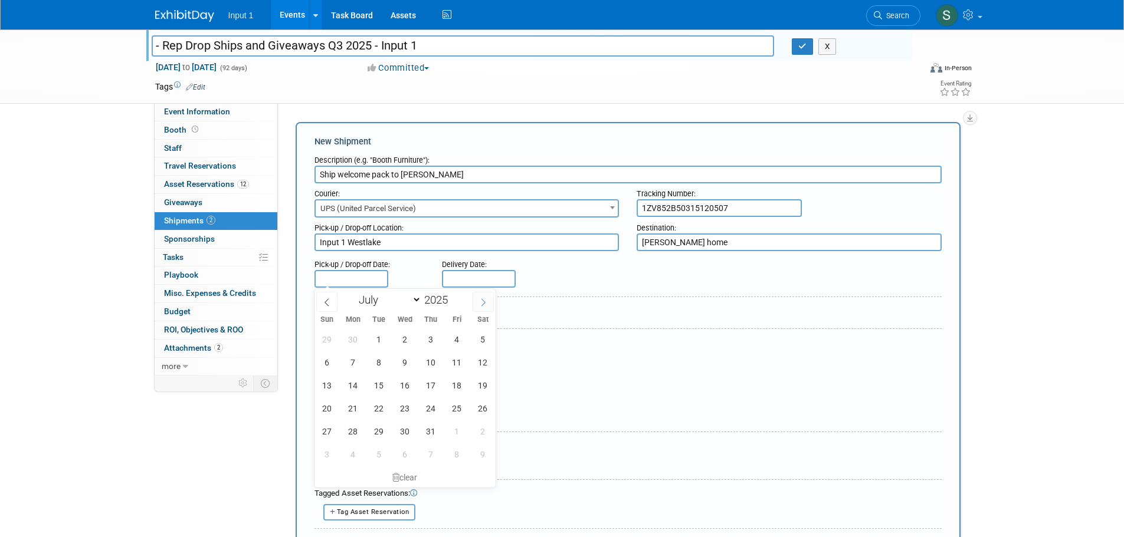
click at [478, 297] on span at bounding box center [483, 302] width 21 height 20
select select "7"
click at [461, 411] on span "22" at bounding box center [456, 408] width 23 height 23
type input "[DATE]"
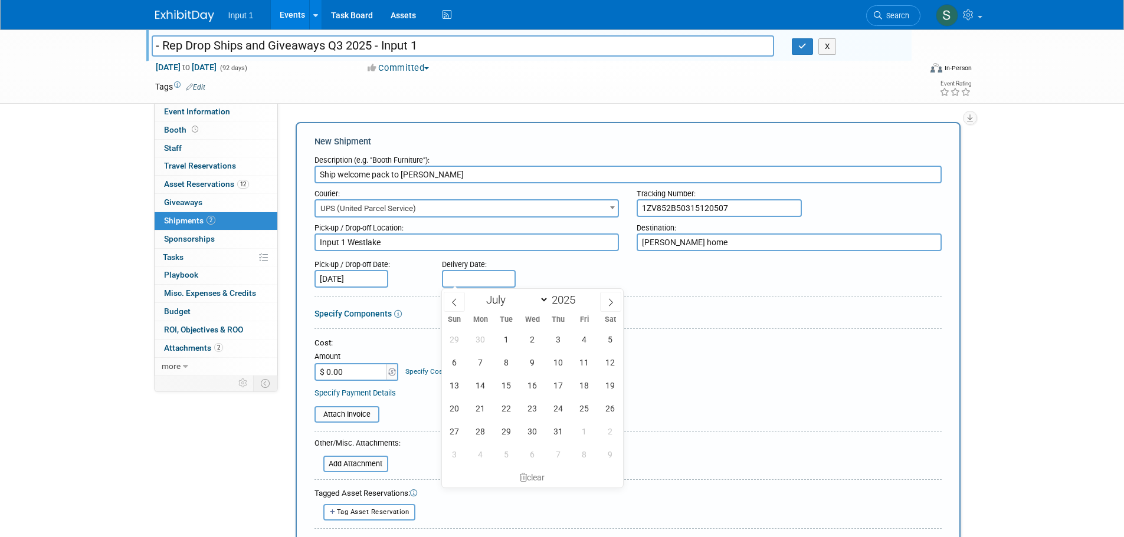
click at [469, 278] on input "text" at bounding box center [479, 279] width 74 height 18
click at [603, 298] on span at bounding box center [610, 302] width 21 height 20
select select "7"
click at [611, 406] on span "23" at bounding box center [610, 408] width 23 height 23
type input "Aug 23, 2025"
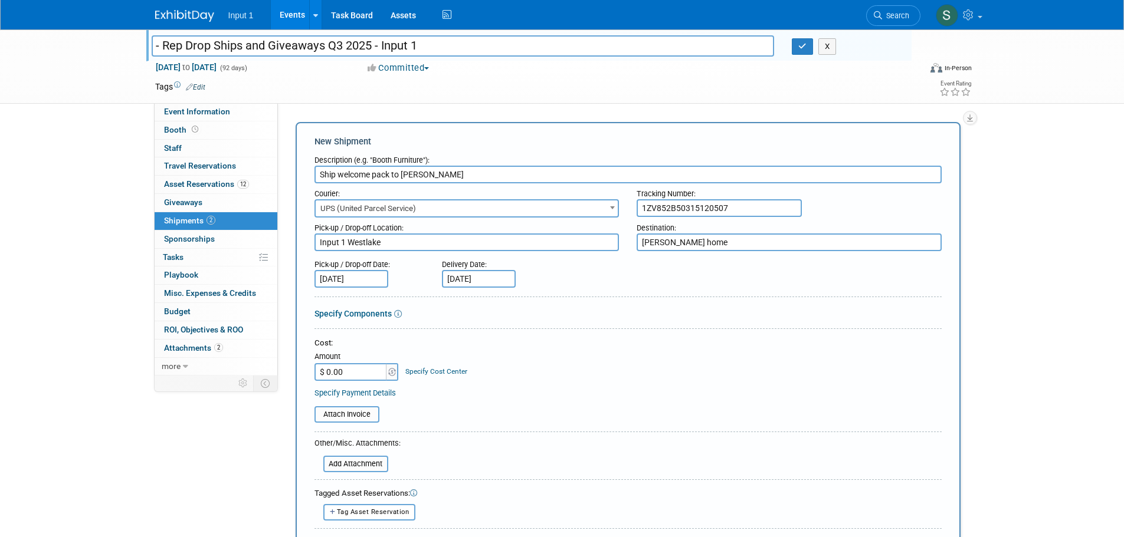
click at [339, 376] on input "$ 0.00" at bounding box center [351, 372] width 74 height 18
type input "$ 35.82"
click at [356, 420] on input "file" at bounding box center [308, 415] width 140 height 14
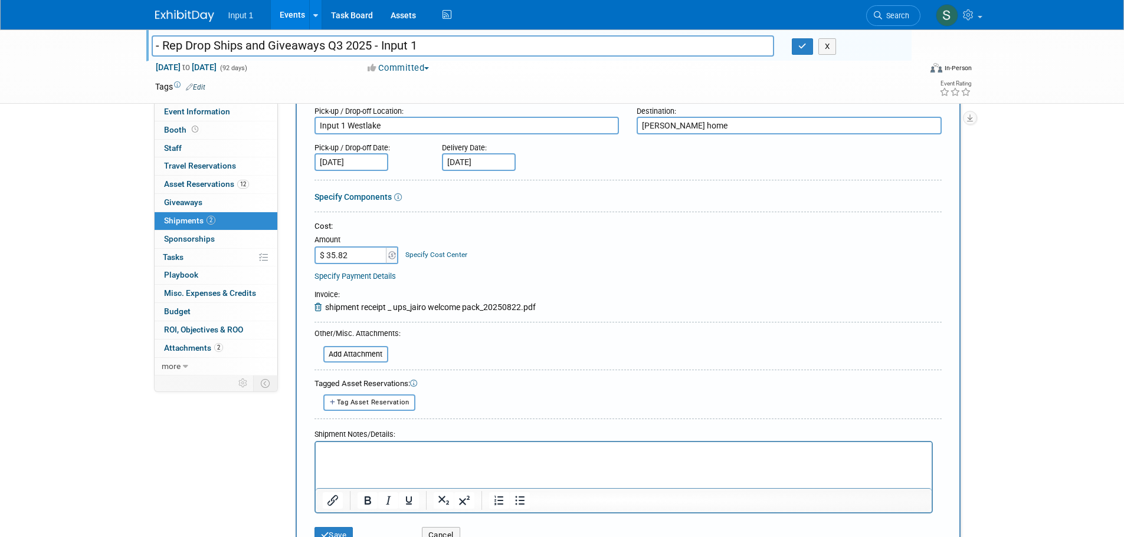
scroll to position [118, 0]
click at [359, 455] on p "Rich Text Area. Press ALT-0 for help." at bounding box center [623, 451] width 602 height 12
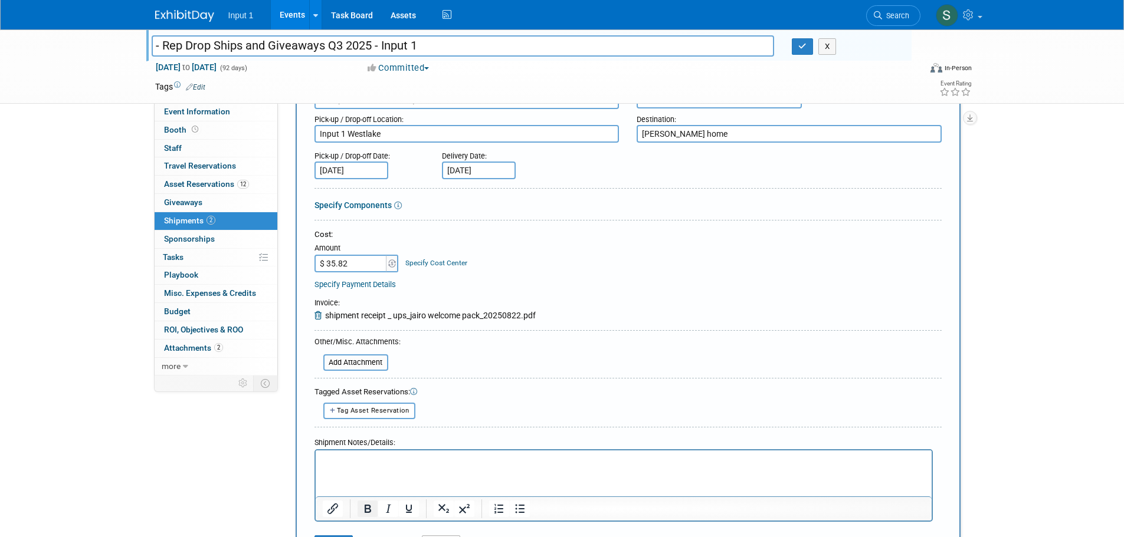
scroll to position [177, 0]
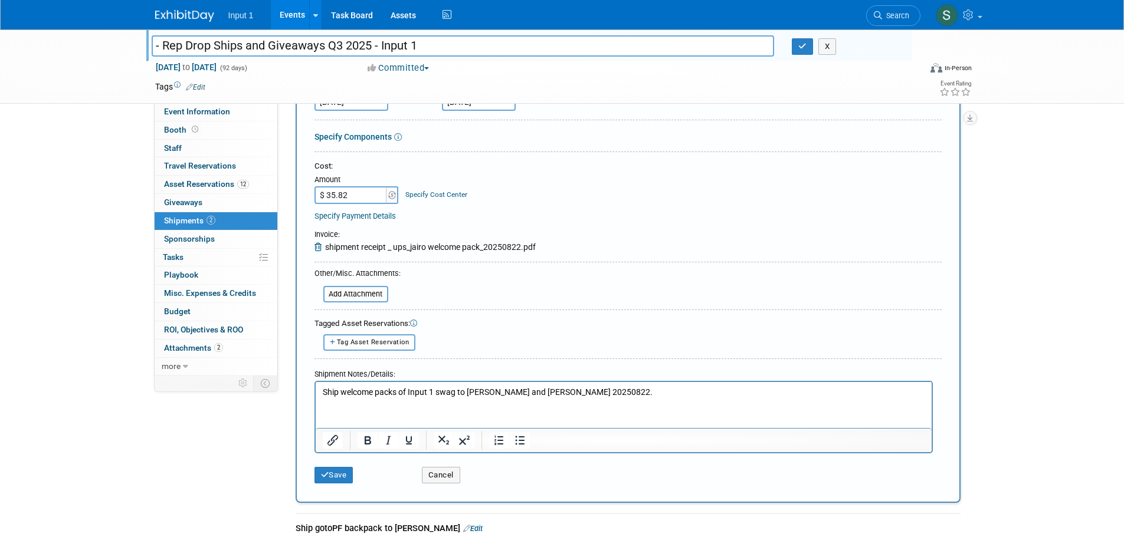
click at [376, 343] on span "Tag Asset Reservation" at bounding box center [373, 343] width 73 height 8
select select
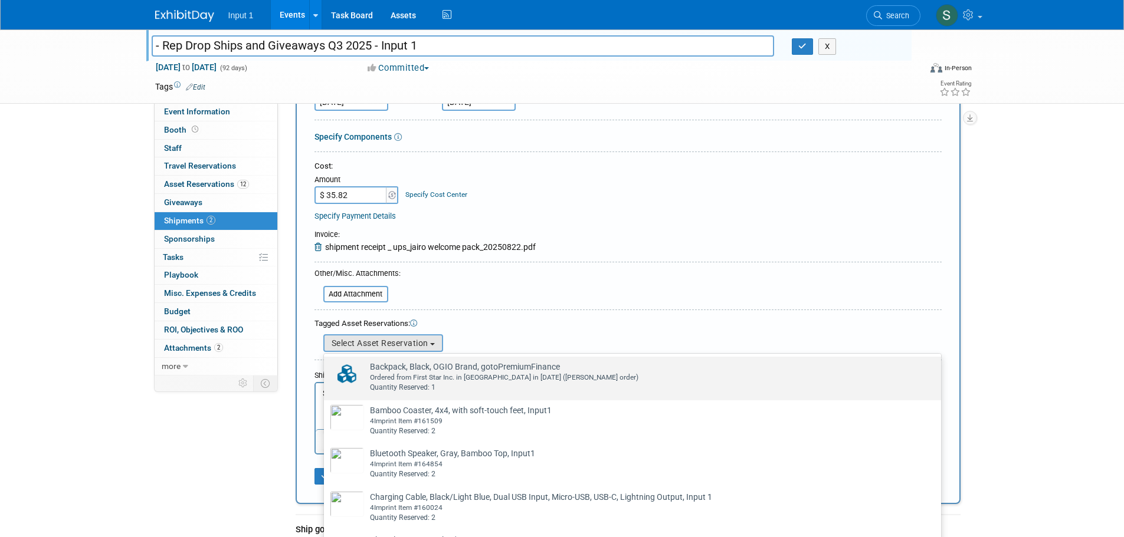
click at [405, 376] on div "Ordered from First Star Inc. in [GEOGRAPHIC_DATA] in [DATE] ([PERSON_NAME] orde…" at bounding box center [643, 378] width 547 height 10
click at [326, 371] on input "Backpack, Black, OGIO Brand, gotoPremiumFinance Already tagged in this shipment…" at bounding box center [322, 367] width 8 height 8
select select "2_11582770"
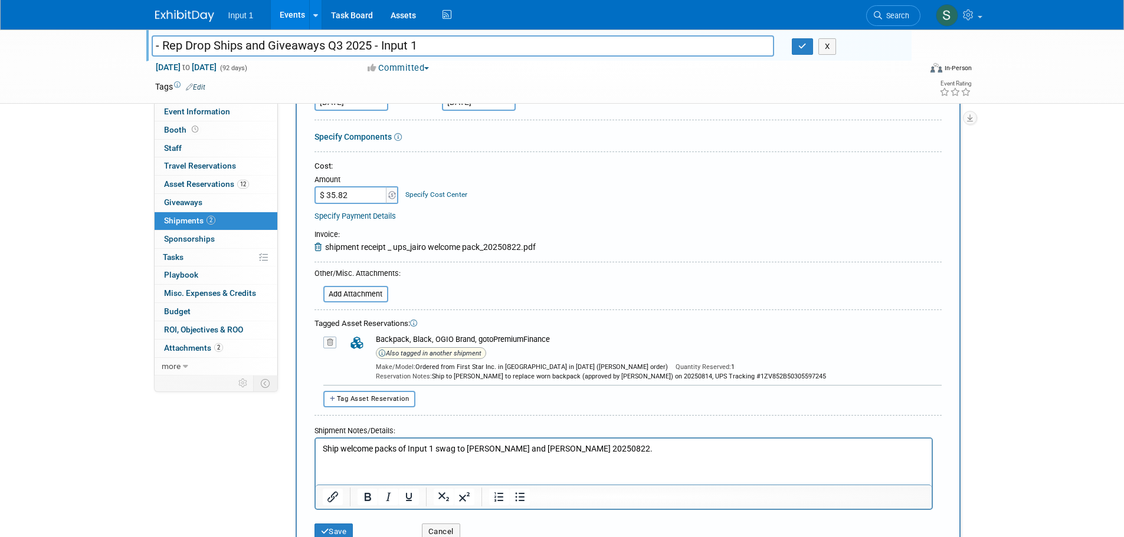
click at [391, 398] on span "Tag Asset Reservation" at bounding box center [373, 399] width 73 height 8
select select
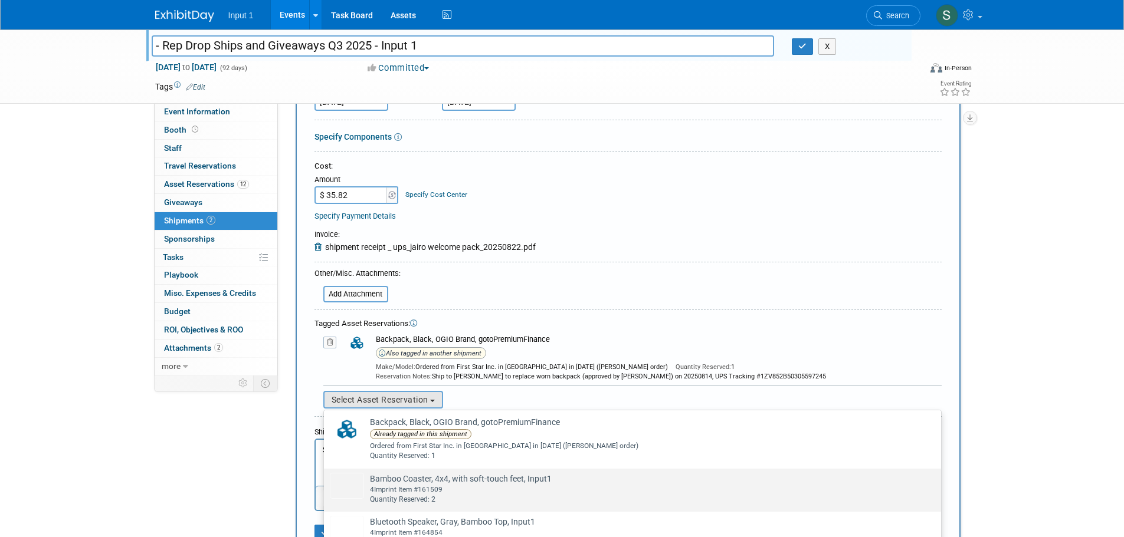
scroll to position [0, 0]
click at [393, 480] on td "Bamboo Coaster, 4x4, with soft-touch feet, Input1 Already tagged in this shipme…" at bounding box center [640, 490] width 553 height 32
click at [326, 480] on input "Bamboo Coaster, 4x4, with soft-touch feet, Input1 Already tagged in this shipme…" at bounding box center [322, 481] width 8 height 8
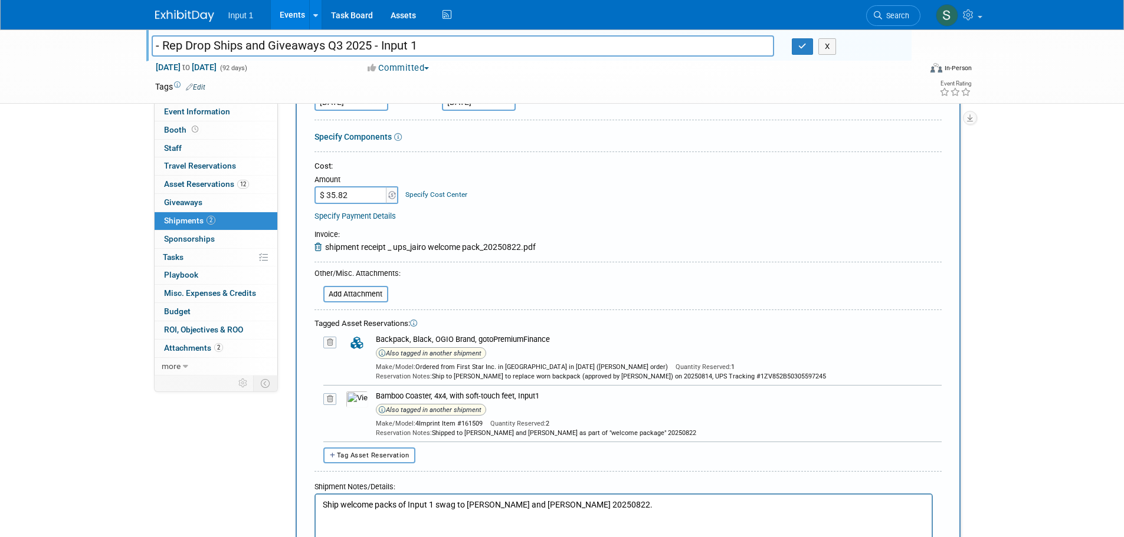
click at [330, 343] on icon at bounding box center [329, 343] width 13 height 12
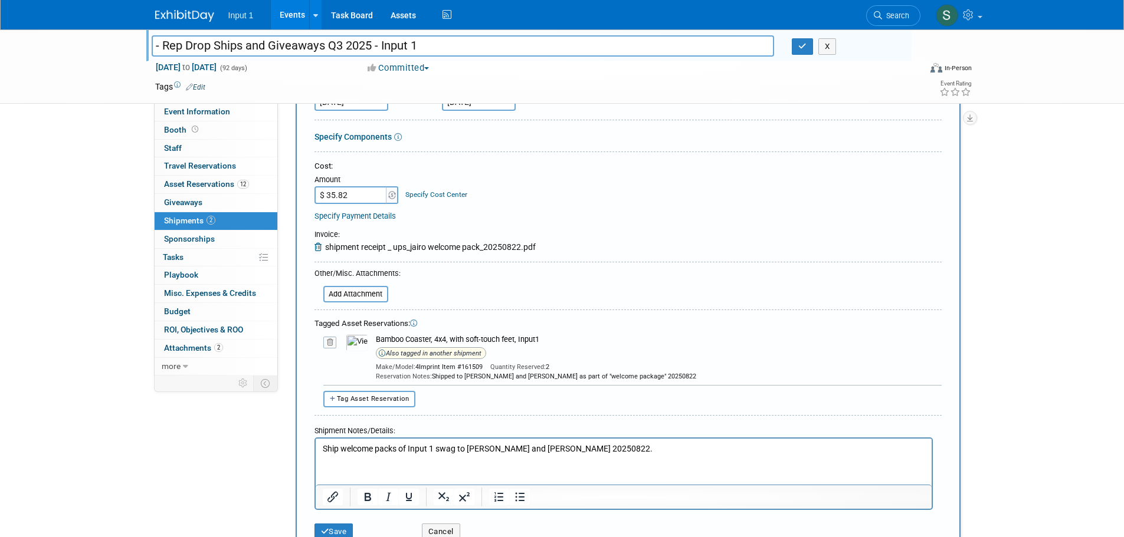
click at [389, 396] on span "Tag Asset Reservation" at bounding box center [373, 399] width 73 height 8
select select
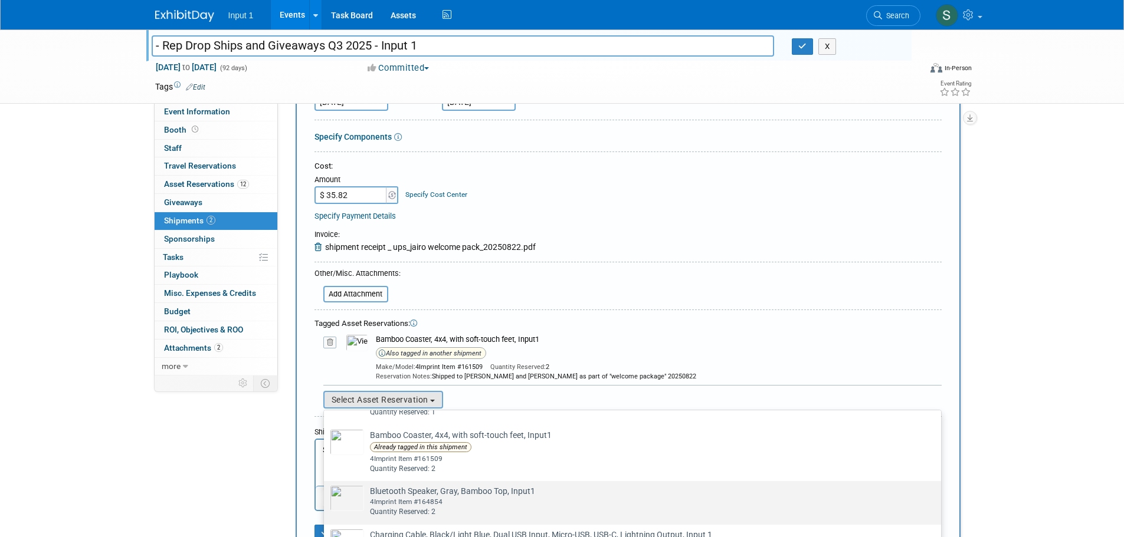
scroll to position [59, 0]
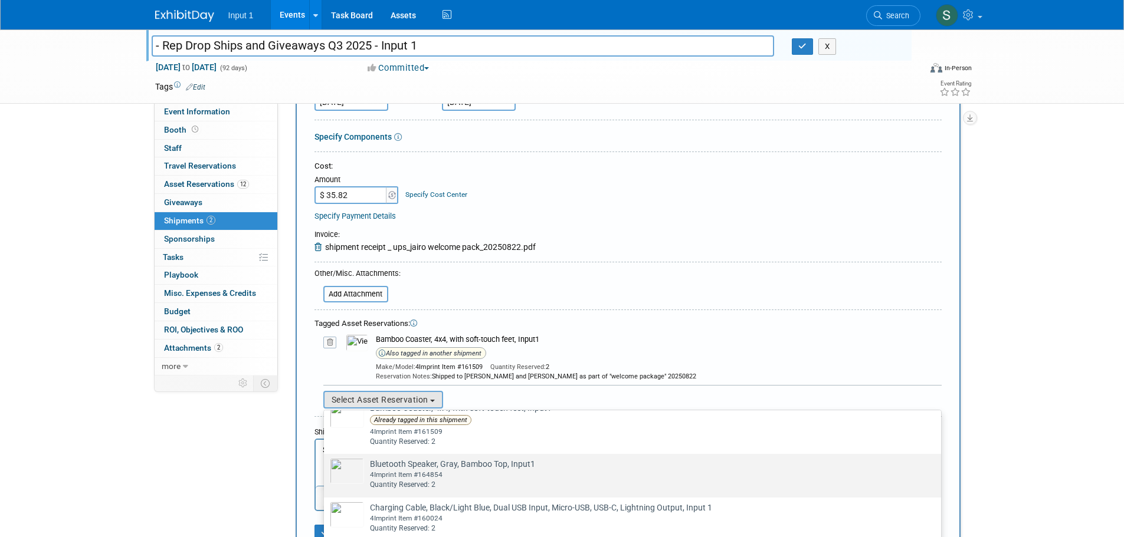
click at [405, 470] on td "Bluetooth Speaker, Gray, Bamboo Top, Input1 Already tagged in this shipment 4Im…" at bounding box center [640, 474] width 553 height 32
click at [326, 468] on input "Bluetooth Speaker, Gray, Bamboo Top, Input1 Already tagged in this shipment 4Im…" at bounding box center [322, 465] width 8 height 8
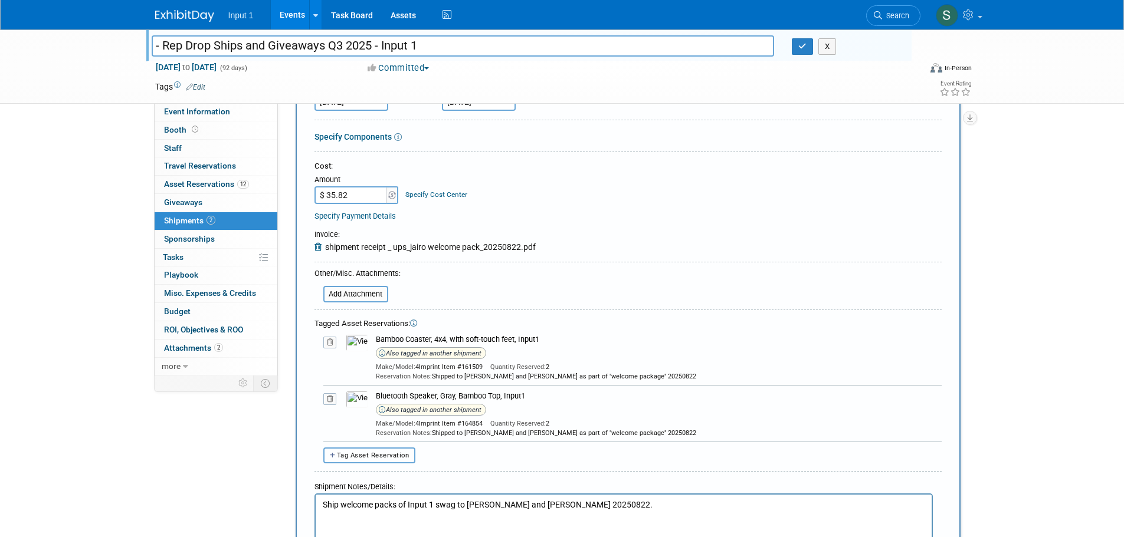
click at [359, 458] on span "Tag Asset Reservation" at bounding box center [373, 456] width 73 height 8
select select
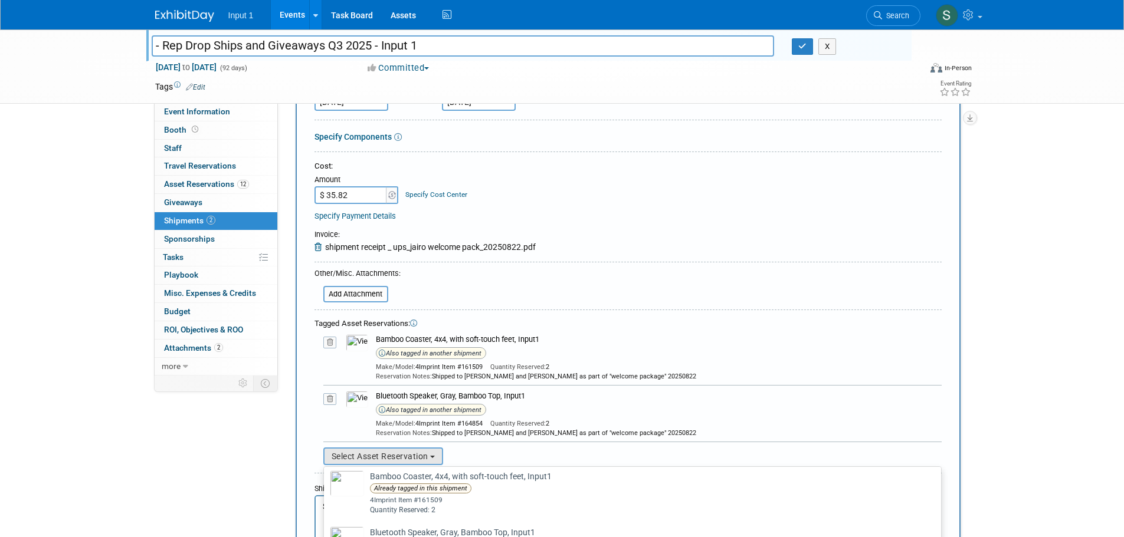
scroll to position [118, 0]
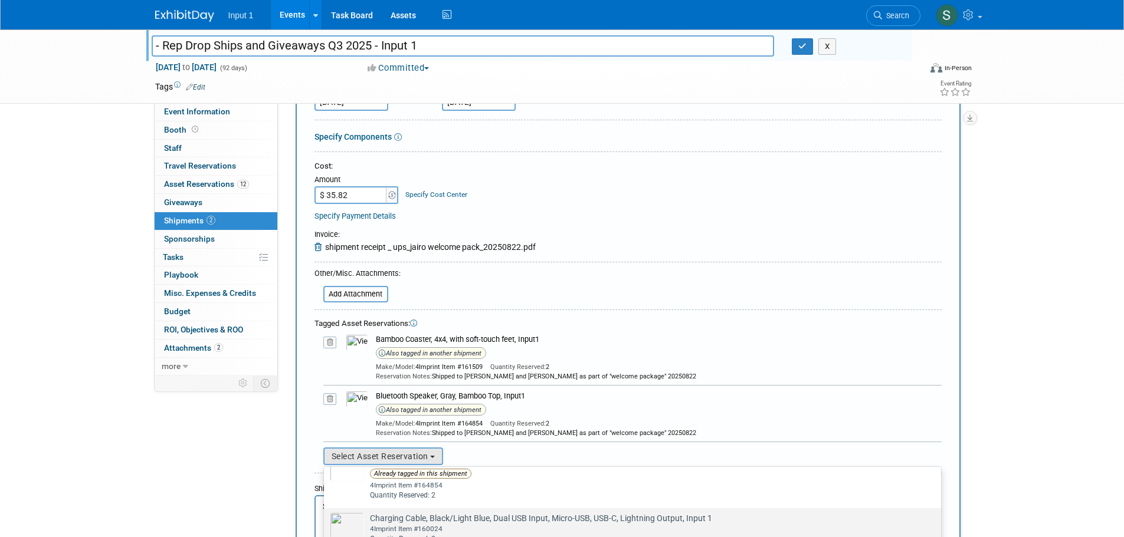
click at [404, 526] on div "4Imprint Item #160024" at bounding box center [643, 529] width 547 height 10
click at [326, 523] on input "Charging Cable, Black/Light Blue, Dual USB Input, Micro-USB, USB-C, Lightning O…" at bounding box center [322, 519] width 8 height 8
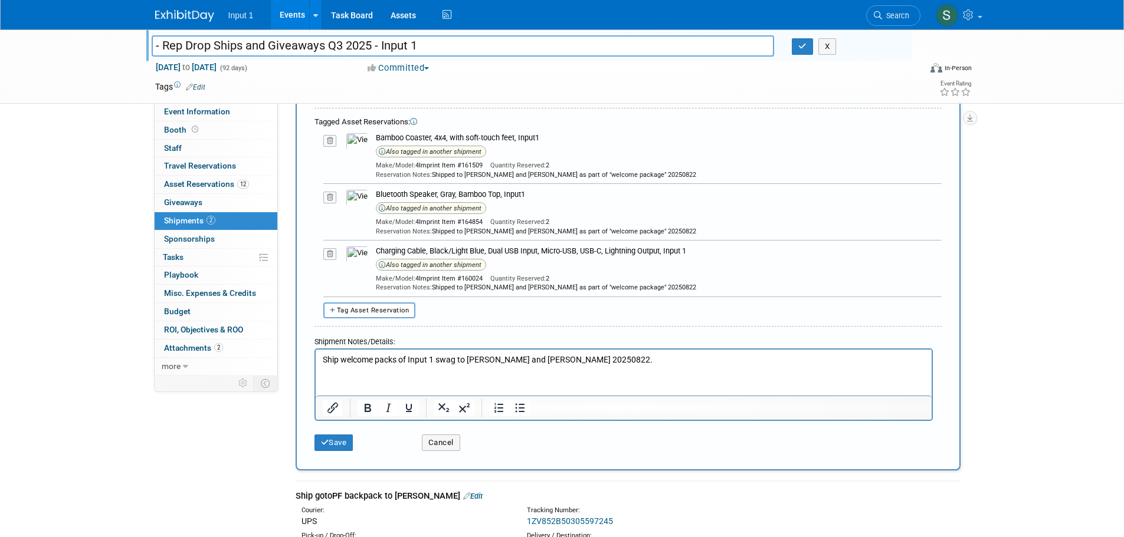
scroll to position [413, 0]
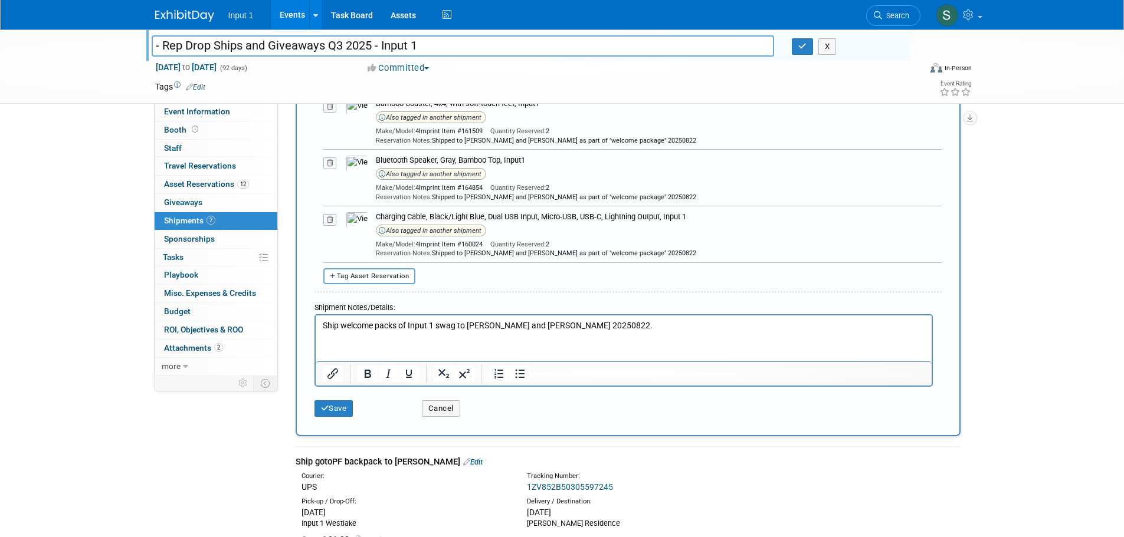
click at [385, 280] on span "Tag Asset Reservation" at bounding box center [373, 277] width 73 height 8
select select
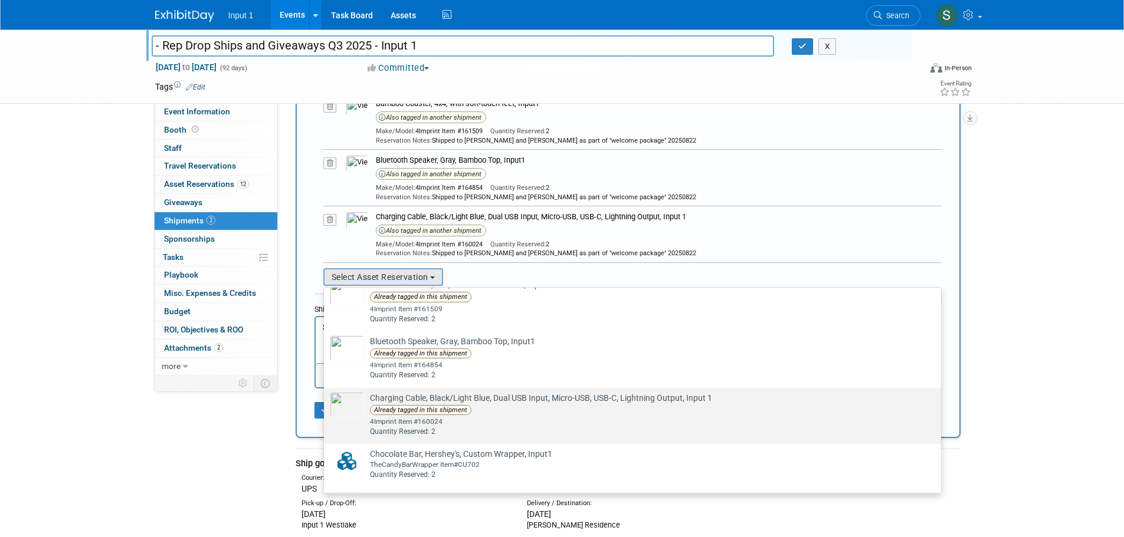
scroll to position [118, 0]
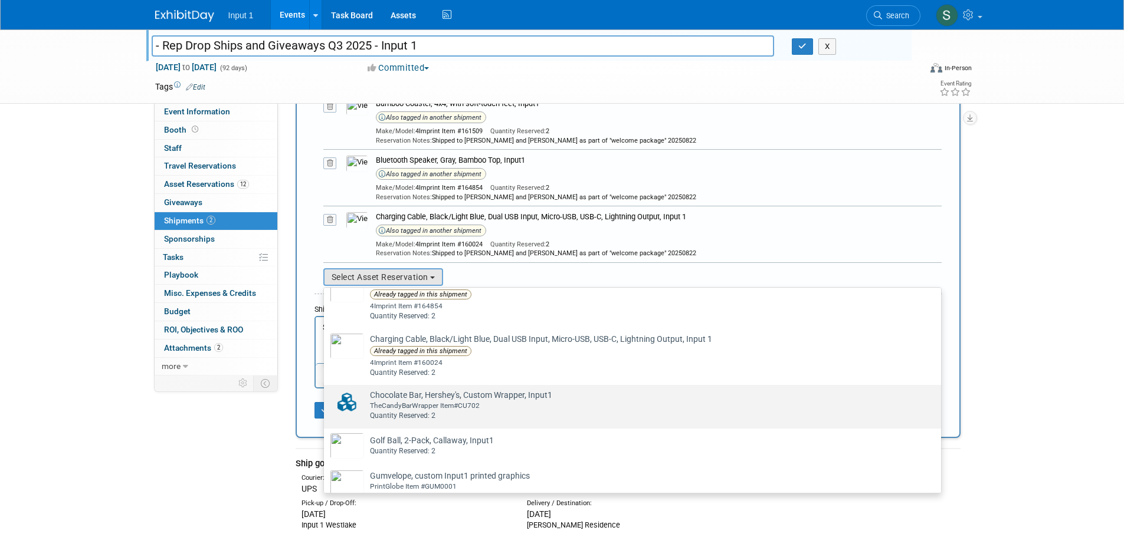
click at [418, 419] on div "Quantity Reserved: 2" at bounding box center [643, 416] width 547 height 10
click at [326, 399] on input "Chocolate Bar, Hershey's, Custom Wrapper, Input1 Already tagged in this shipmen…" at bounding box center [322, 396] width 8 height 8
select select "2_11583577"
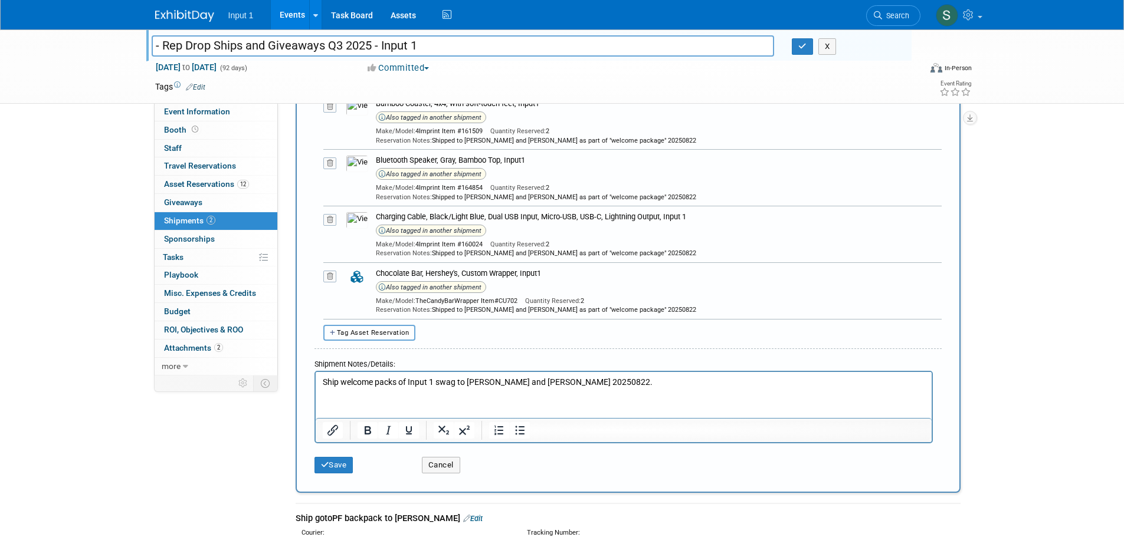
click at [363, 334] on span "Tag Asset Reservation" at bounding box center [373, 333] width 73 height 8
select select
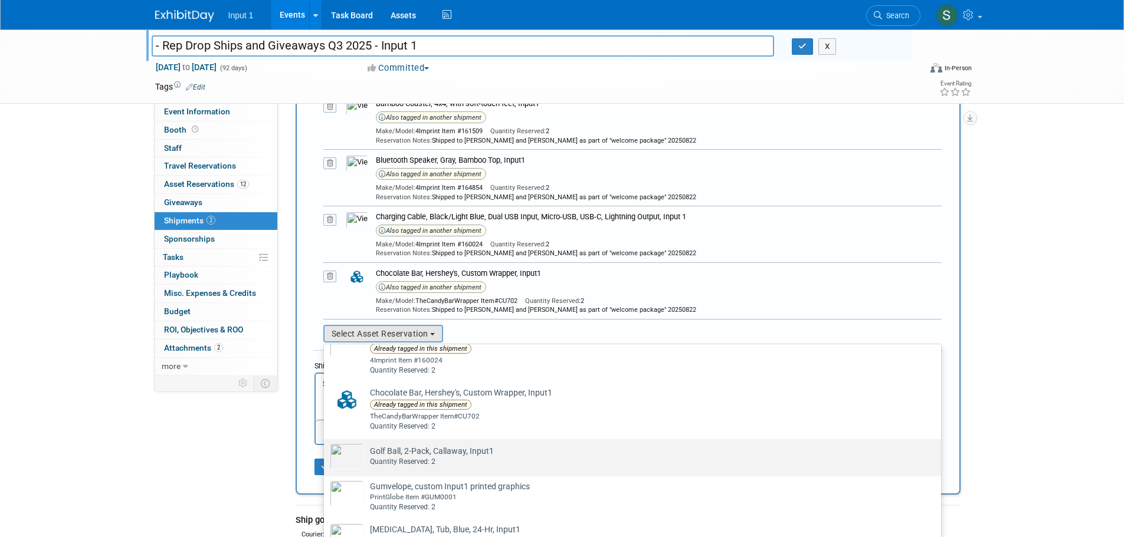
scroll to position [236, 0]
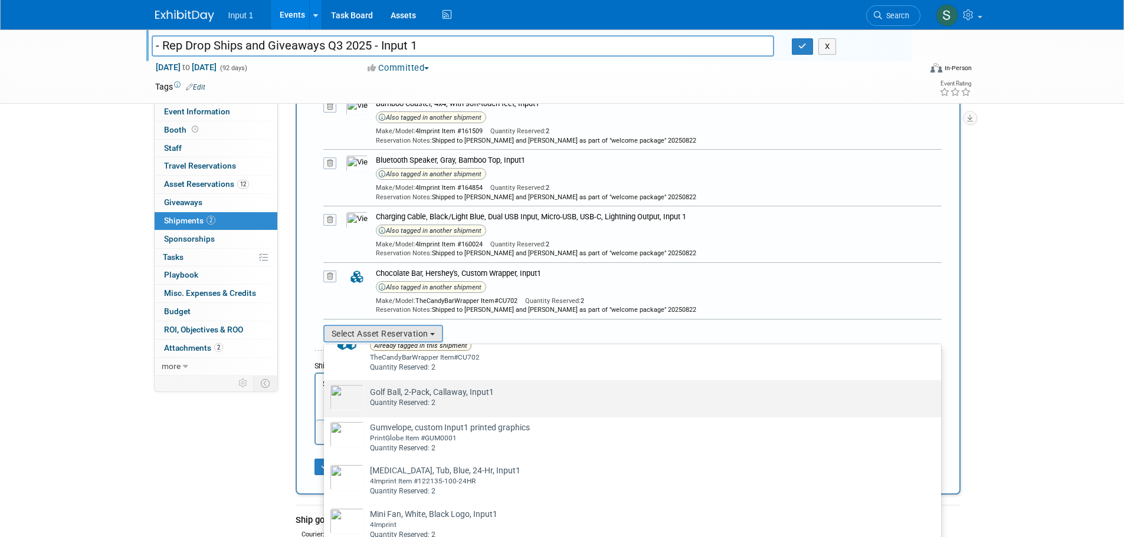
click at [427, 408] on div "Quantity Reserved: 2" at bounding box center [643, 403] width 547 height 10
click at [326, 395] on input "Golf Ball, 2-Pack, Callaway, Input1 Already tagged in this shipment Quantity Re…" at bounding box center [322, 391] width 8 height 8
select select "2_11583574"
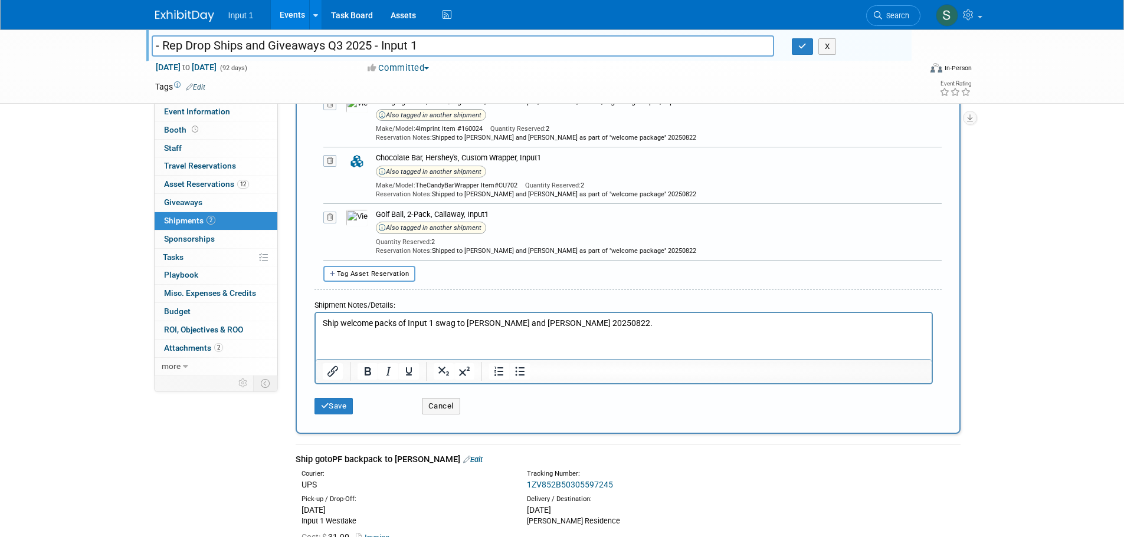
scroll to position [531, 0]
click at [378, 268] on span "Tag Asset Reservation" at bounding box center [373, 272] width 73 height 8
select select
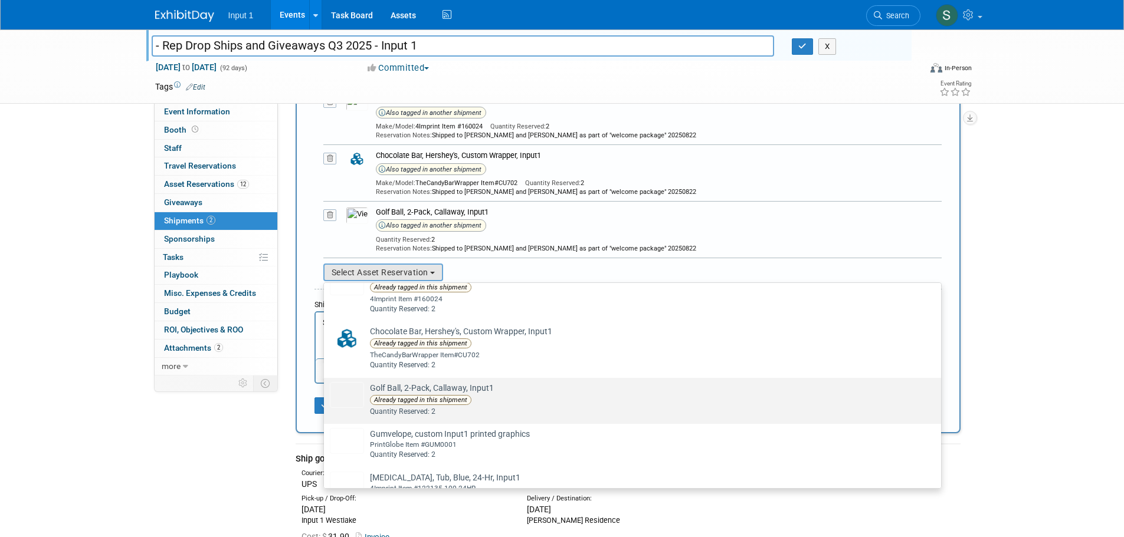
scroll to position [236, 0]
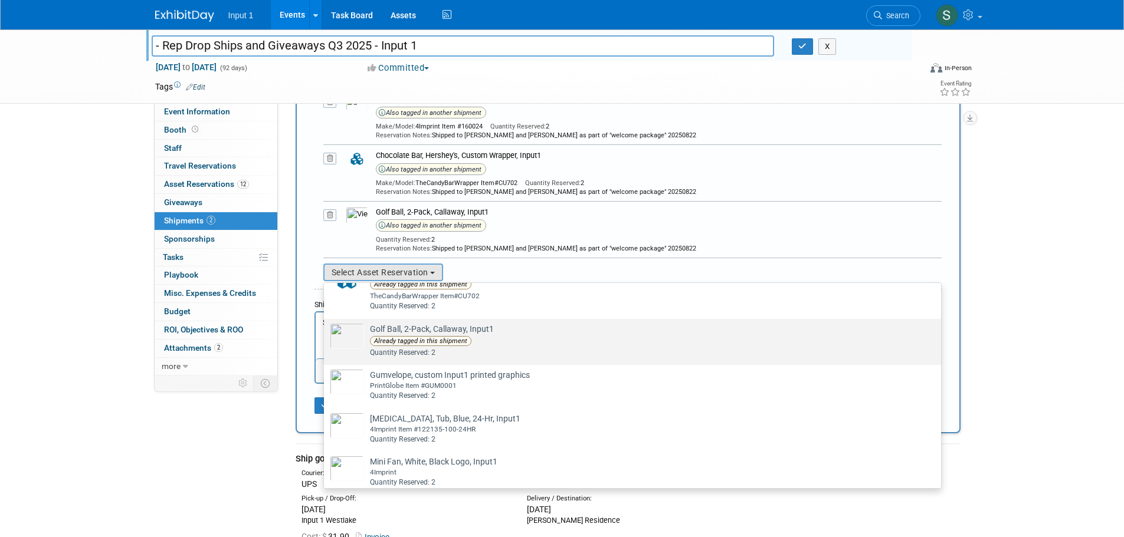
click at [435, 333] on td "Golf Ball, 2-Pack, Callaway, Input1 Already tagged in this shipment Quantity Re…" at bounding box center [640, 340] width 553 height 35
click at [326, 333] on input "Golf Ball, 2-Pack, Callaway, Input1 Already tagged in this shipment Quantity Re…" at bounding box center [322, 330] width 8 height 8
select select "2_11583574"
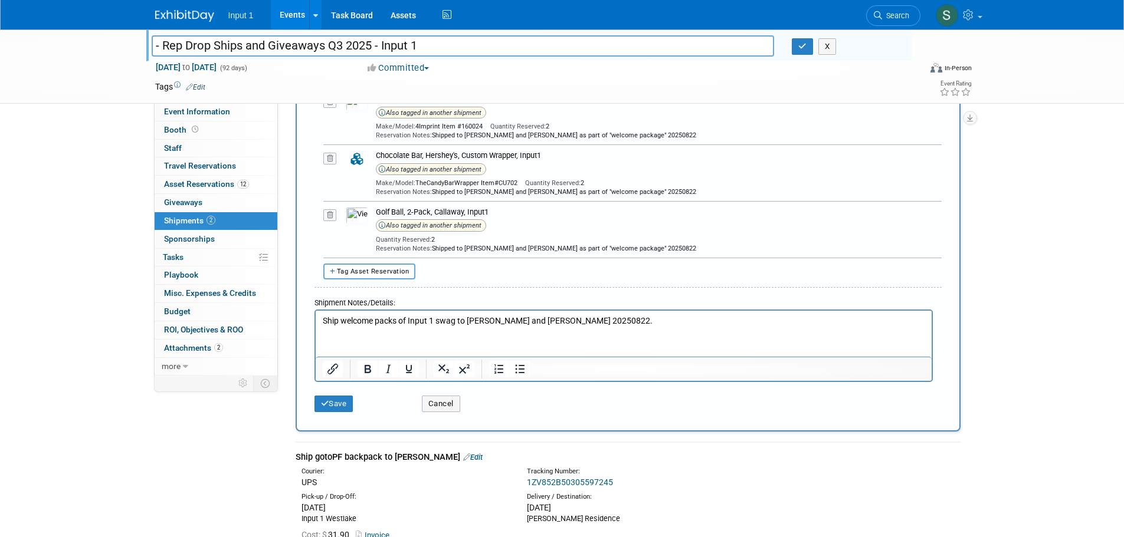
click at [386, 269] on span "Tag Asset Reservation" at bounding box center [373, 272] width 73 height 8
select select
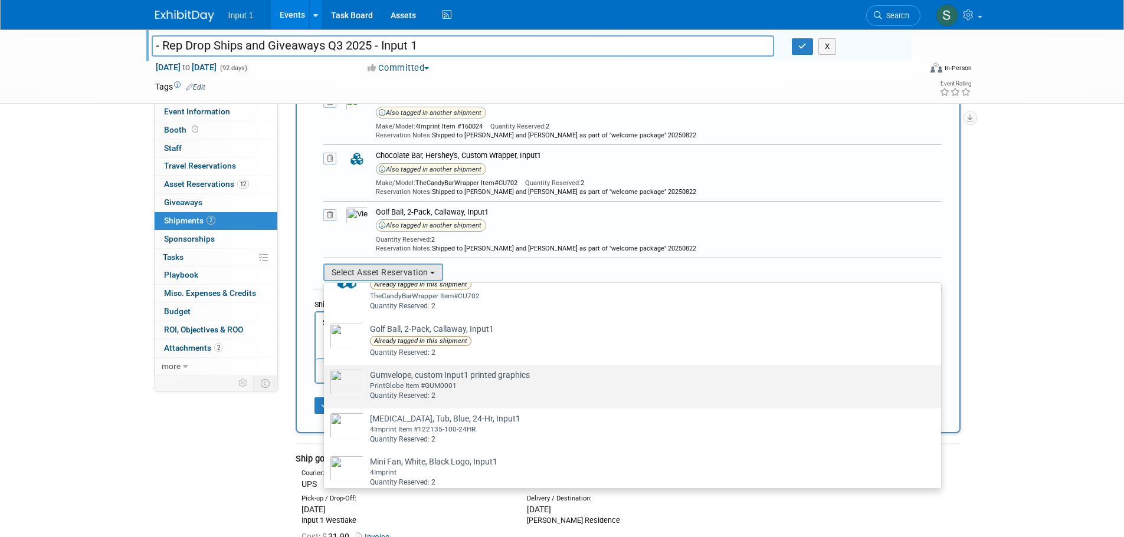
click at [428, 391] on div "PrintGlobe Item #GUM0001" at bounding box center [643, 386] width 547 height 10
click at [326, 379] on input "Gumvelope, custom Input1 printed graphics Already tagged in this shipment Print…" at bounding box center [322, 376] width 8 height 8
select select "2_11583579"
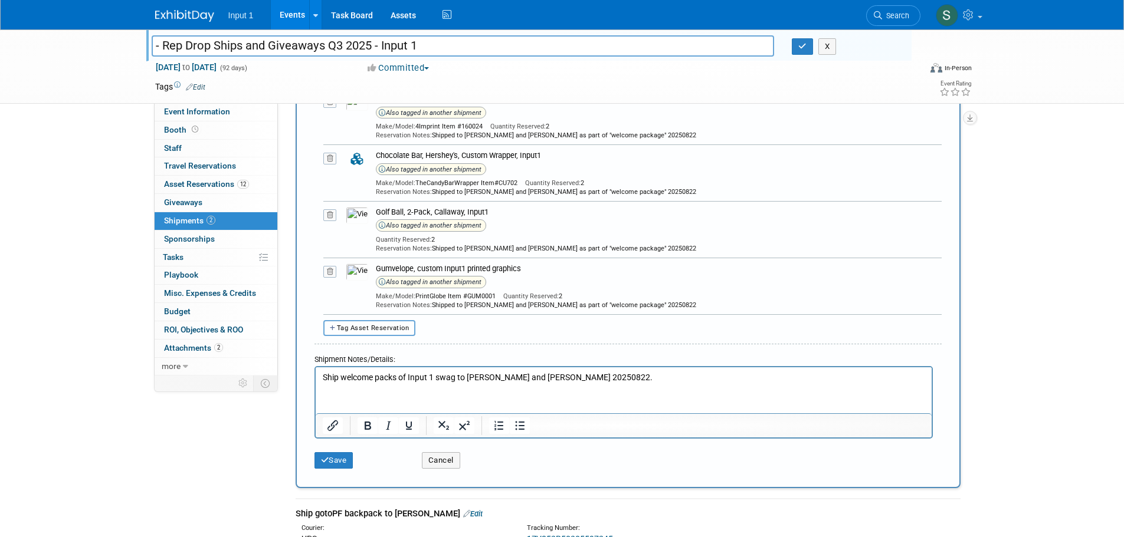
click at [379, 332] on span "Tag Asset Reservation" at bounding box center [373, 328] width 73 height 8
select select
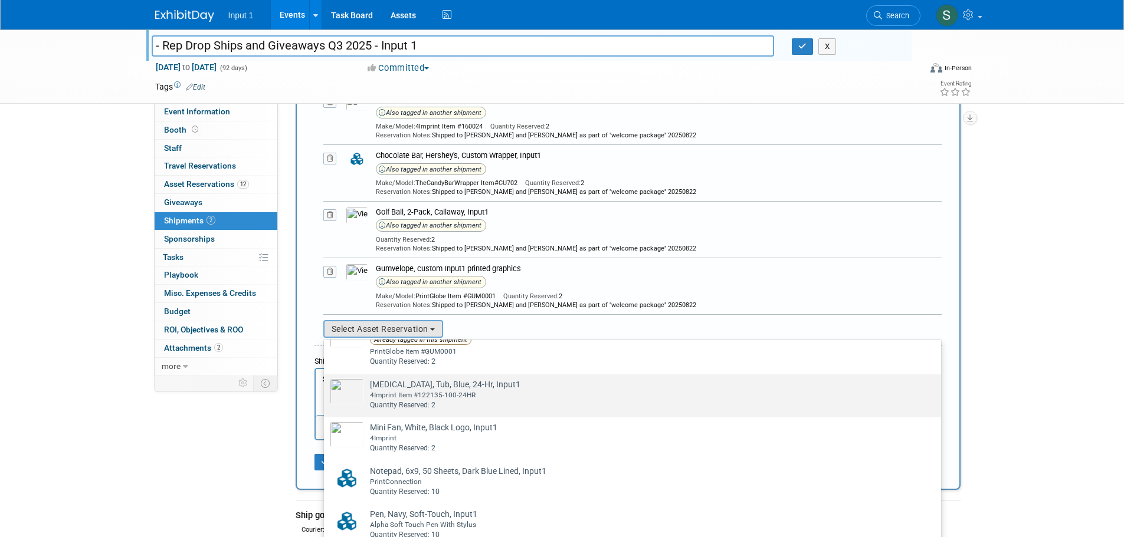
scroll to position [354, 0]
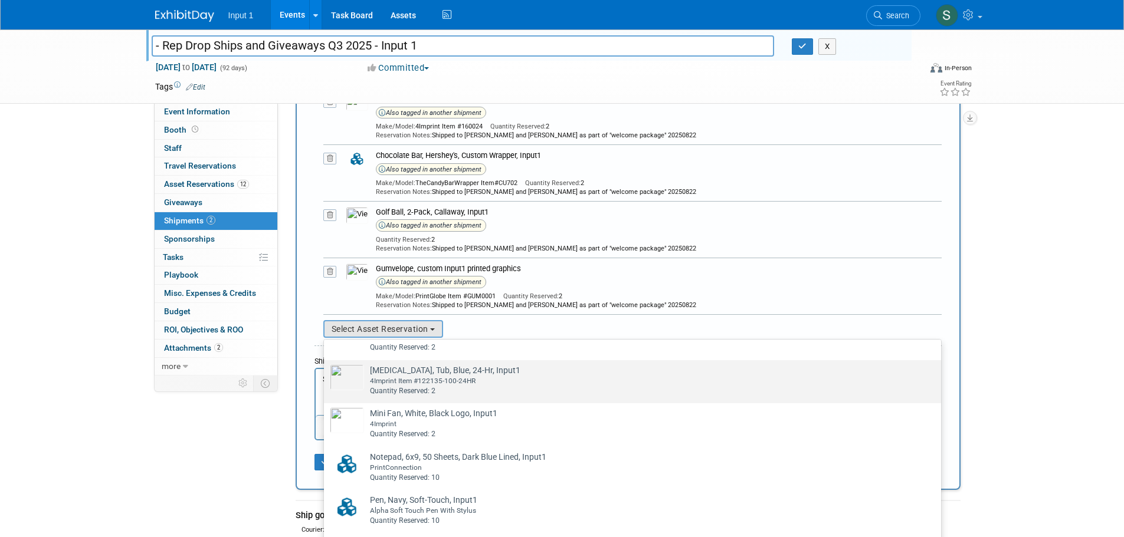
click at [415, 383] on div "4Imprint Item #122135-100-24HR" at bounding box center [643, 381] width 547 height 10
click at [326, 375] on input "Lip Balm, Tub, Blue, 24-Hr, Input1 Already tagged in this shipment 4Imprint Ite…" at bounding box center [322, 371] width 8 height 8
select select "2_11583575"
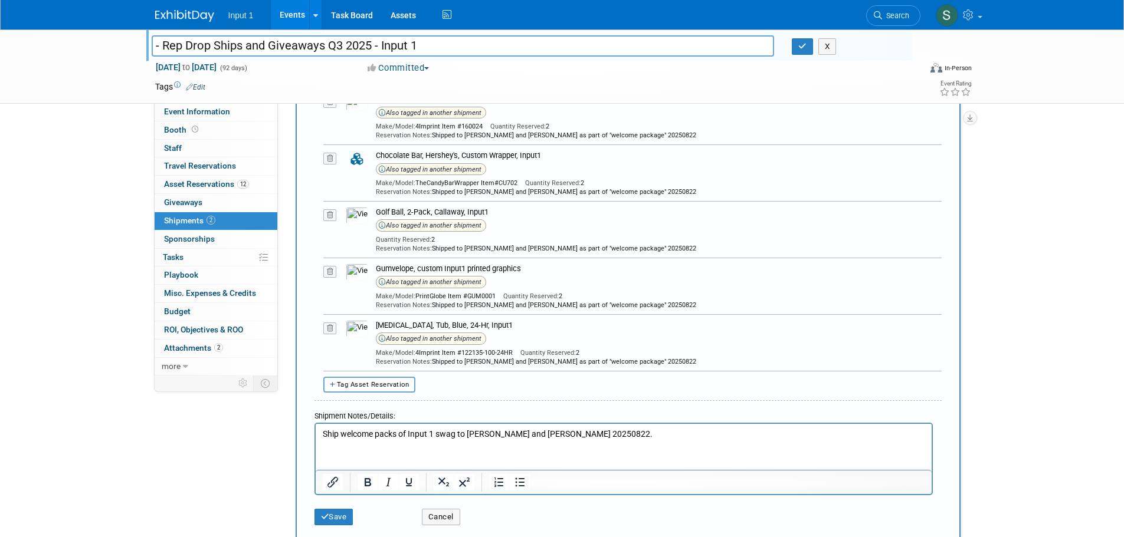
click at [362, 382] on span "Tag Asset Reservation" at bounding box center [373, 385] width 73 height 8
select select
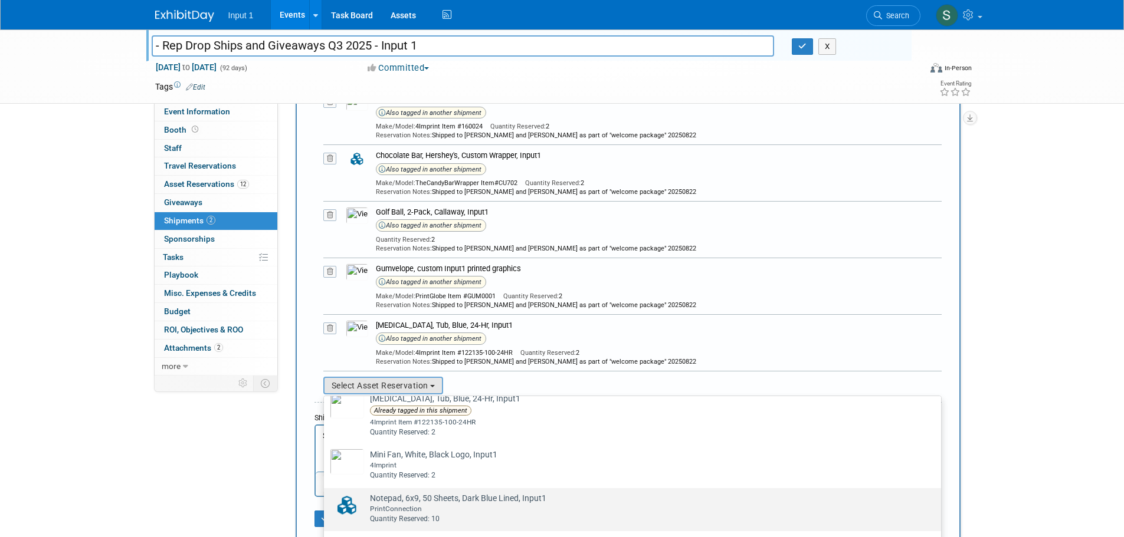
scroll to position [403, 0]
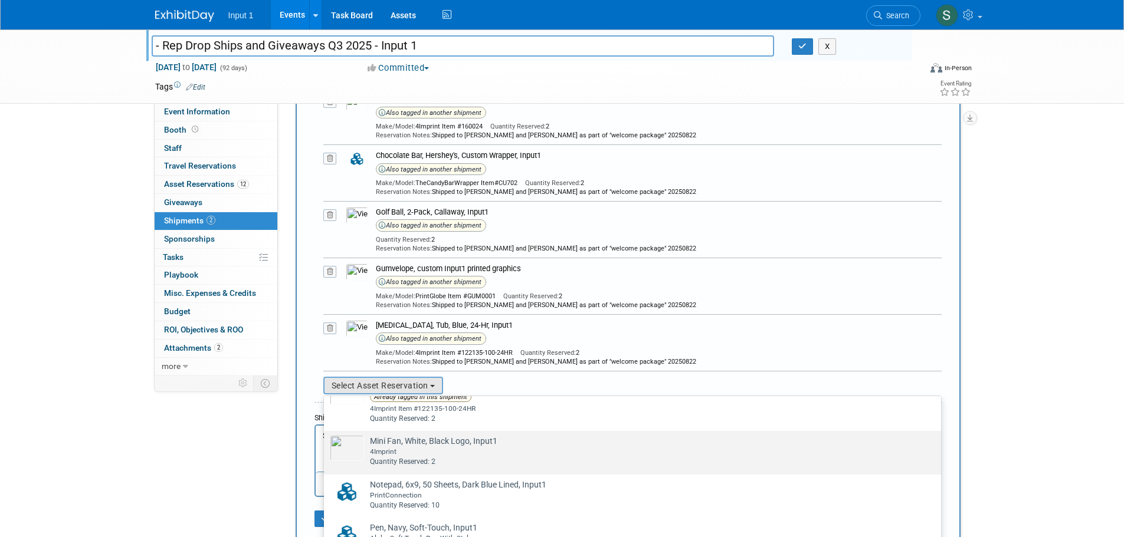
click at [420, 457] on div "Quantity Reserved: 2" at bounding box center [643, 462] width 547 height 10
click at [326, 445] on input "Mini Fan, White, Black Logo, Input1 Already tagged in this shipment 4Imprint Qu…" at bounding box center [322, 442] width 8 height 8
select select "2_11583576"
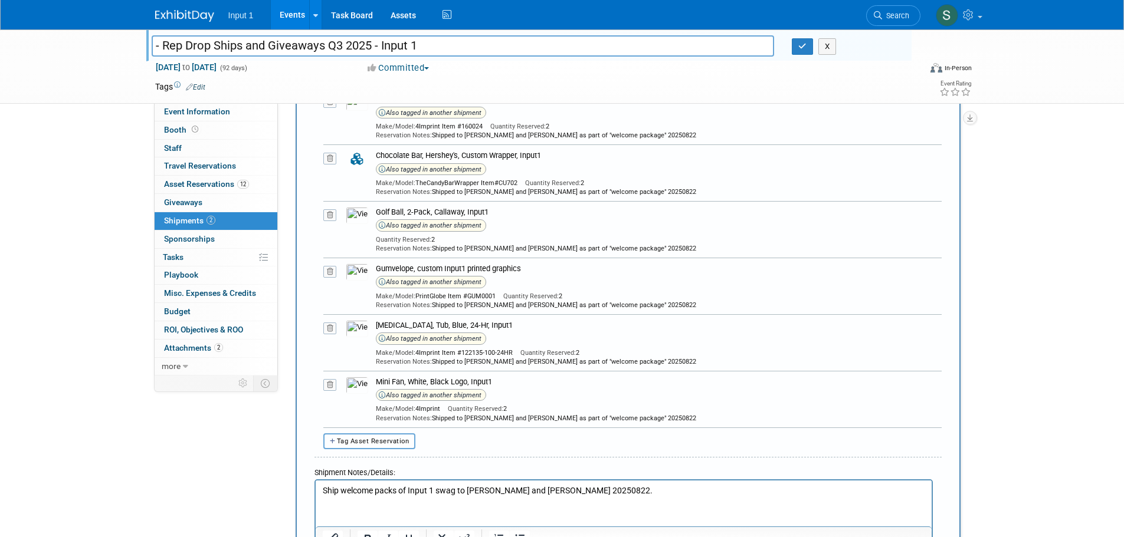
click at [395, 436] on button "Tag Asset Reservation" at bounding box center [369, 442] width 93 height 16
select select
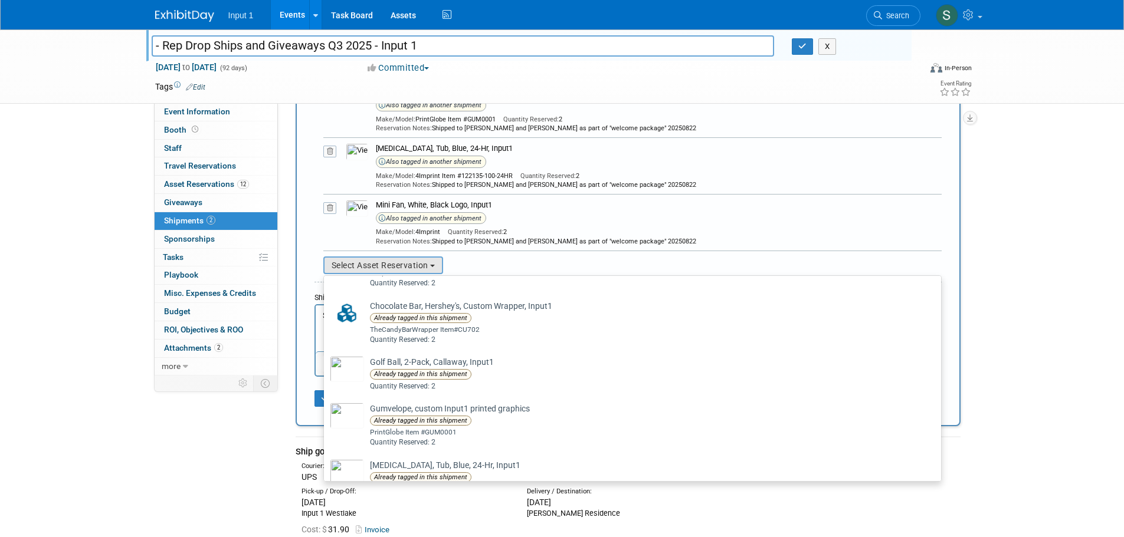
scroll to position [354, 0]
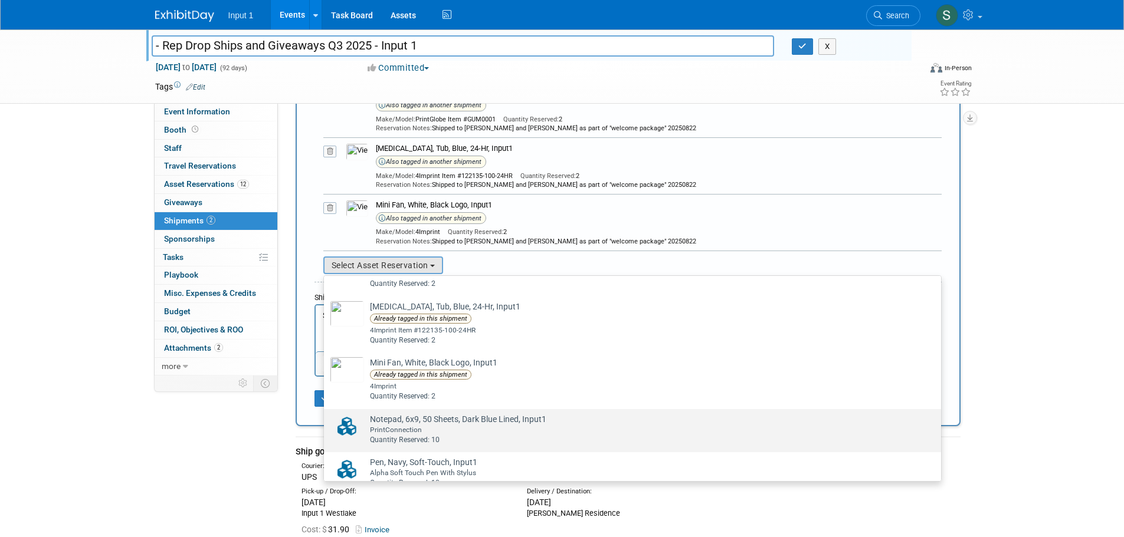
click at [404, 432] on div "PrintConnection" at bounding box center [643, 430] width 547 height 10
click at [326, 424] on input "Notepad, 6x9, 50 Sheets, Dark Blue Lined, Input1 Already tagged in this shipmen…" at bounding box center [322, 420] width 8 height 8
select select "2_11583573"
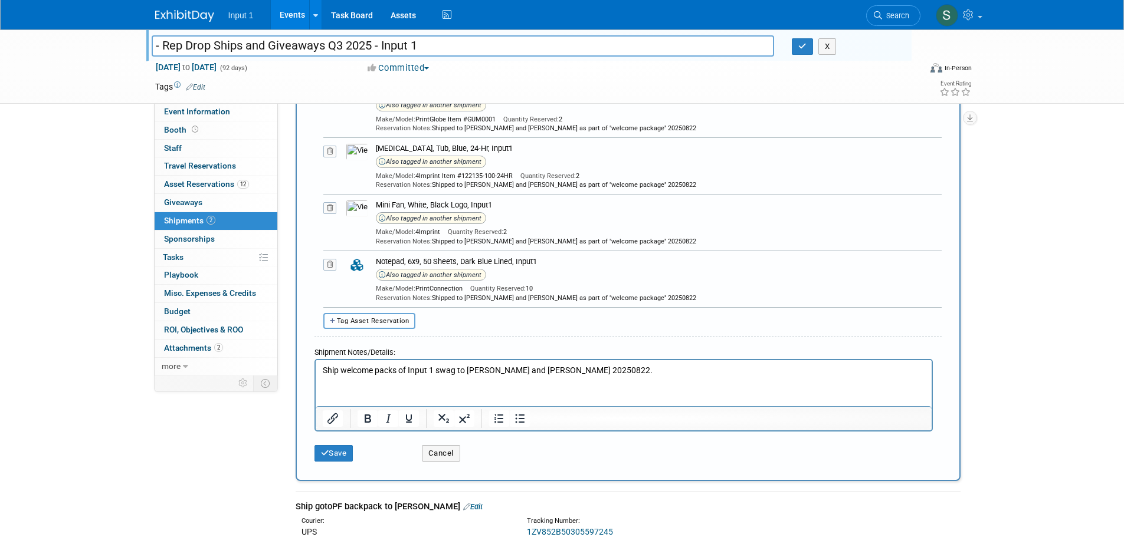
click at [389, 318] on span "Tag Asset Reservation" at bounding box center [373, 321] width 73 height 8
select select
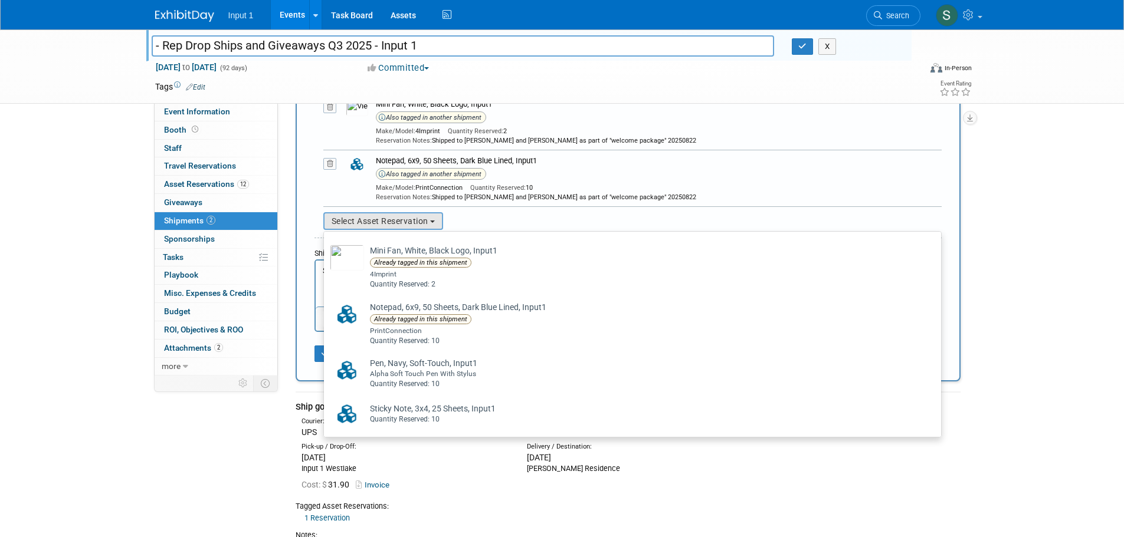
scroll to position [826, 0]
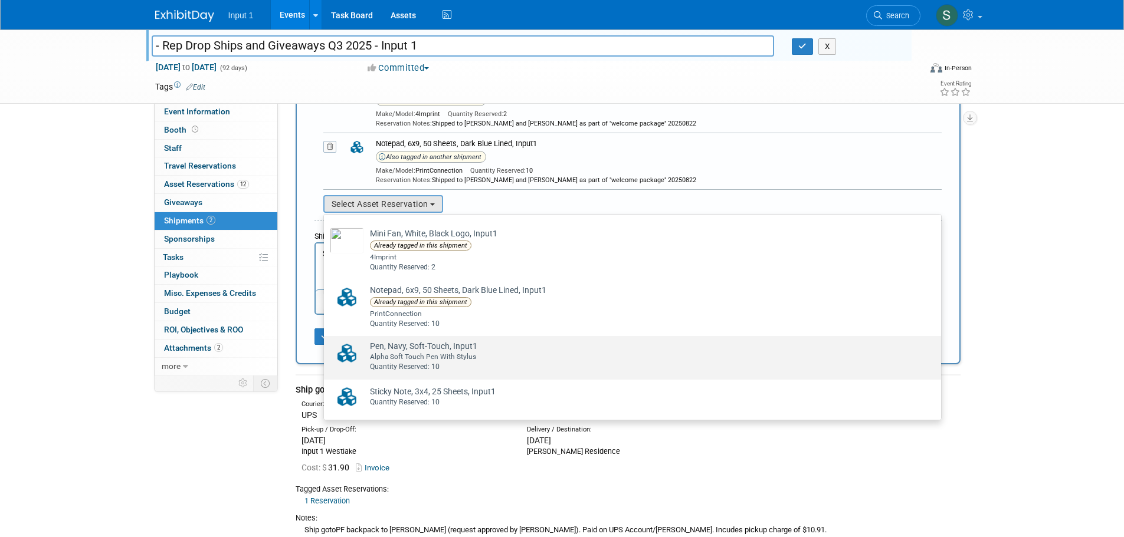
click at [407, 353] on div "Alpha Soft Touch Pen With Stylus" at bounding box center [643, 357] width 547 height 10
click at [326, 350] on input "Pen, Navy, Soft-Touch, Input1 Already tagged in this shipment Alpha Soft Touch …" at bounding box center [322, 347] width 8 height 8
select select "2_11583584"
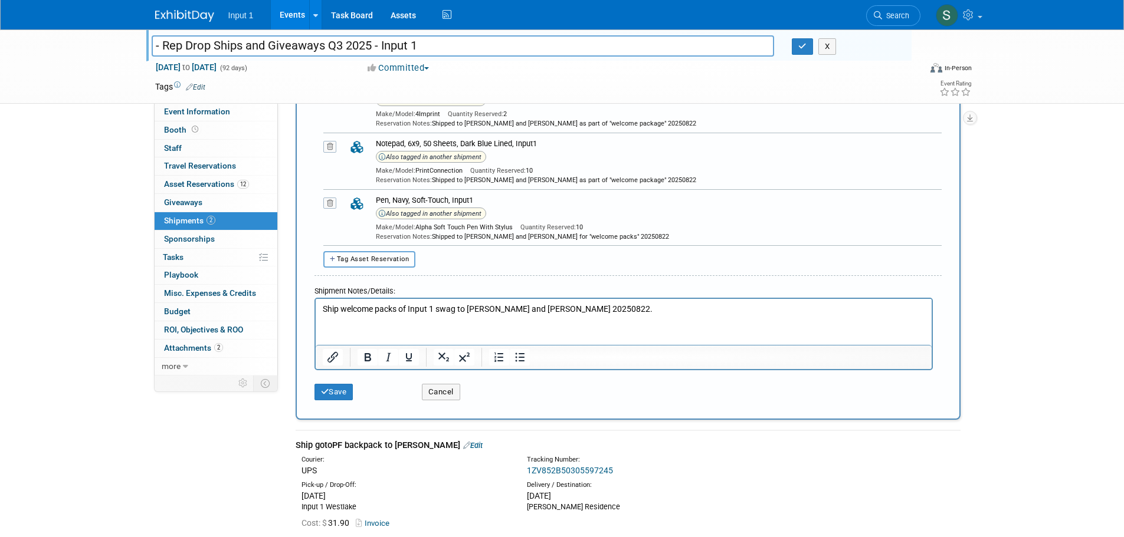
click at [386, 263] on button "Tag Asset Reservation" at bounding box center [369, 259] width 93 height 16
select select
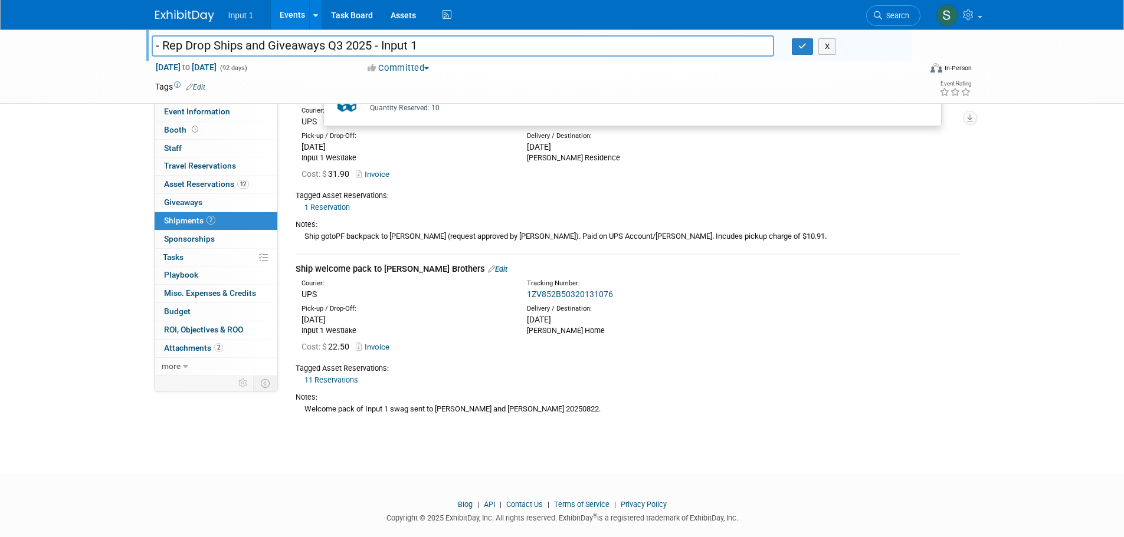
scroll to position [1003, 0]
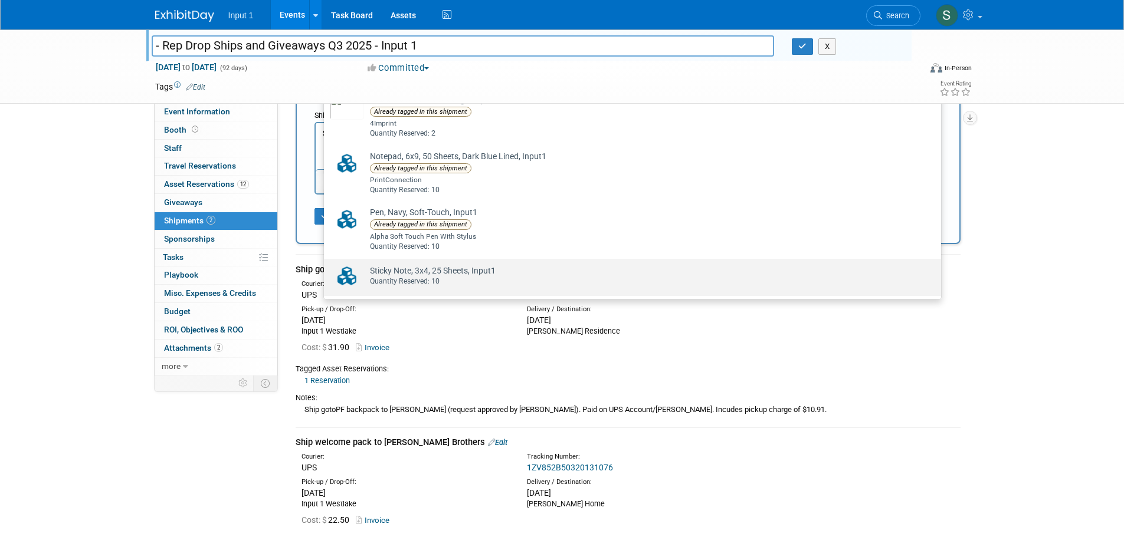
click at [391, 280] on div "Quantity Reserved: 10" at bounding box center [643, 282] width 547 height 10
click at [326, 273] on input "Sticky Note, 3x4, 25 Sheets, Input1 Already tagged in this shipment Quantity Re…" at bounding box center [322, 269] width 8 height 8
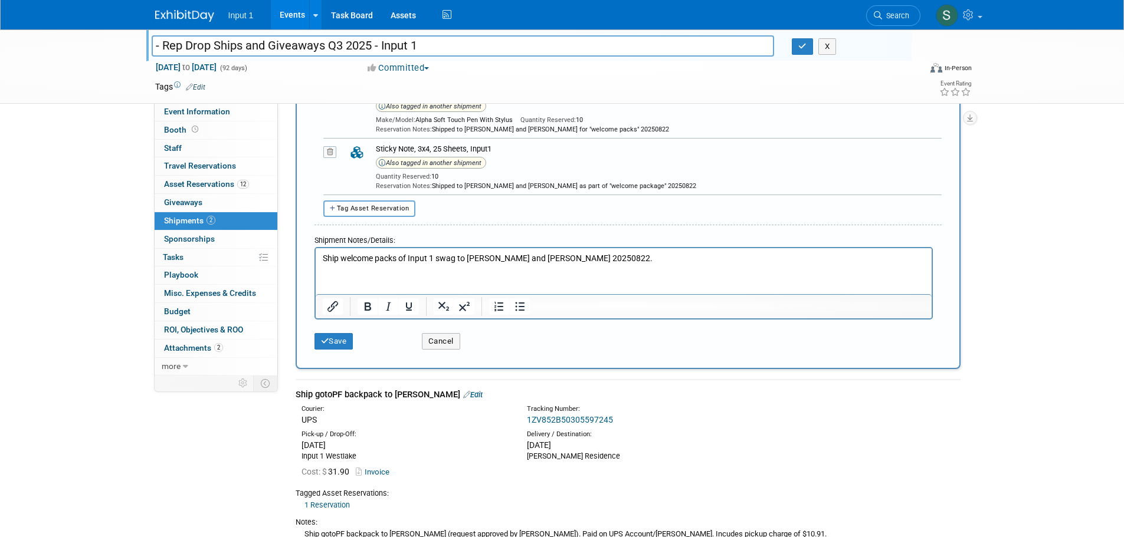
scroll to position [944, 0]
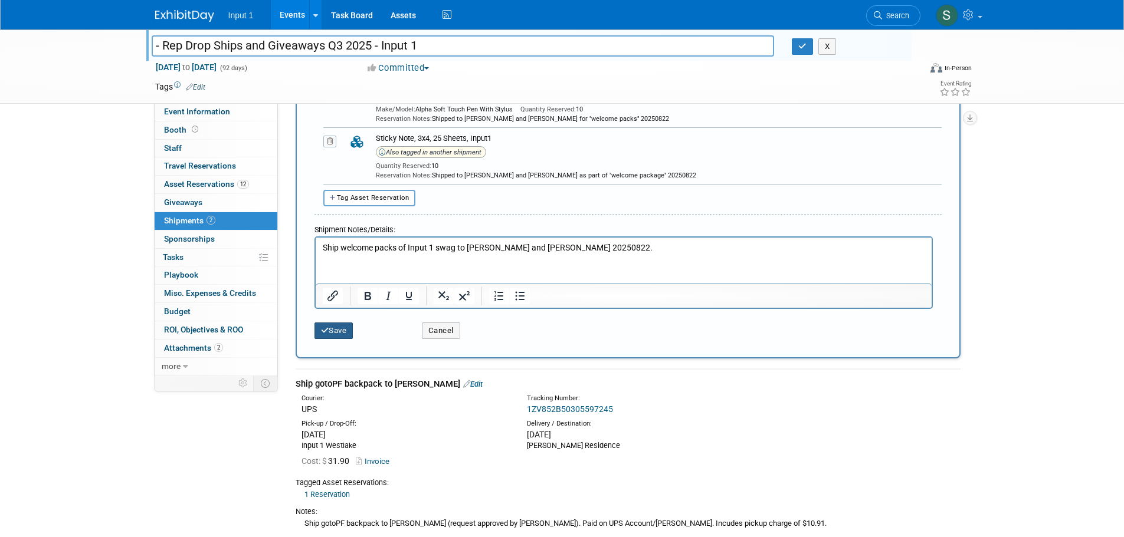
click at [337, 333] on button "Save" at bounding box center [333, 331] width 39 height 17
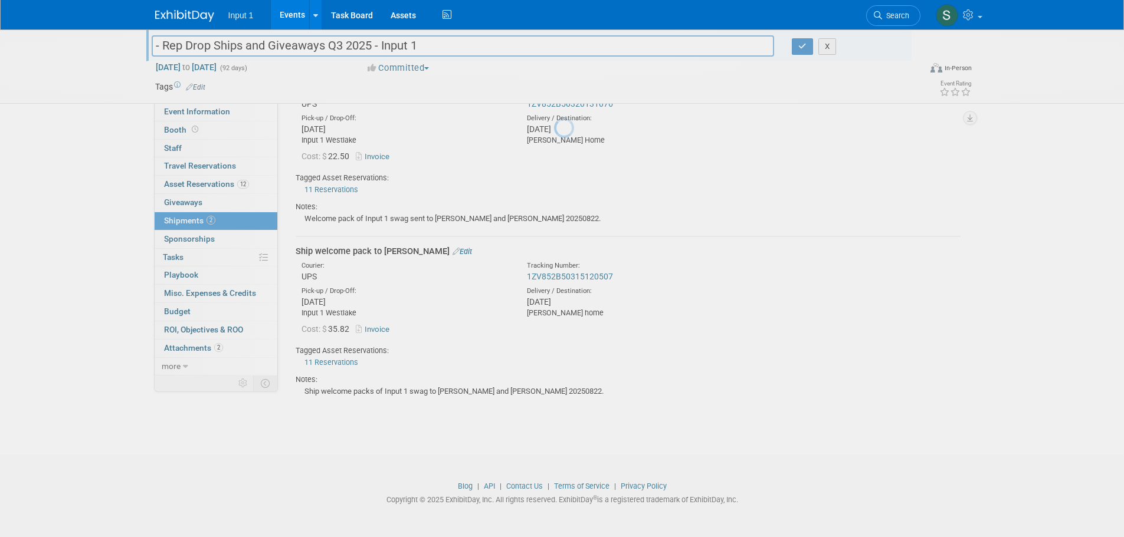
scroll to position [259, 0]
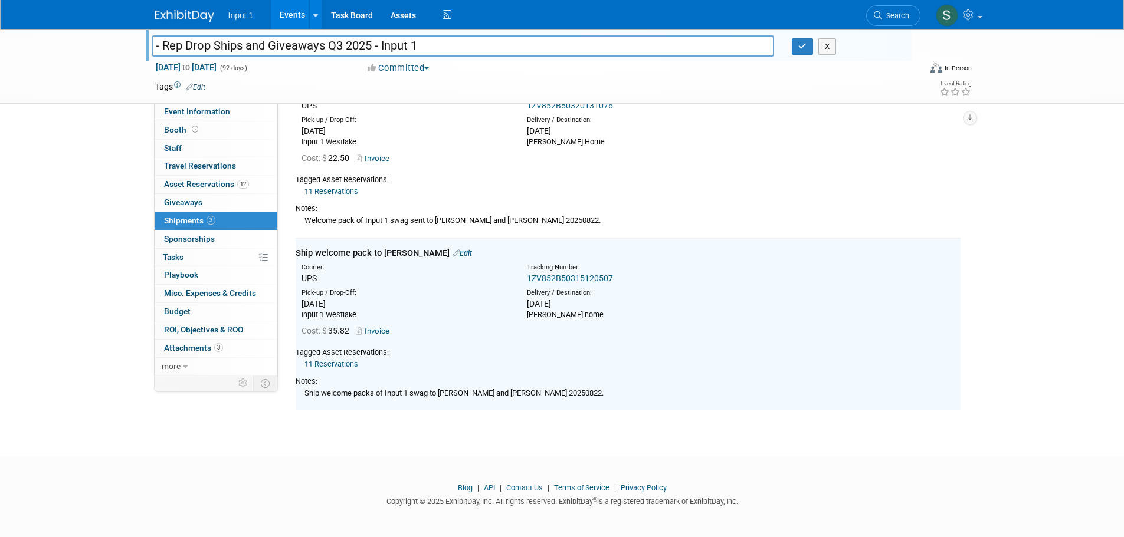
click at [926, 293] on div "Pick-up / Drop-Off: Fri. Aug 22, 2025 Input 1 Westlake" at bounding box center [628, 302] width 683 height 35
